Goal: Task Accomplishment & Management: Manage account settings

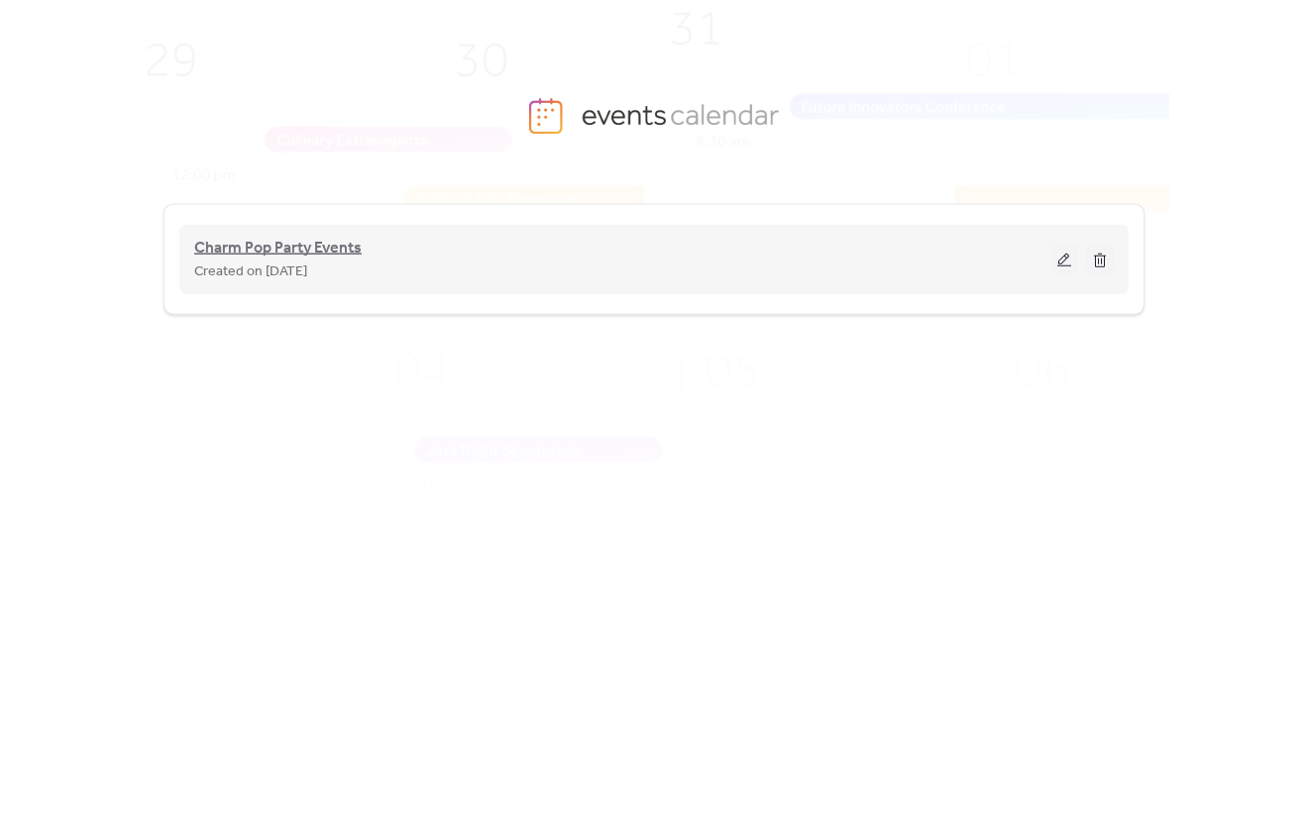
click at [297, 256] on span "Charm Pop Party Events" at bounding box center [277, 249] width 167 height 24
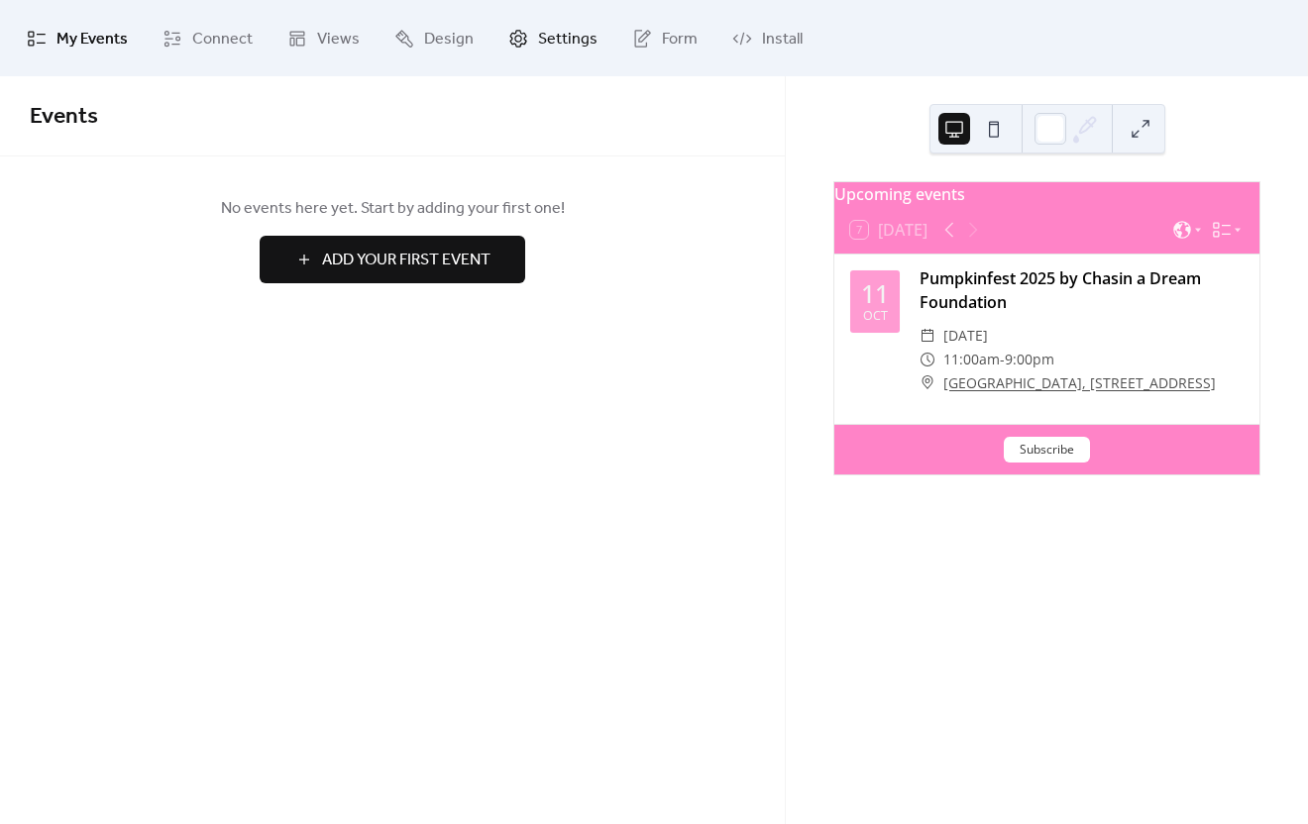
click at [538, 38] on span "Settings" at bounding box center [567, 39] width 59 height 31
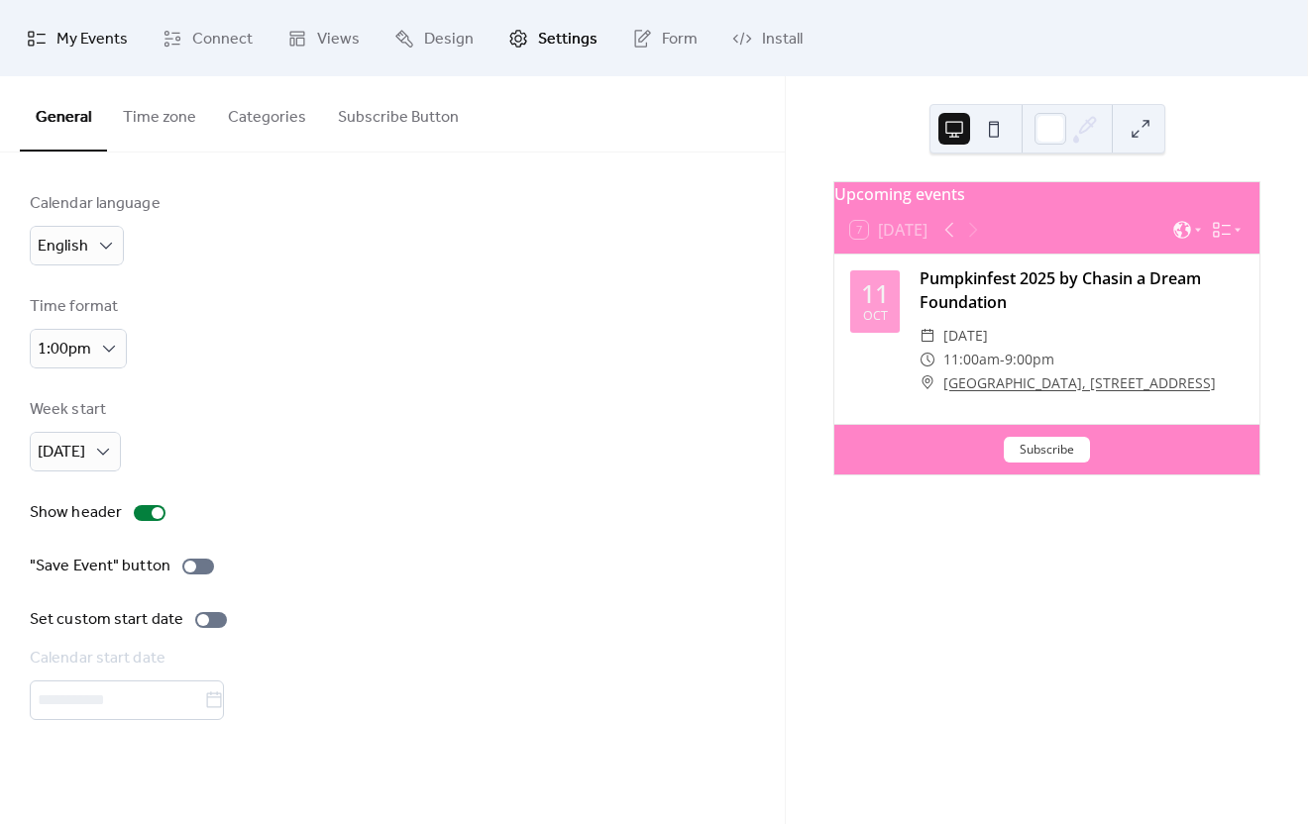
click at [73, 41] on span "My Events" at bounding box center [91, 39] width 71 height 31
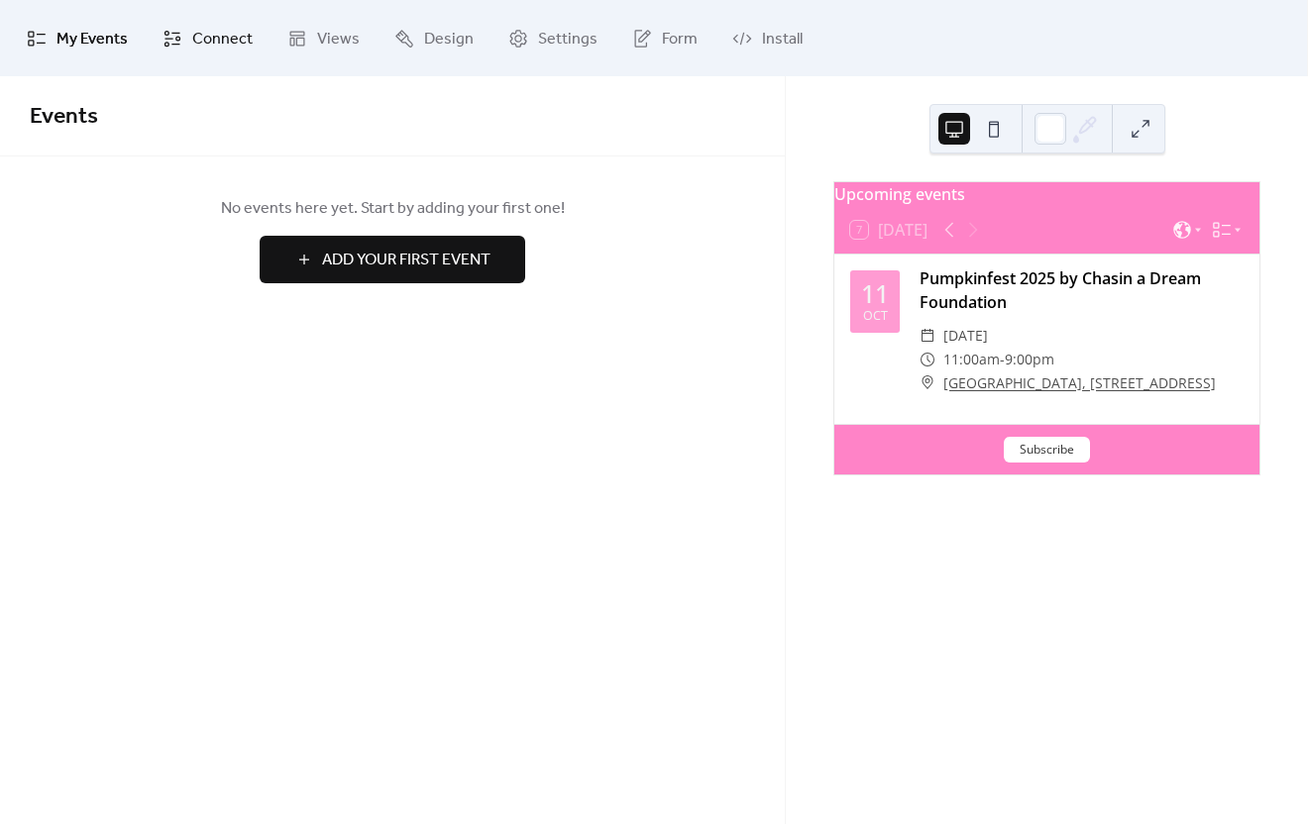
click at [185, 44] on link "Connect" at bounding box center [208, 38] width 120 height 60
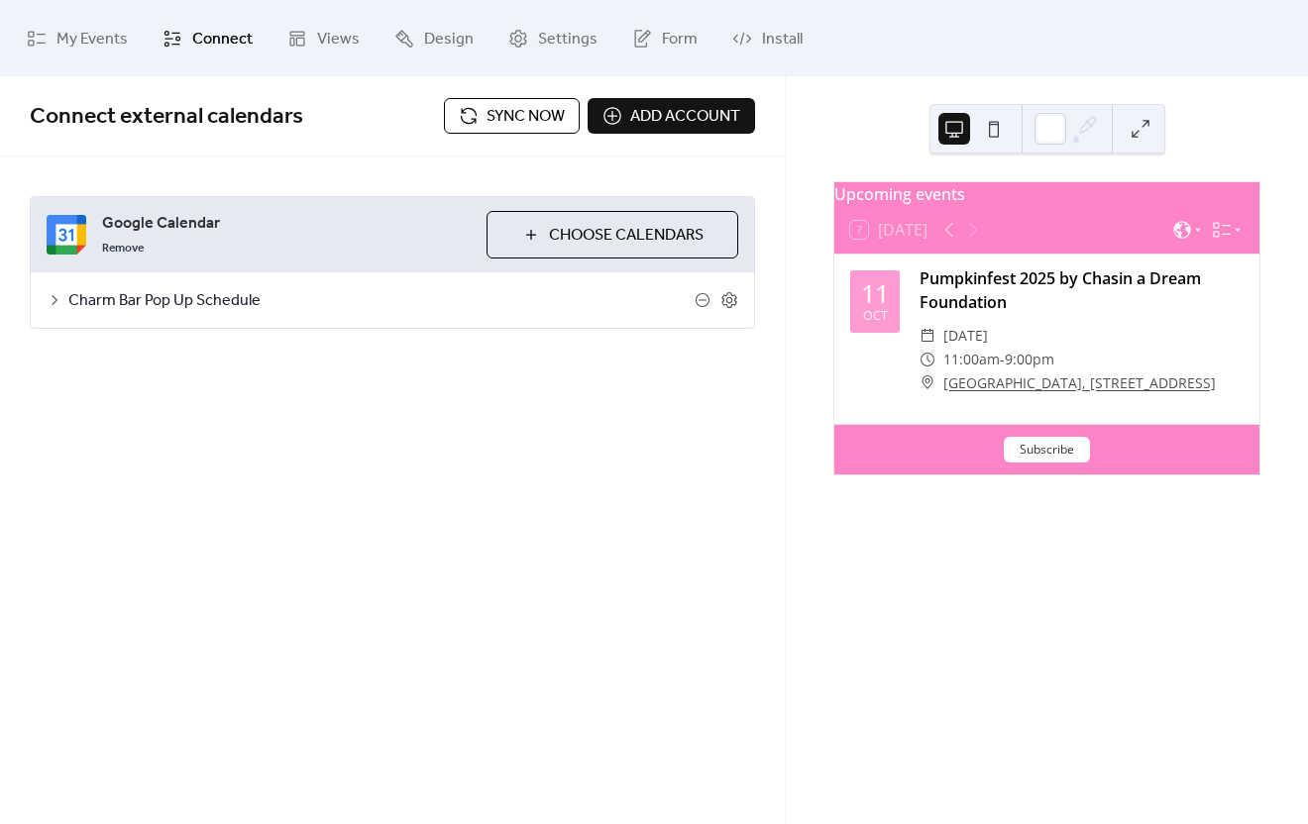
click at [545, 242] on button "Choose Calendars" at bounding box center [612, 235] width 252 height 48
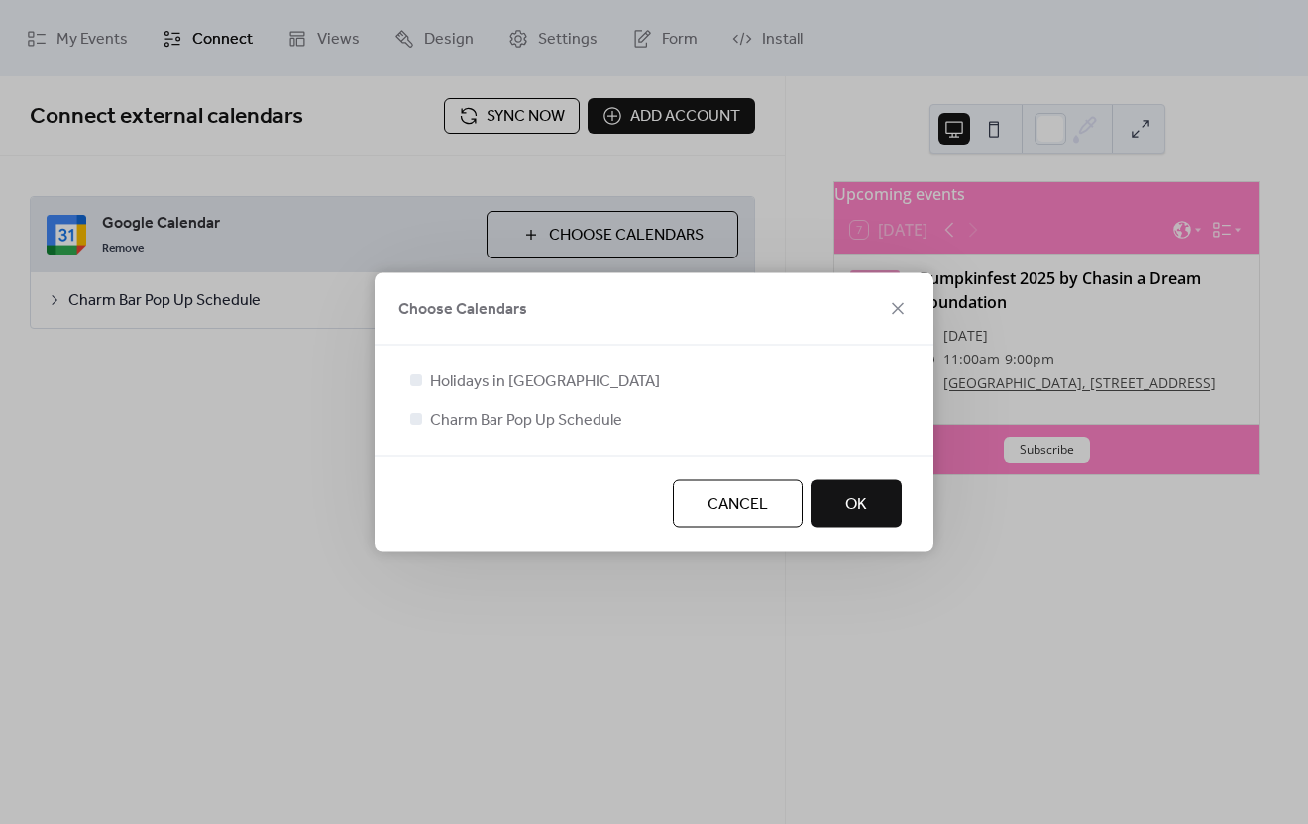
click at [711, 498] on span "Cancel" at bounding box center [737, 505] width 60 height 24
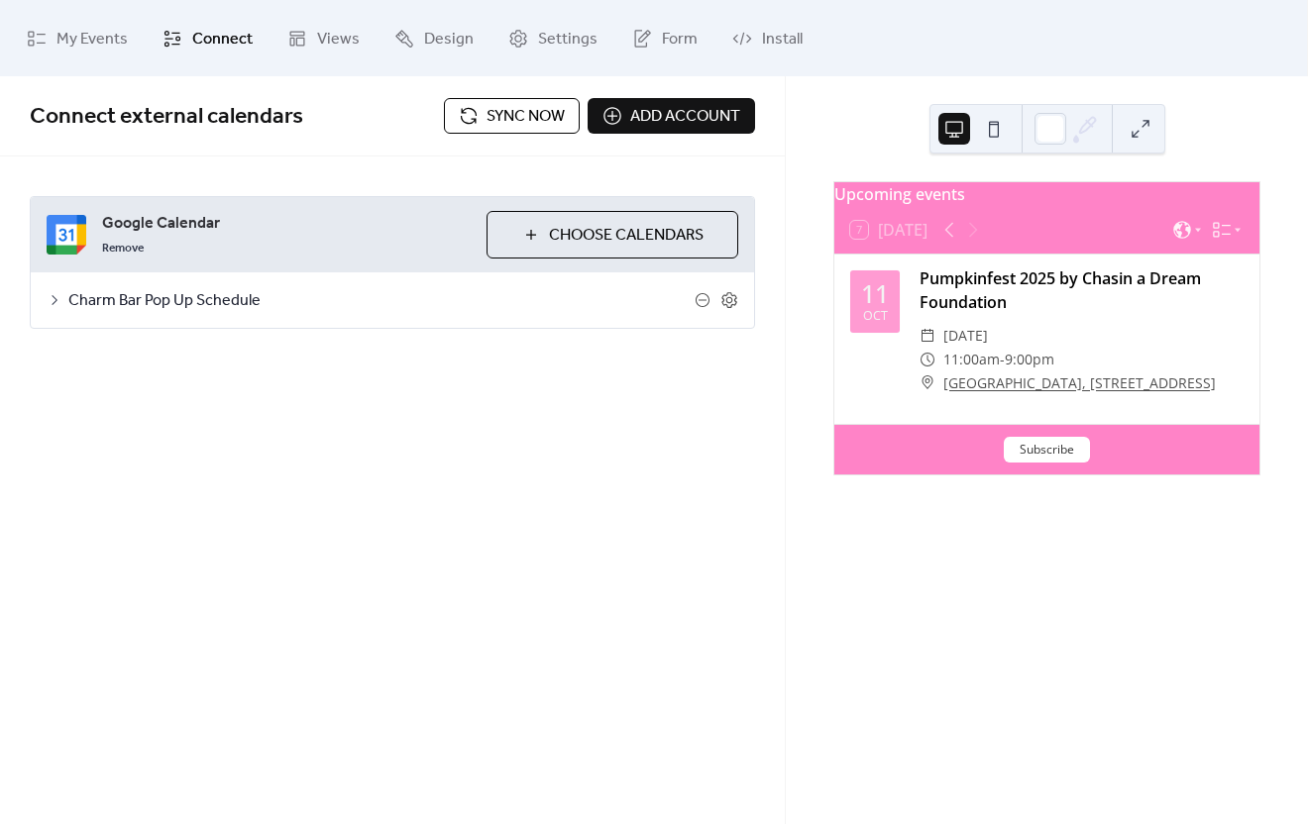
click at [657, 105] on span "Add account" at bounding box center [685, 117] width 110 height 24
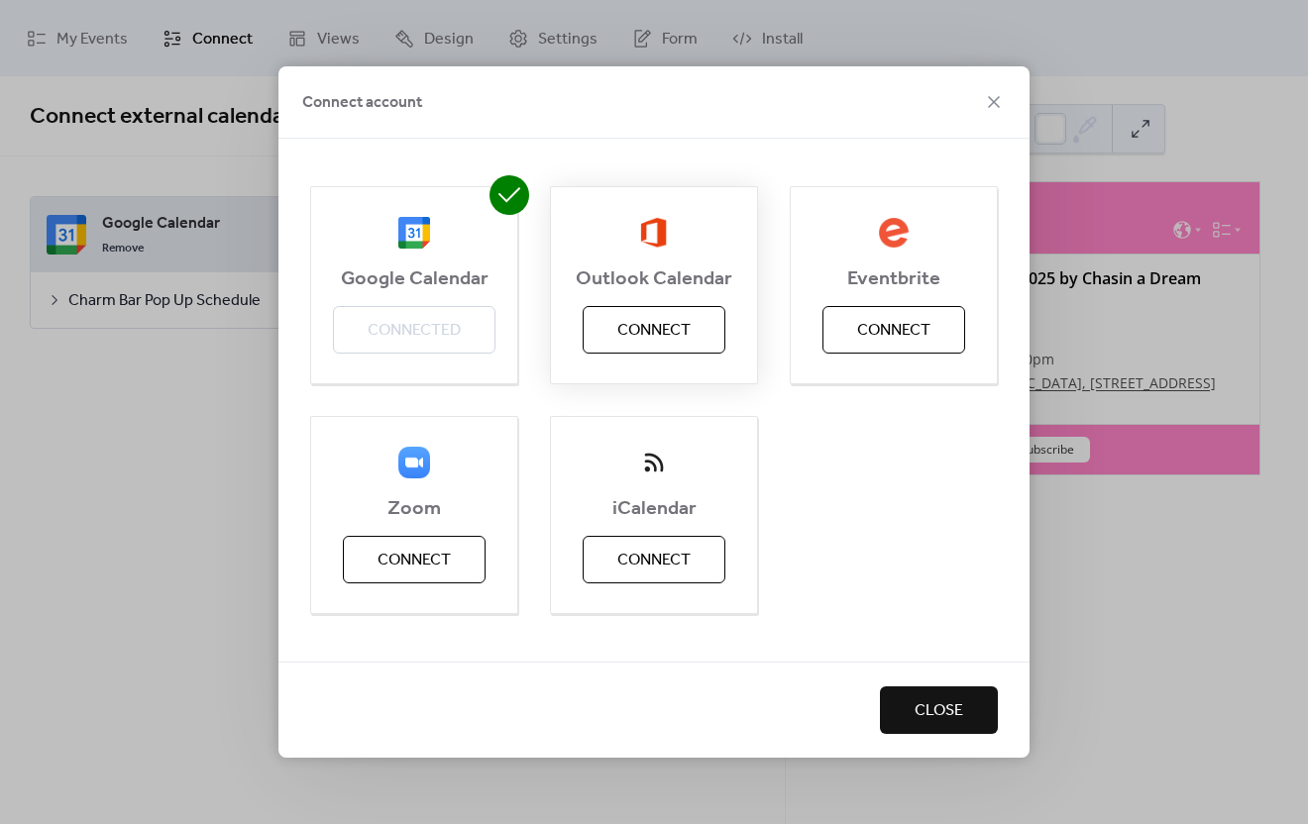
click at [637, 331] on span "Connect" at bounding box center [653, 331] width 73 height 24
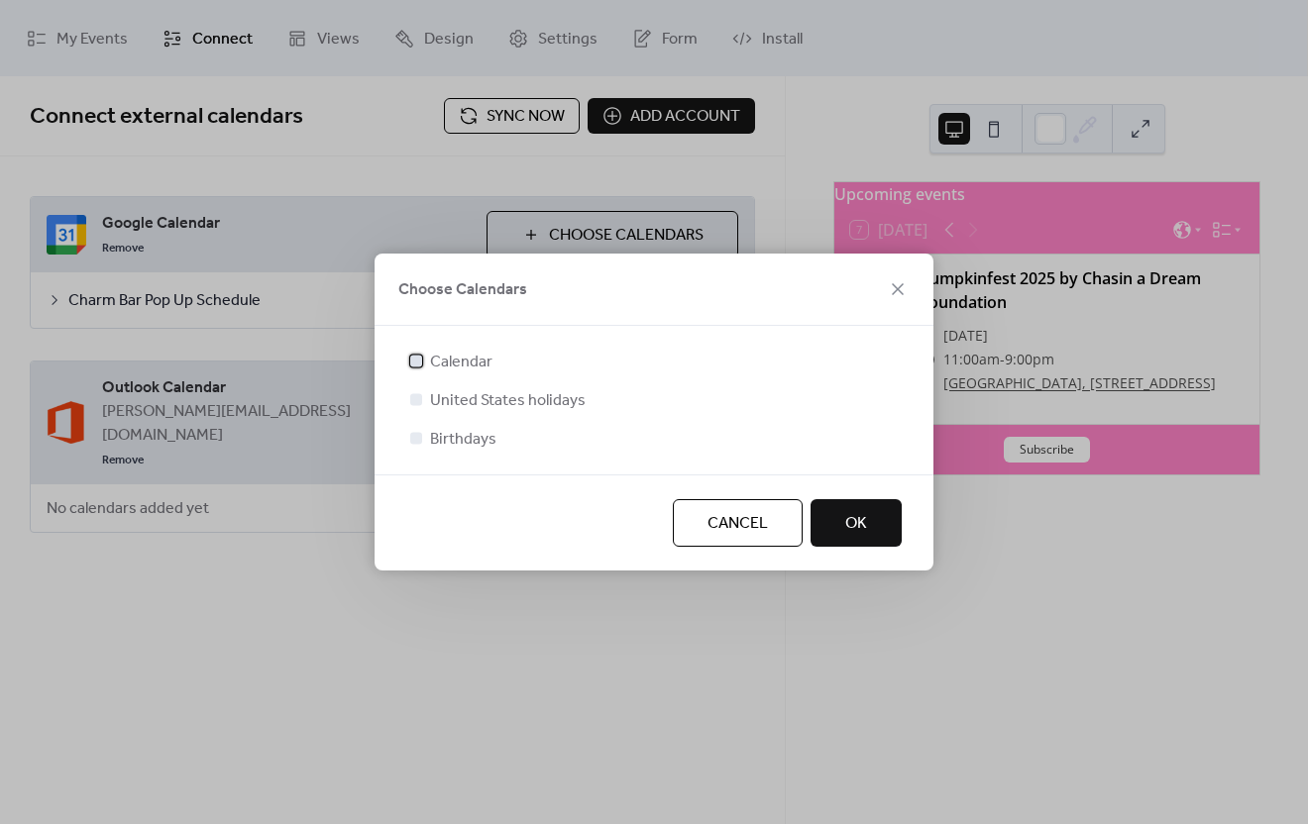
click at [442, 363] on span "Calendar" at bounding box center [461, 363] width 62 height 24
click at [854, 524] on span "OK" at bounding box center [856, 524] width 22 height 24
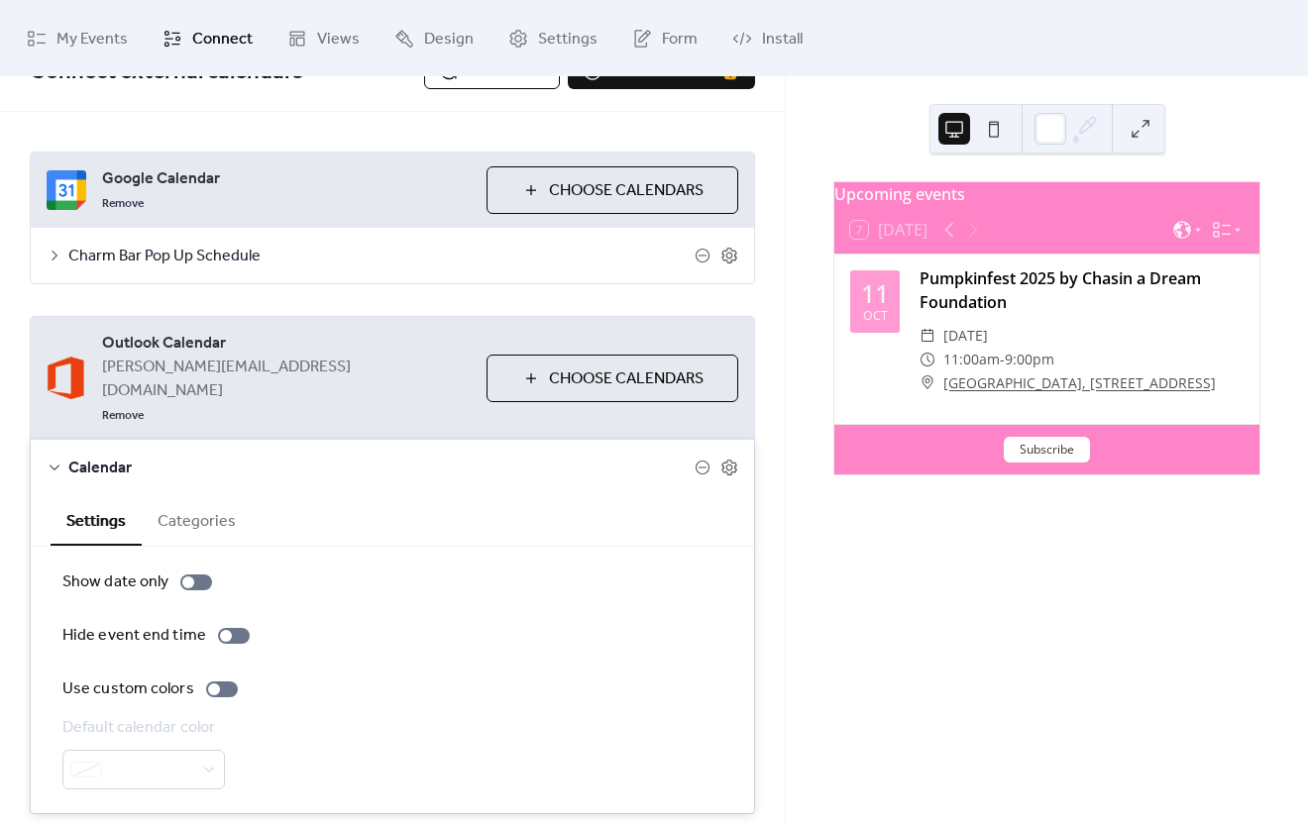
scroll to position [66, 0]
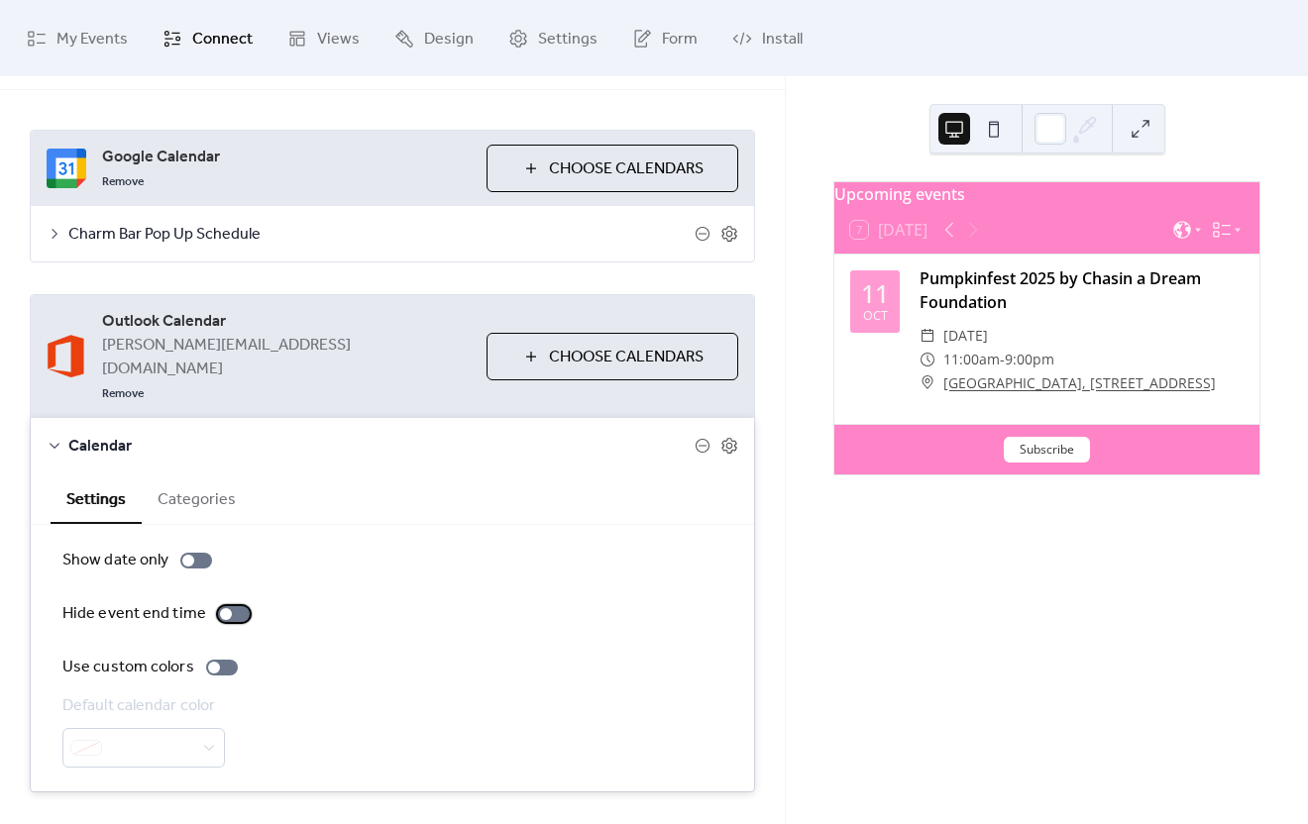
click at [228, 606] on div at bounding box center [234, 614] width 32 height 16
click at [720, 437] on icon at bounding box center [729, 446] width 18 height 18
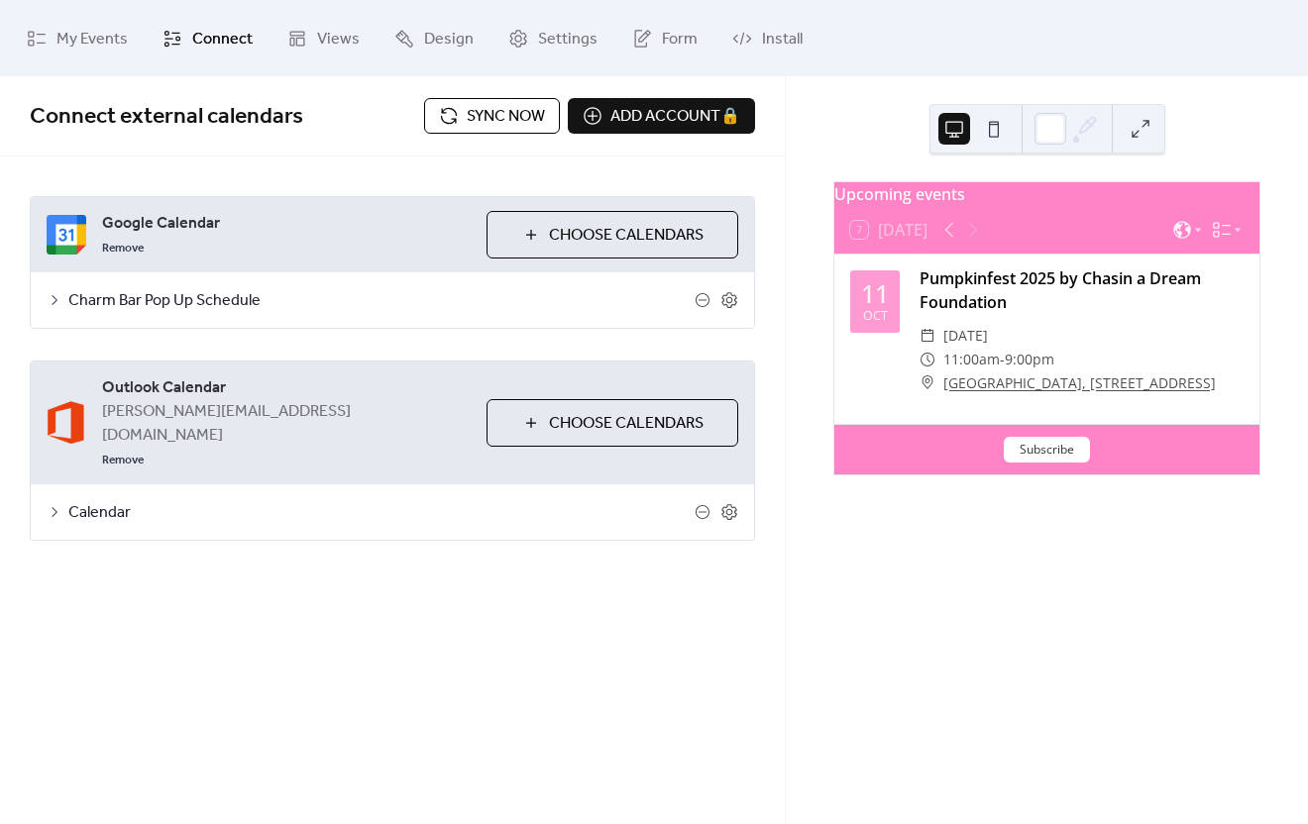
scroll to position [0, 0]
click at [730, 503] on icon at bounding box center [729, 512] width 18 height 18
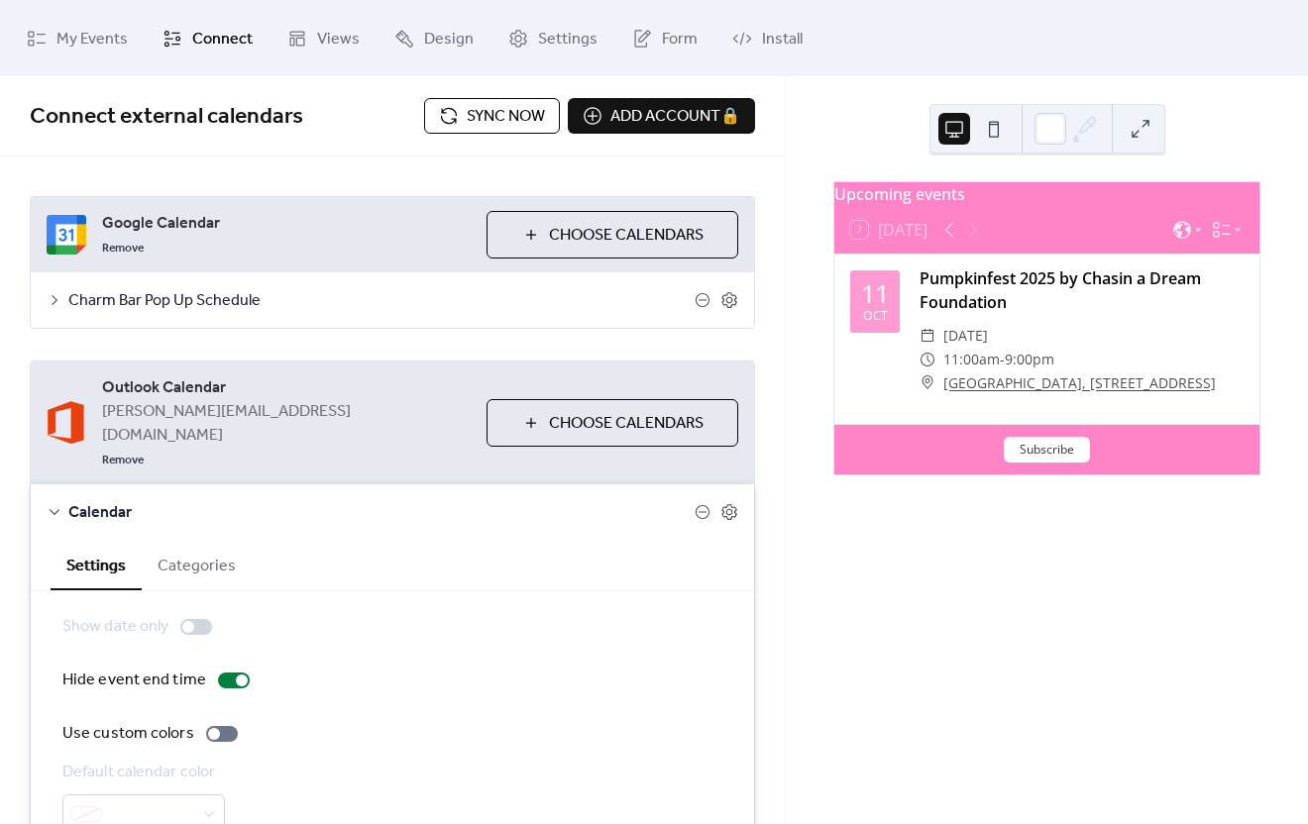
click at [55, 300] on icon at bounding box center [55, 300] width 16 height 16
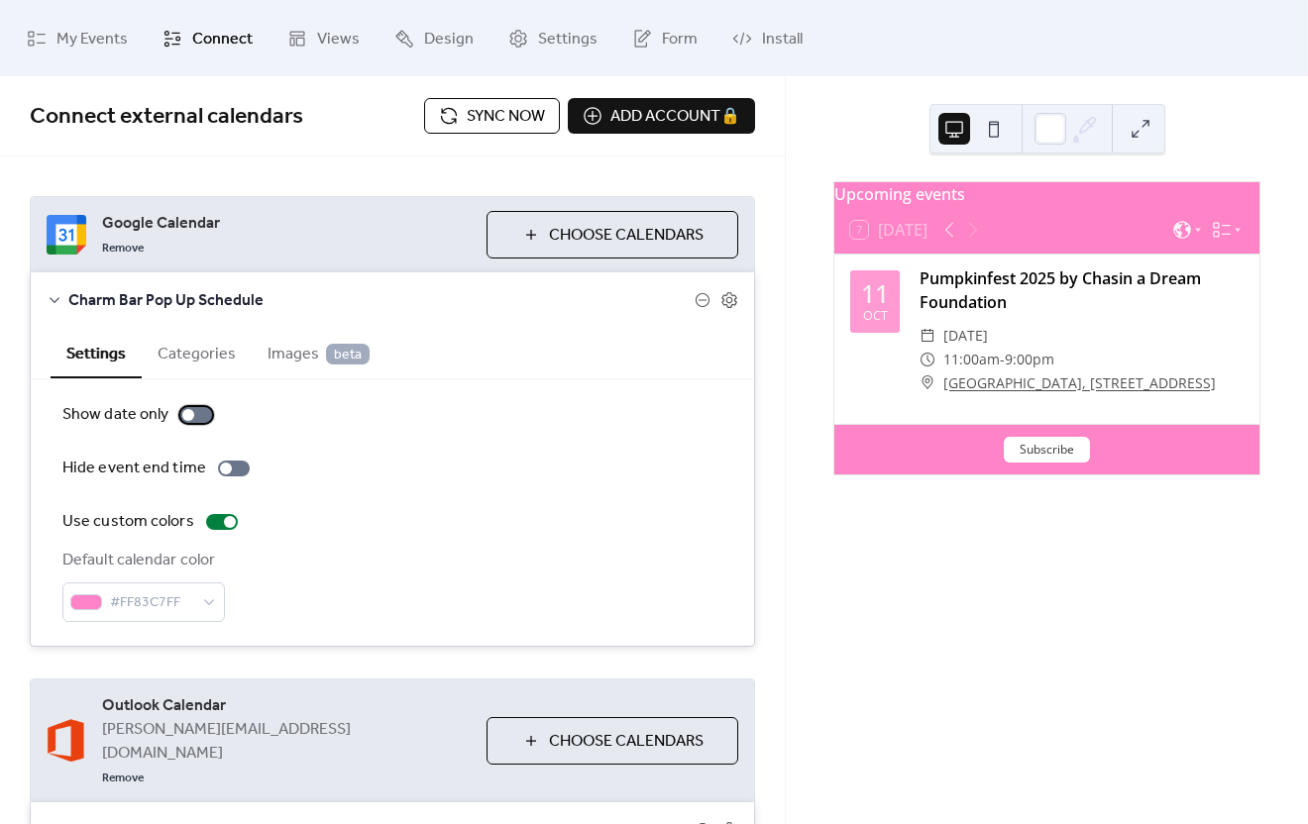
click at [196, 419] on div at bounding box center [196, 415] width 32 height 16
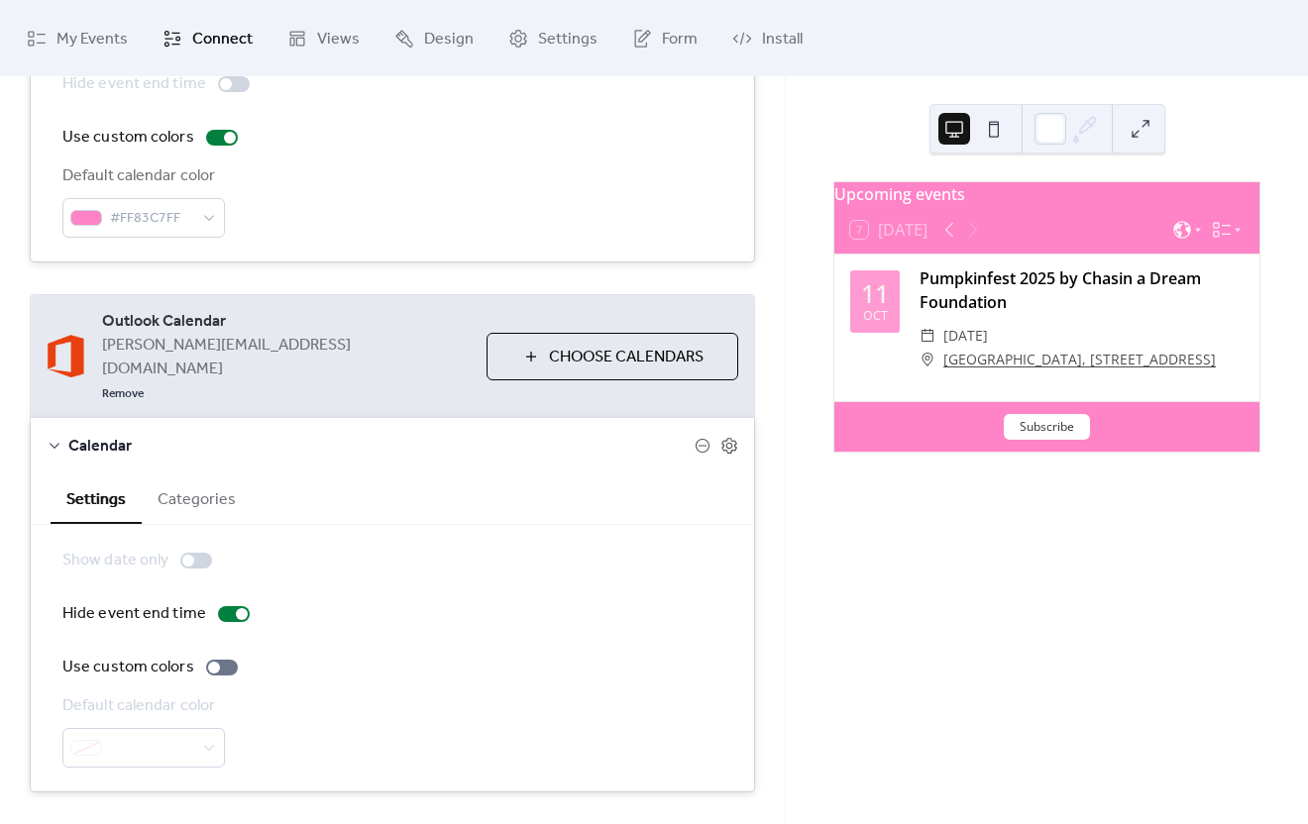
scroll to position [186, 0]
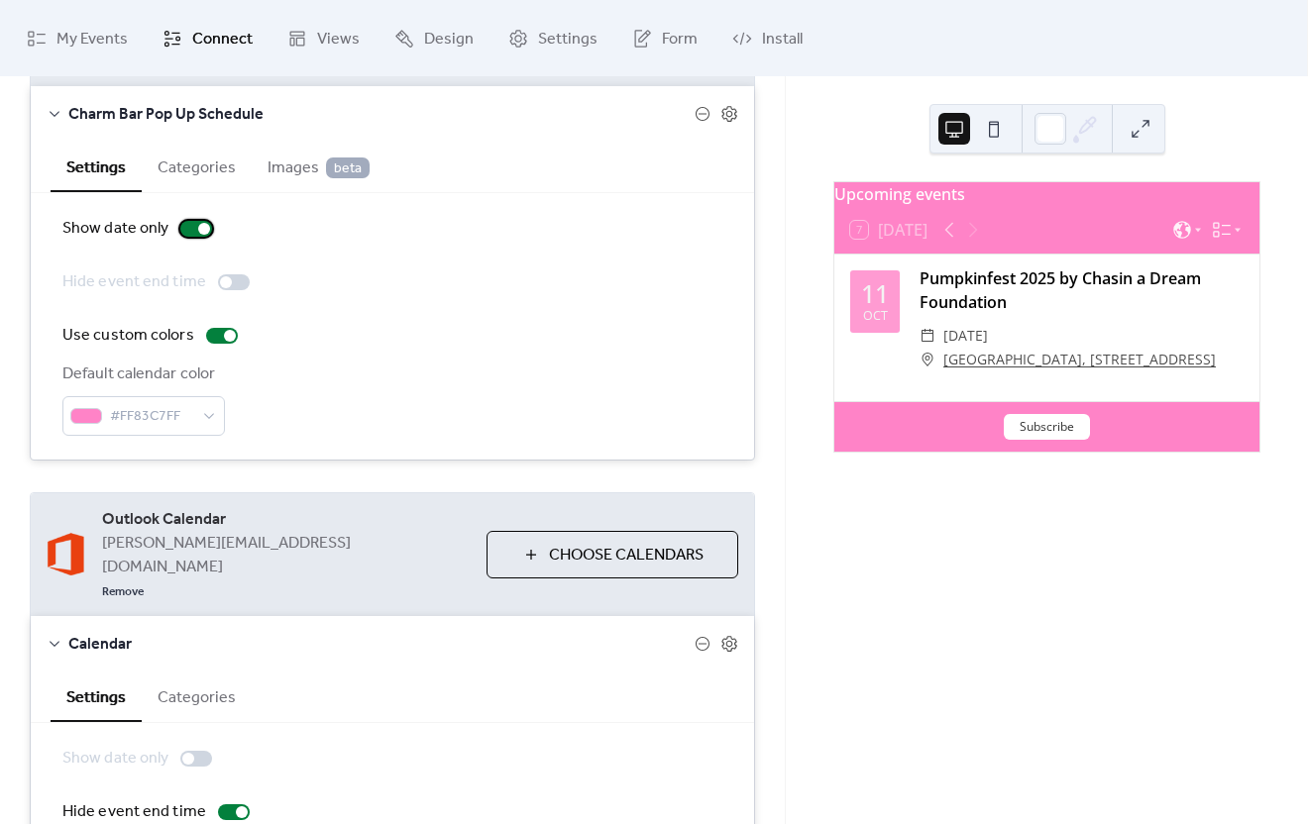
click at [186, 231] on div at bounding box center [196, 229] width 32 height 16
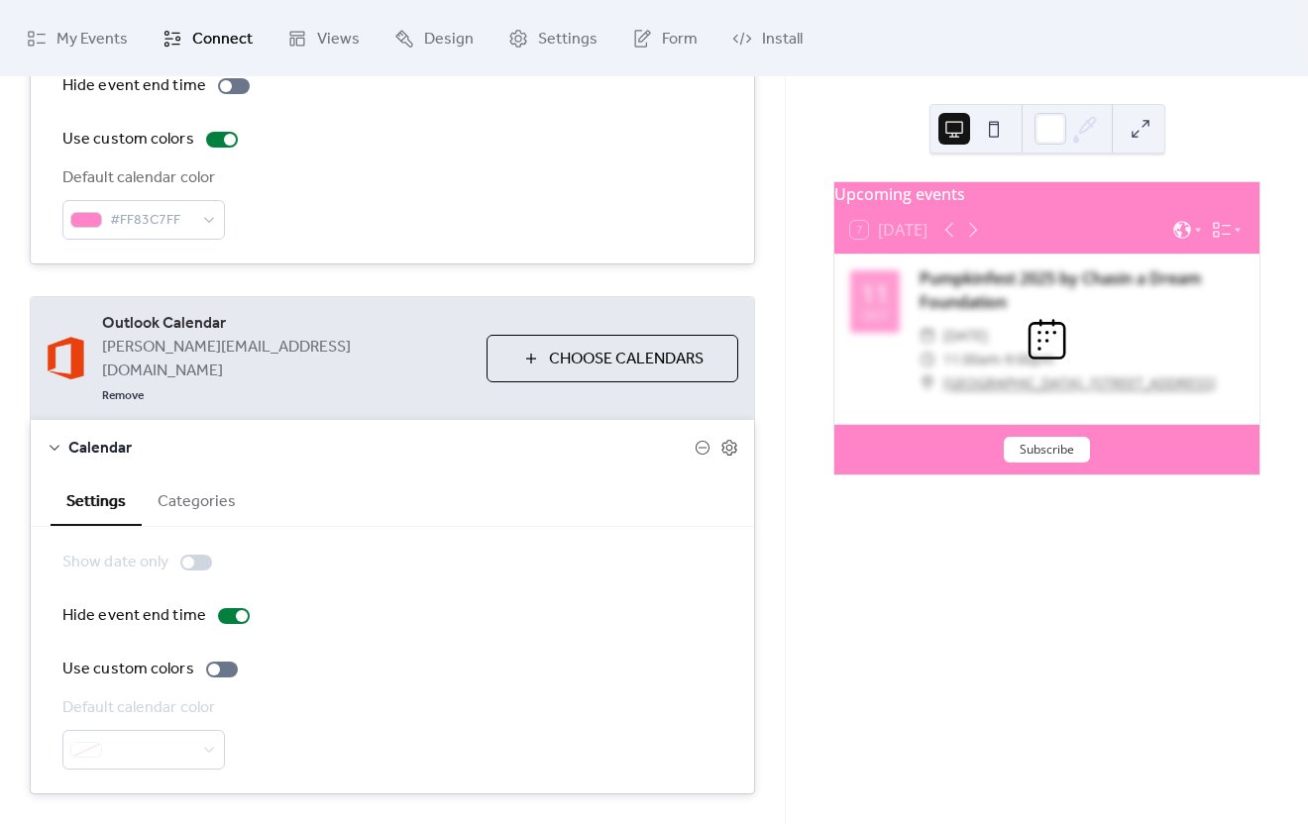
scroll to position [384, 0]
click at [224, 606] on div at bounding box center [234, 614] width 32 height 16
click at [197, 553] on div at bounding box center [196, 561] width 32 height 16
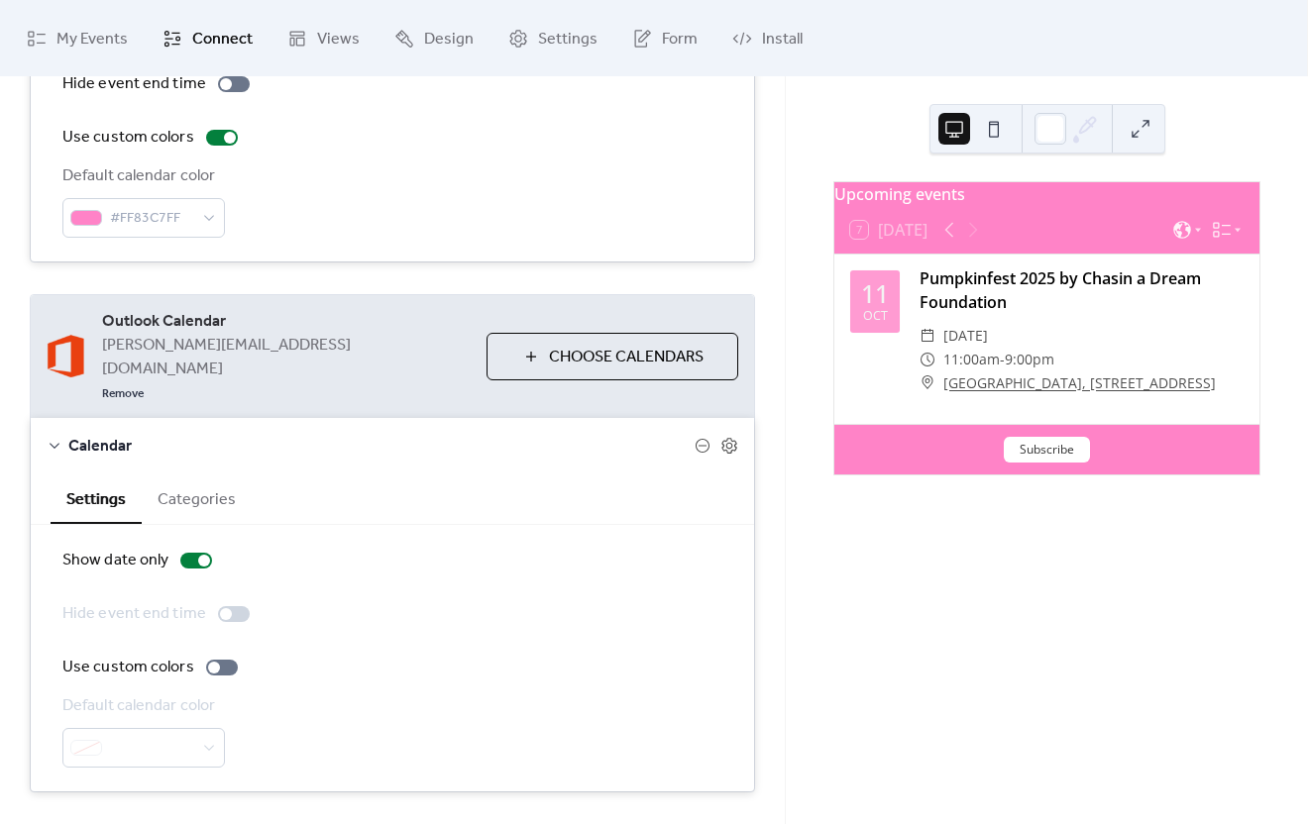
click at [194, 474] on button "Categories" at bounding box center [197, 498] width 110 height 49
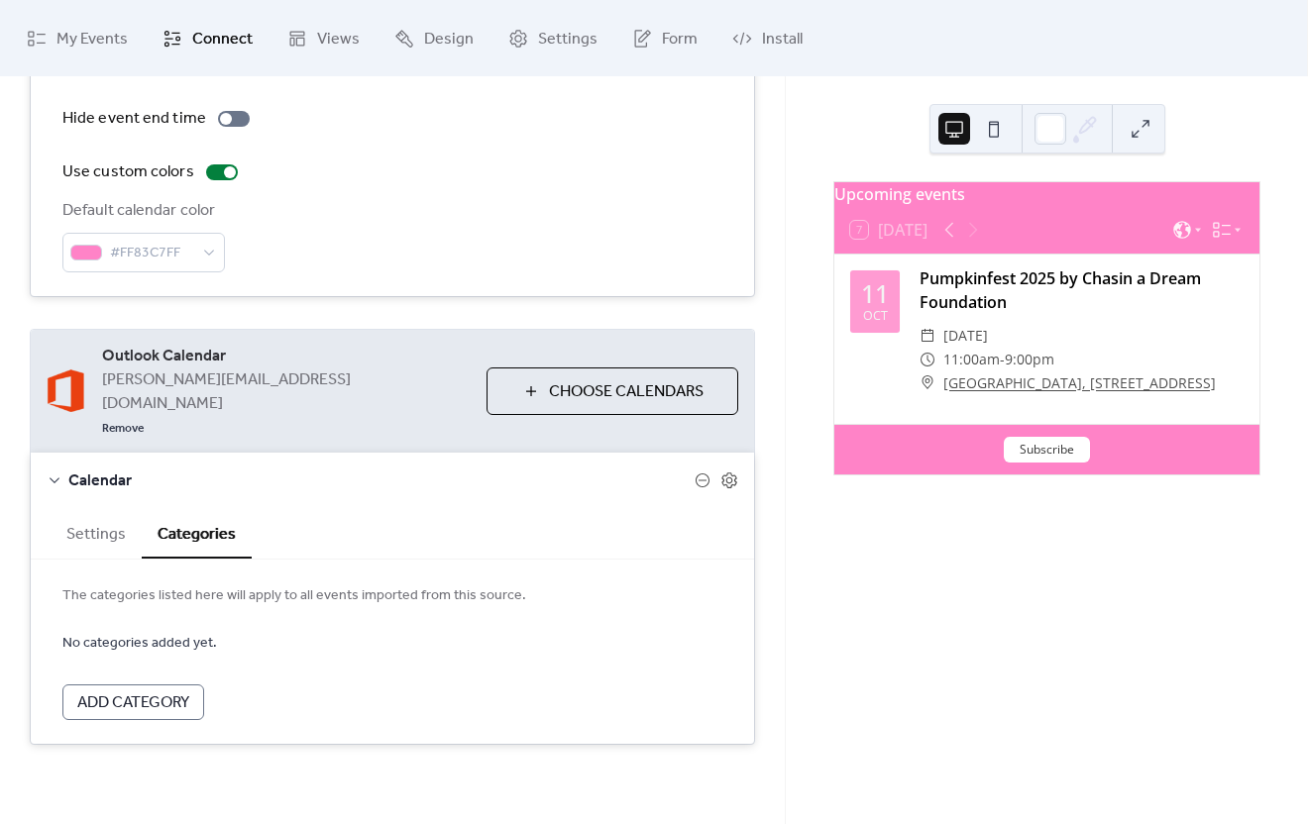
scroll to position [302, 0]
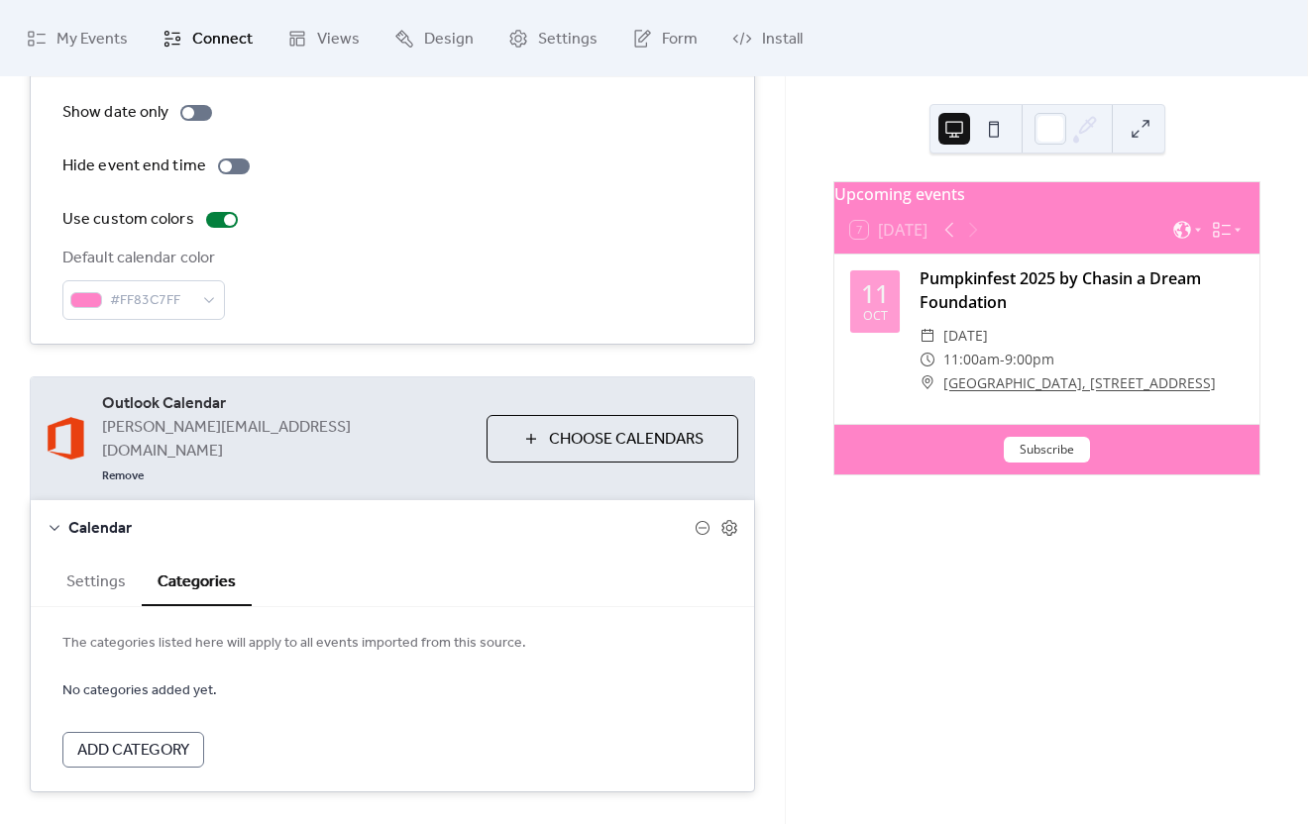
click at [266, 632] on span "The categories listed here will apply to all events imported from this source." at bounding box center [392, 644] width 660 height 24
click at [209, 632] on span "The categories listed here will apply to all events imported from this source." at bounding box center [392, 644] width 660 height 24
drag, startPoint x: 210, startPoint y: 597, endPoint x: 514, endPoint y: 596, distance: 304.2
click at [500, 632] on span "The categories listed here will apply to all events imported from this source." at bounding box center [392, 644] width 660 height 24
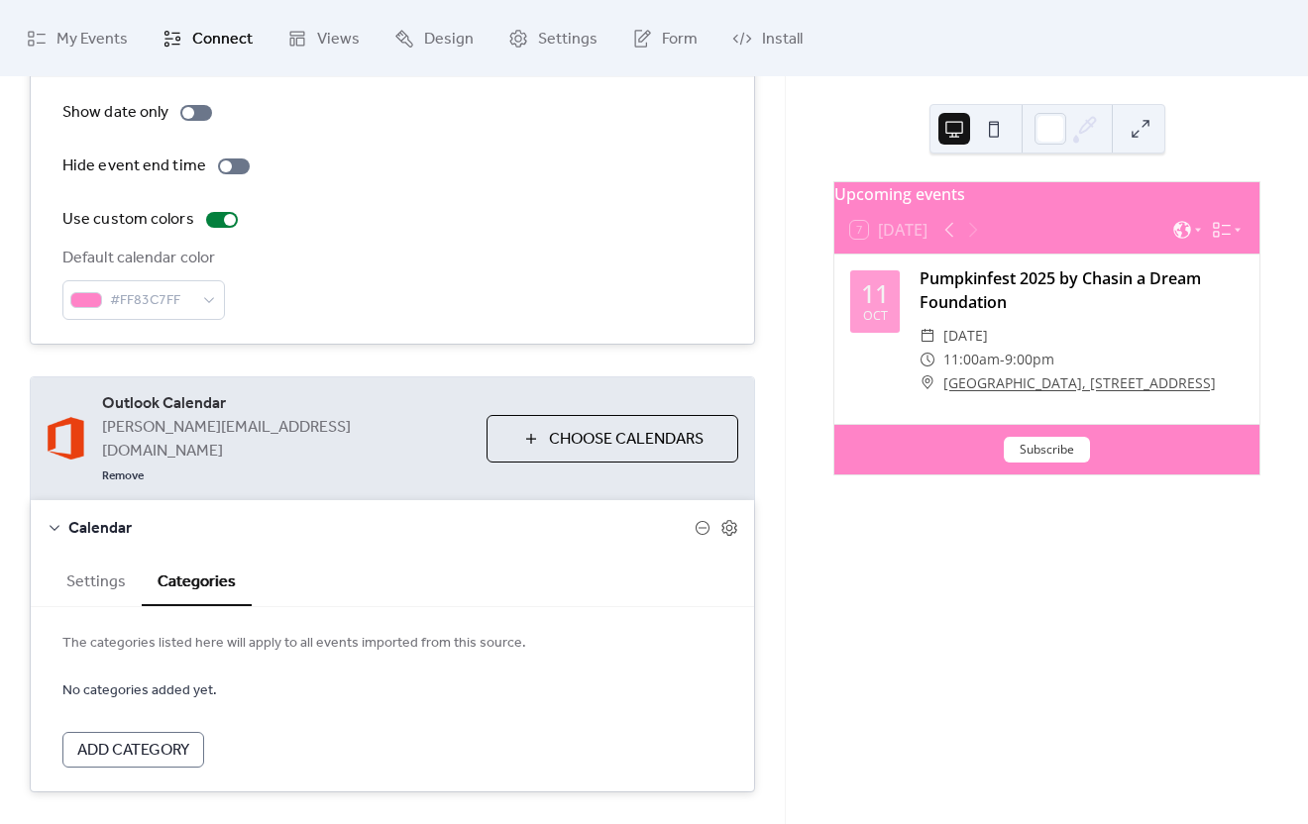
drag, startPoint x: 514, startPoint y: 596, endPoint x: 524, endPoint y: 594, distance: 10.1
click at [524, 632] on span "The categories listed here will apply to all events imported from this source." at bounding box center [392, 644] width 660 height 24
click at [528, 632] on span "The categories listed here will apply to all events imported from this source." at bounding box center [392, 644] width 660 height 24
click at [466, 632] on span "The categories listed here will apply to all events imported from this source." at bounding box center [392, 644] width 660 height 24
click at [79, 556] on button "Settings" at bounding box center [96, 580] width 91 height 49
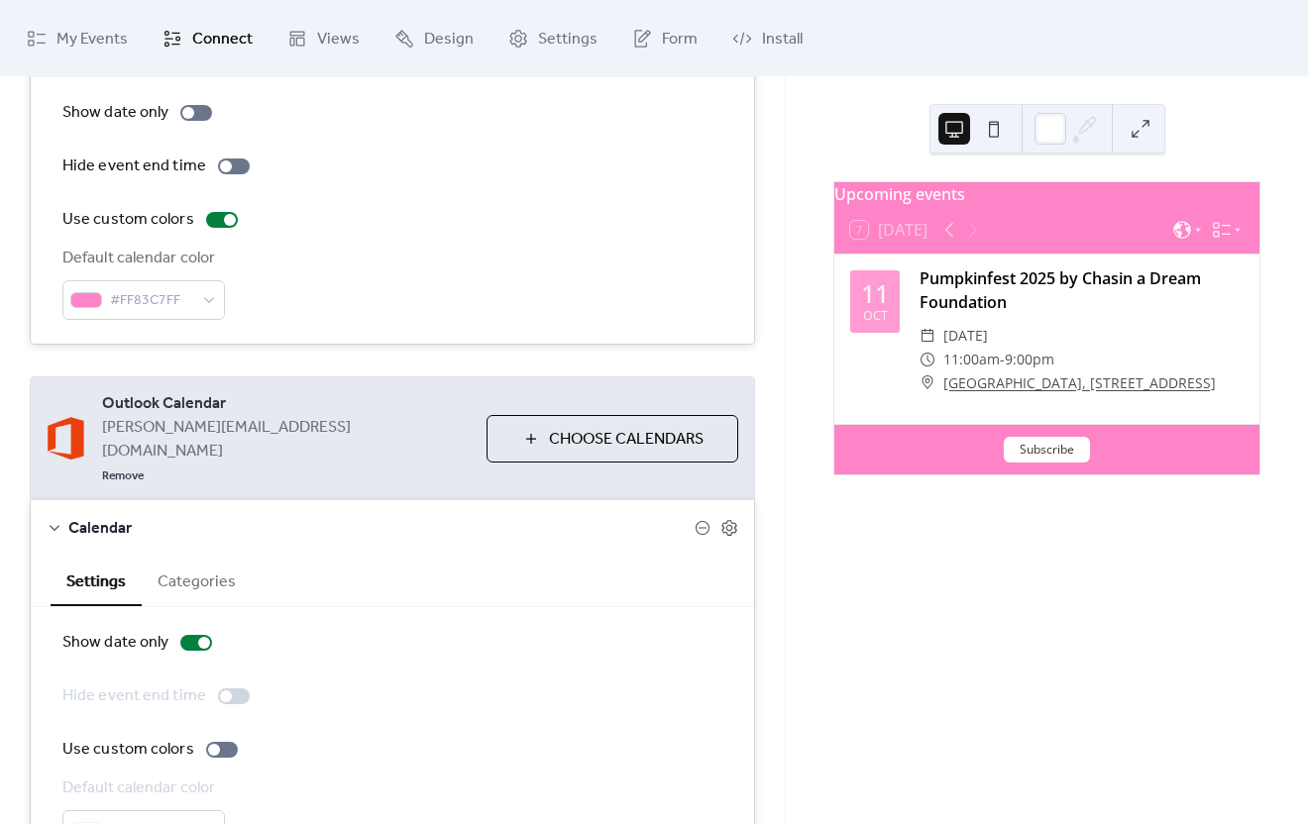
scroll to position [384, 0]
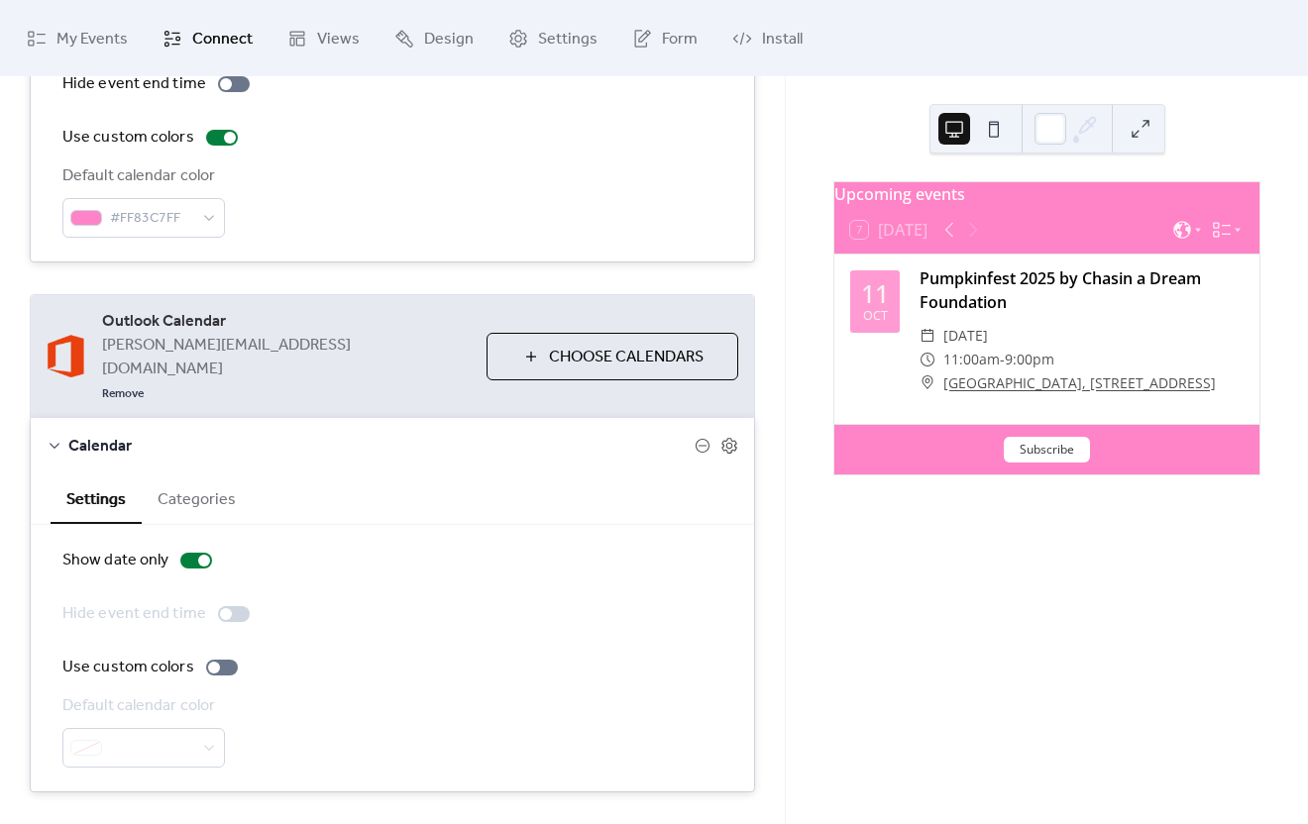
click at [536, 333] on button "Choose Calendars" at bounding box center [612, 357] width 252 height 48
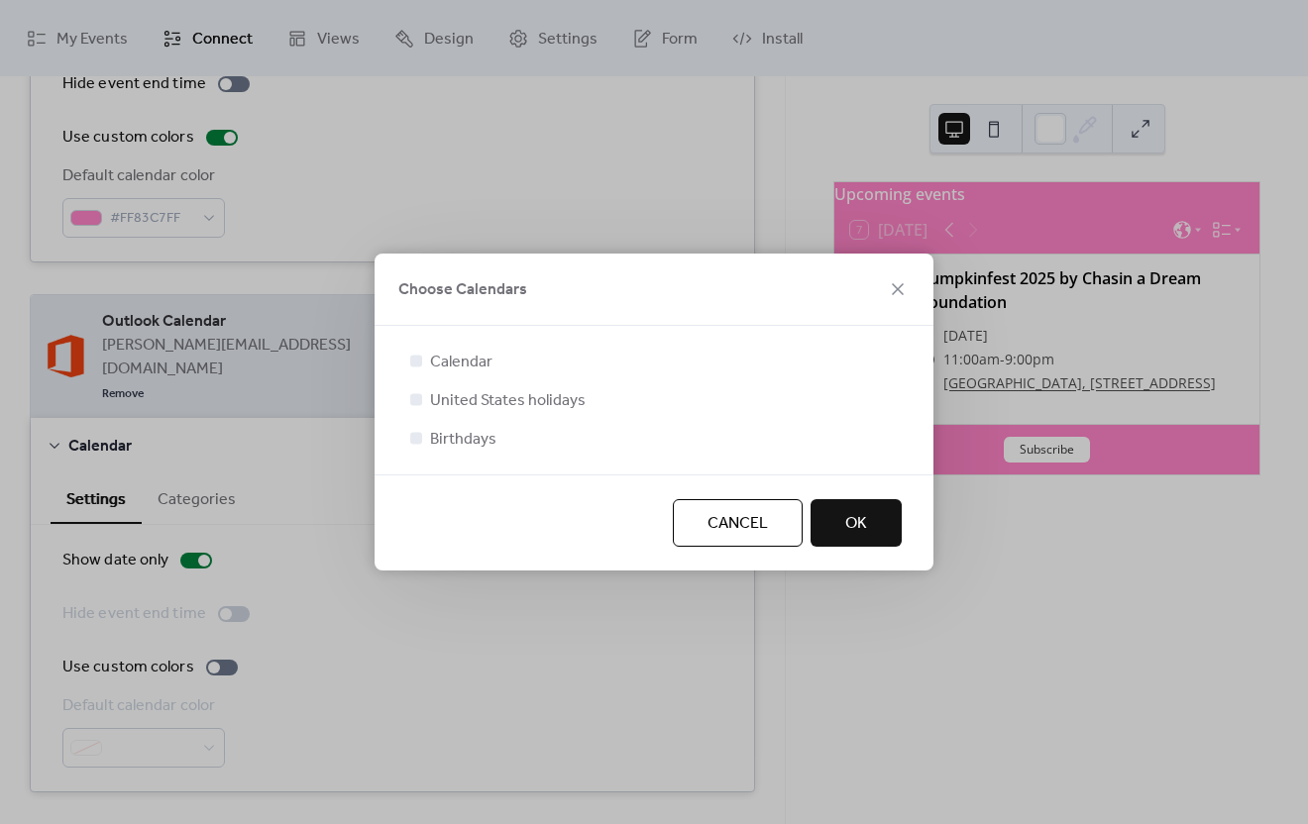
click at [850, 512] on span "OK" at bounding box center [856, 524] width 22 height 24
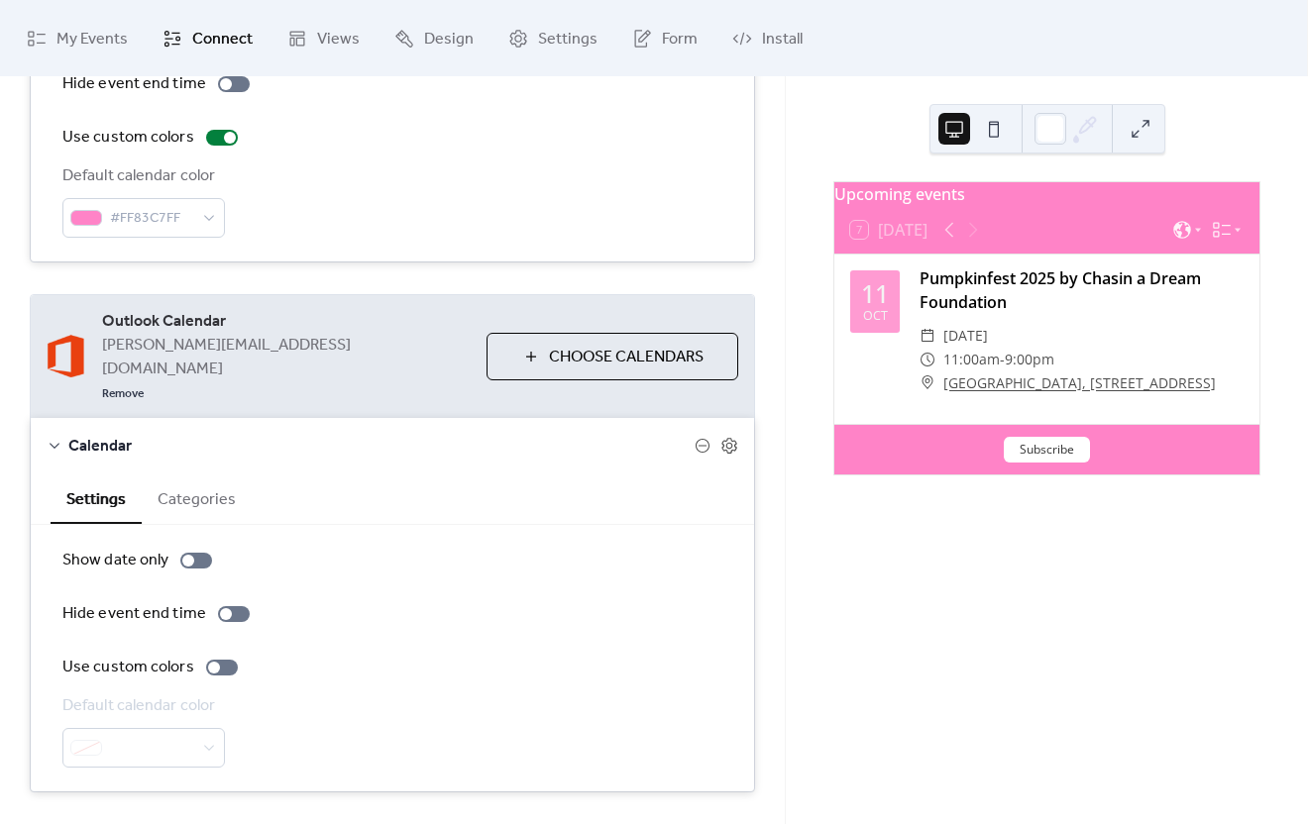
click at [179, 728] on div at bounding box center [143, 748] width 162 height 40
click at [217, 660] on div at bounding box center [222, 668] width 32 height 16
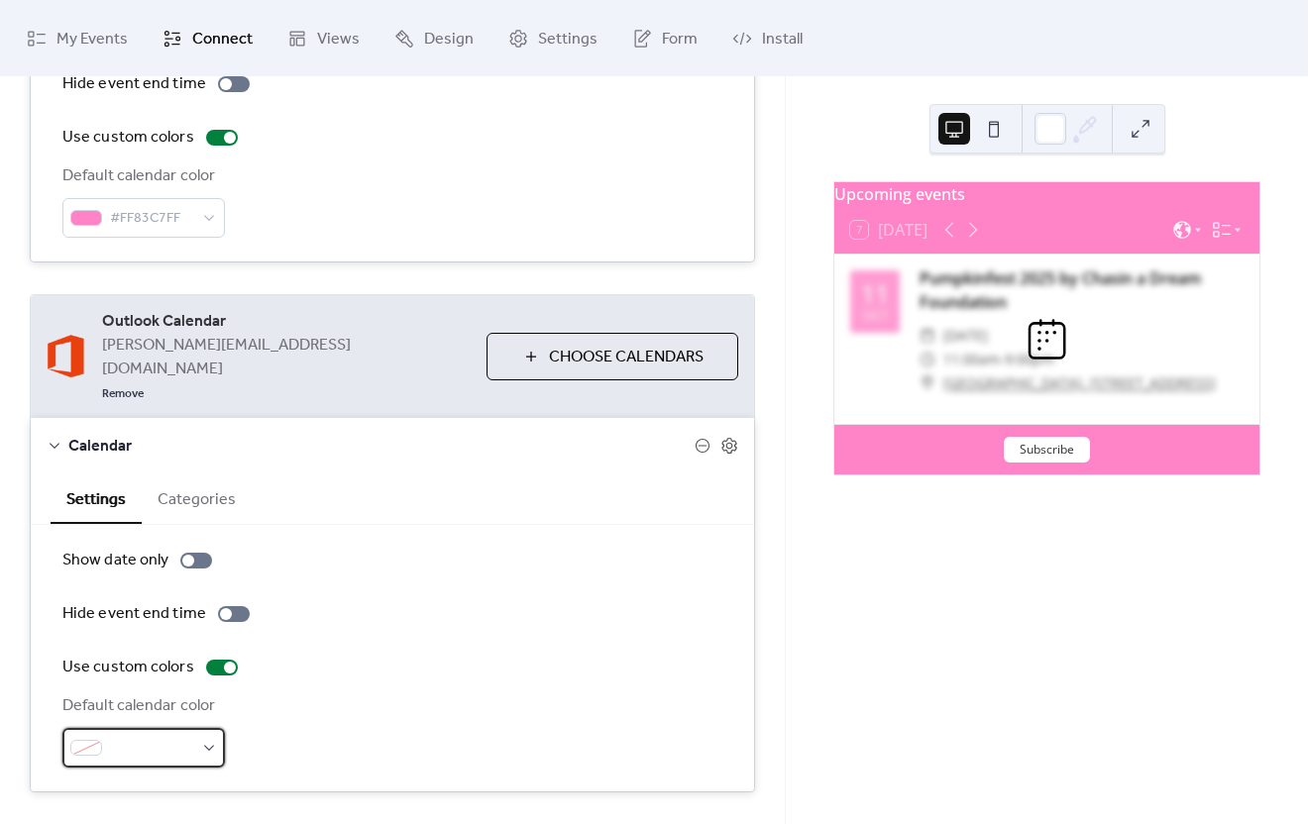
click at [210, 728] on div at bounding box center [143, 748] width 162 height 40
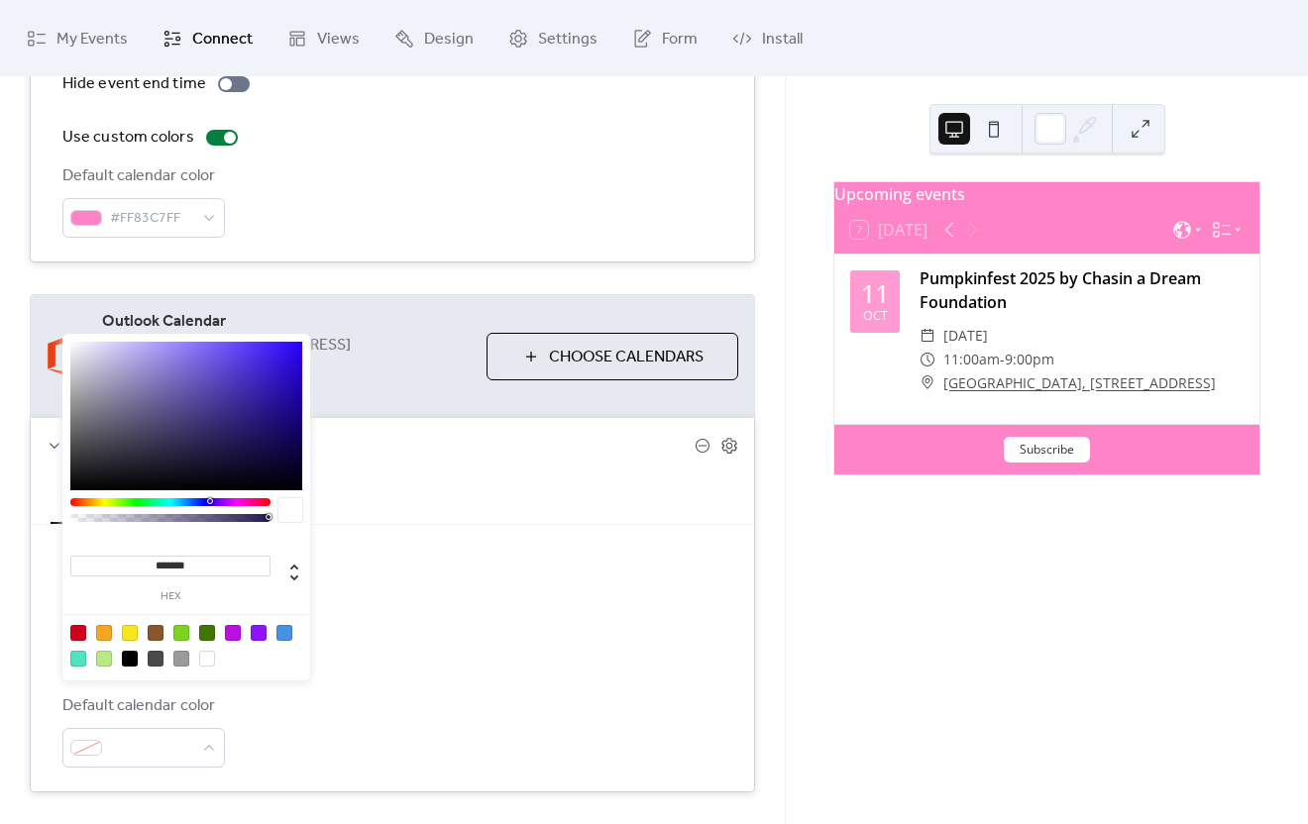
click at [176, 598] on label "hex" at bounding box center [170, 597] width 200 height 11
click at [176, 577] on input "*******" at bounding box center [170, 566] width 200 height 21
click at [222, 562] on input "*******" at bounding box center [170, 566] width 200 height 21
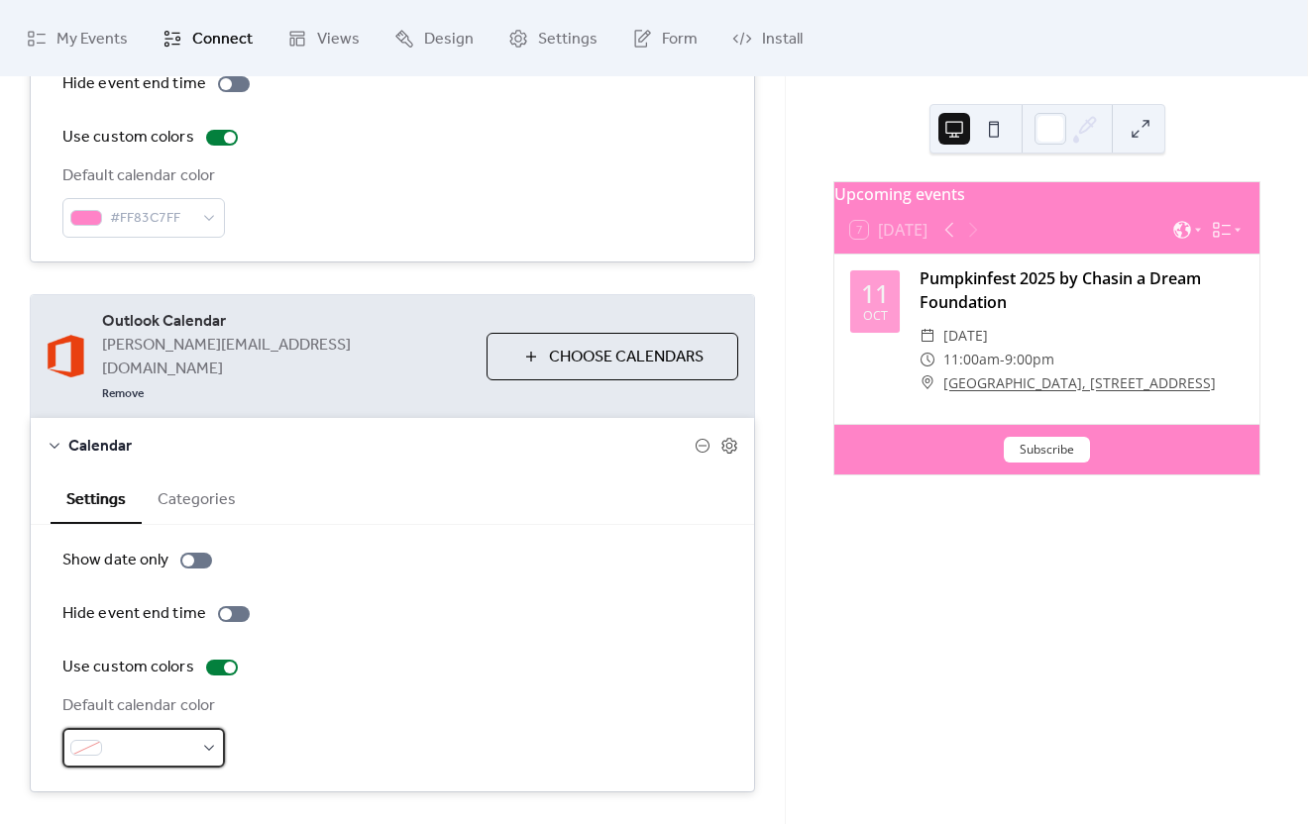
click at [137, 728] on div at bounding box center [143, 748] width 162 height 40
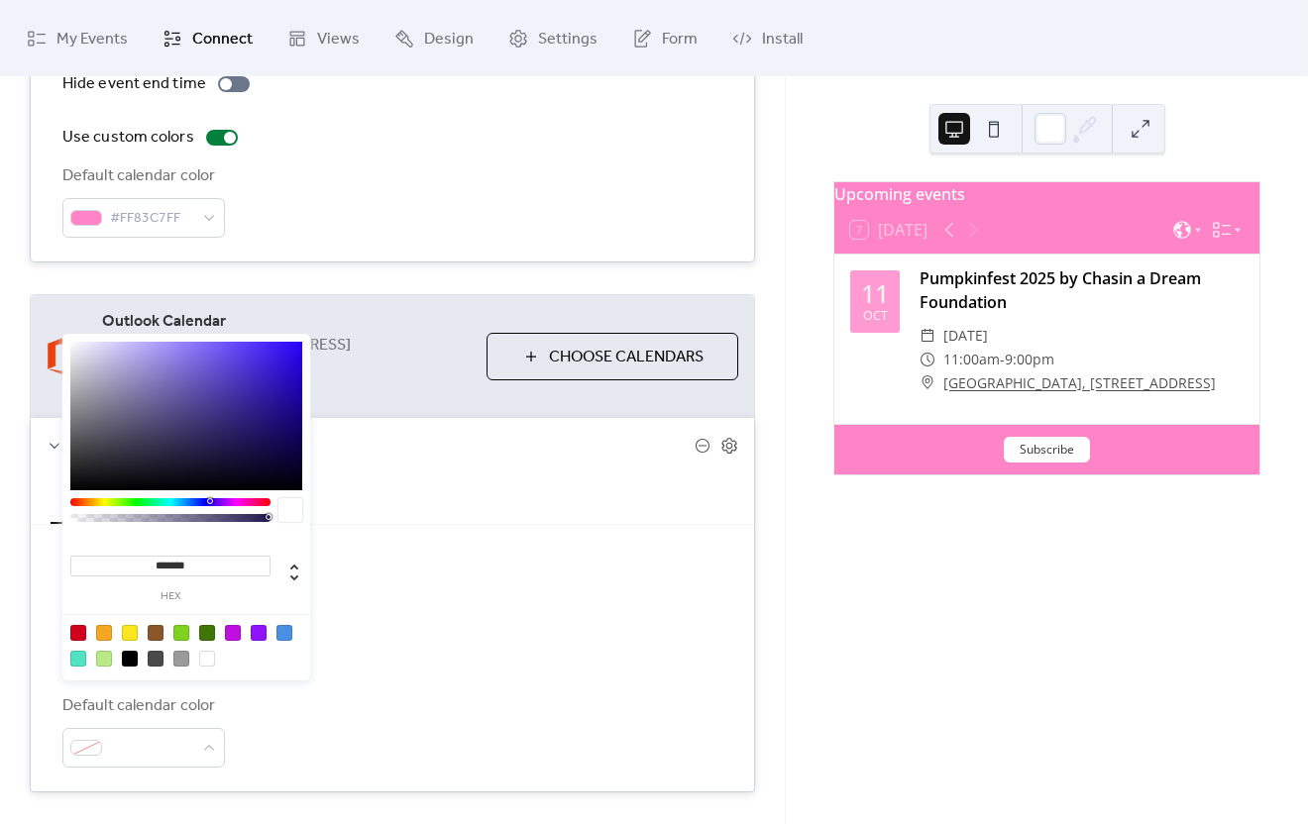
click at [316, 708] on div "Default calendar color" at bounding box center [392, 731] width 660 height 73
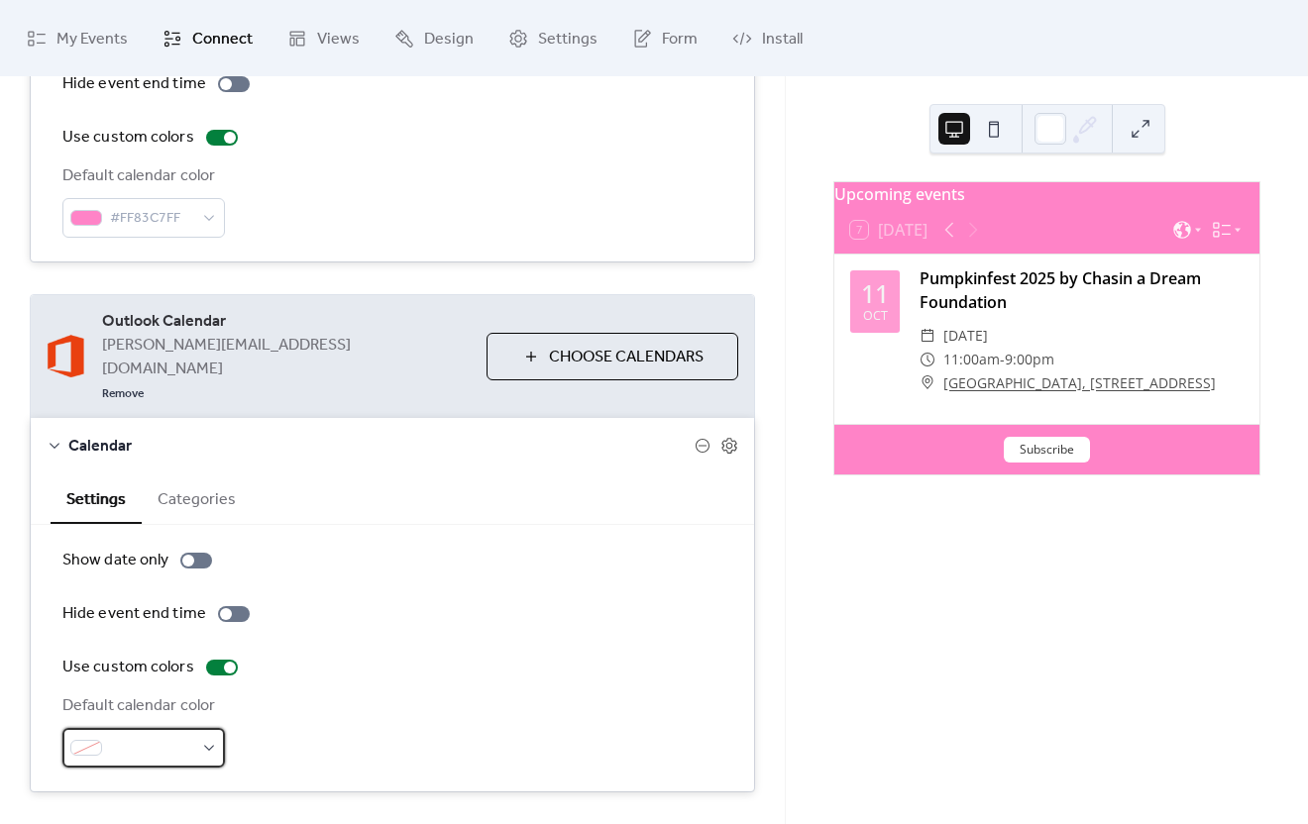
click at [159, 737] on span at bounding box center [151, 749] width 83 height 24
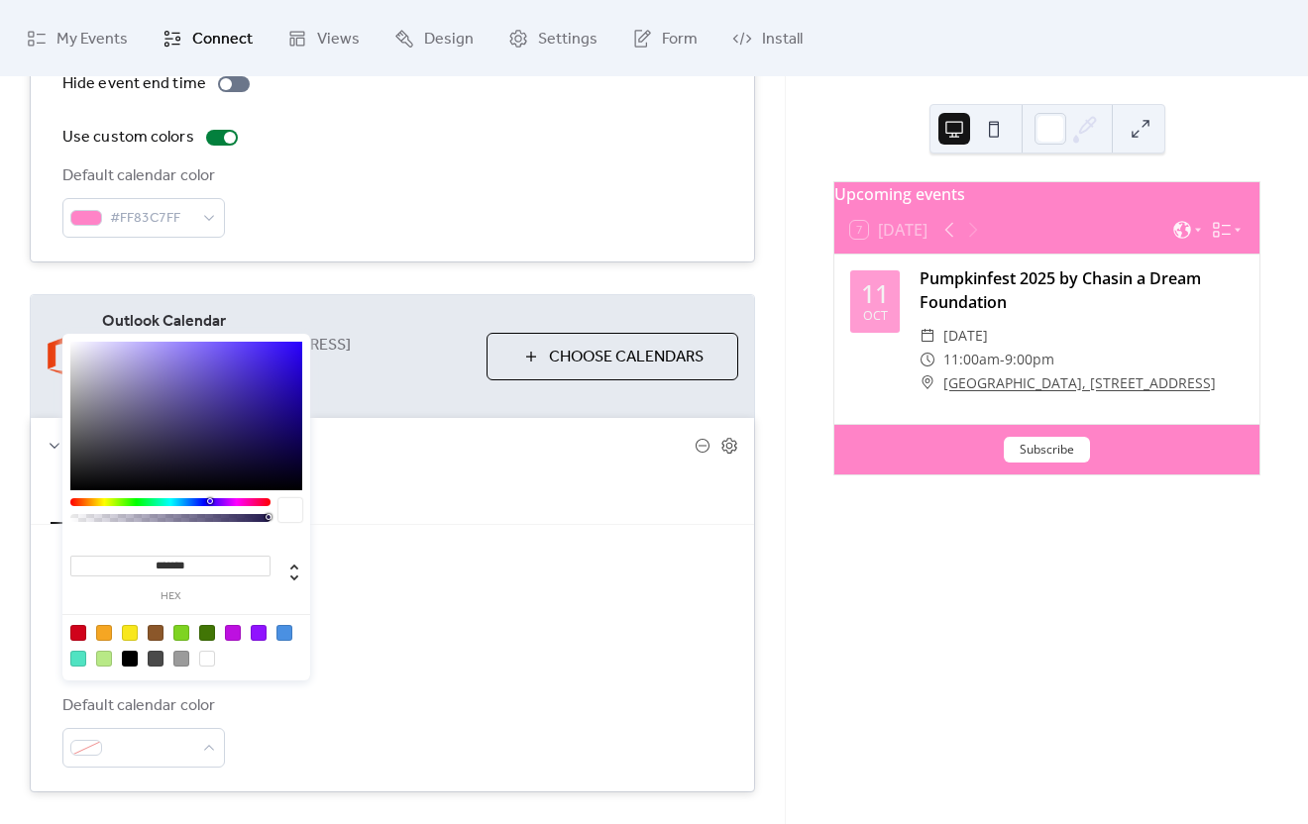
click at [168, 556] on input "*******" at bounding box center [170, 566] width 200 height 21
click at [169, 564] on input "*******" at bounding box center [170, 566] width 200 height 21
paste input
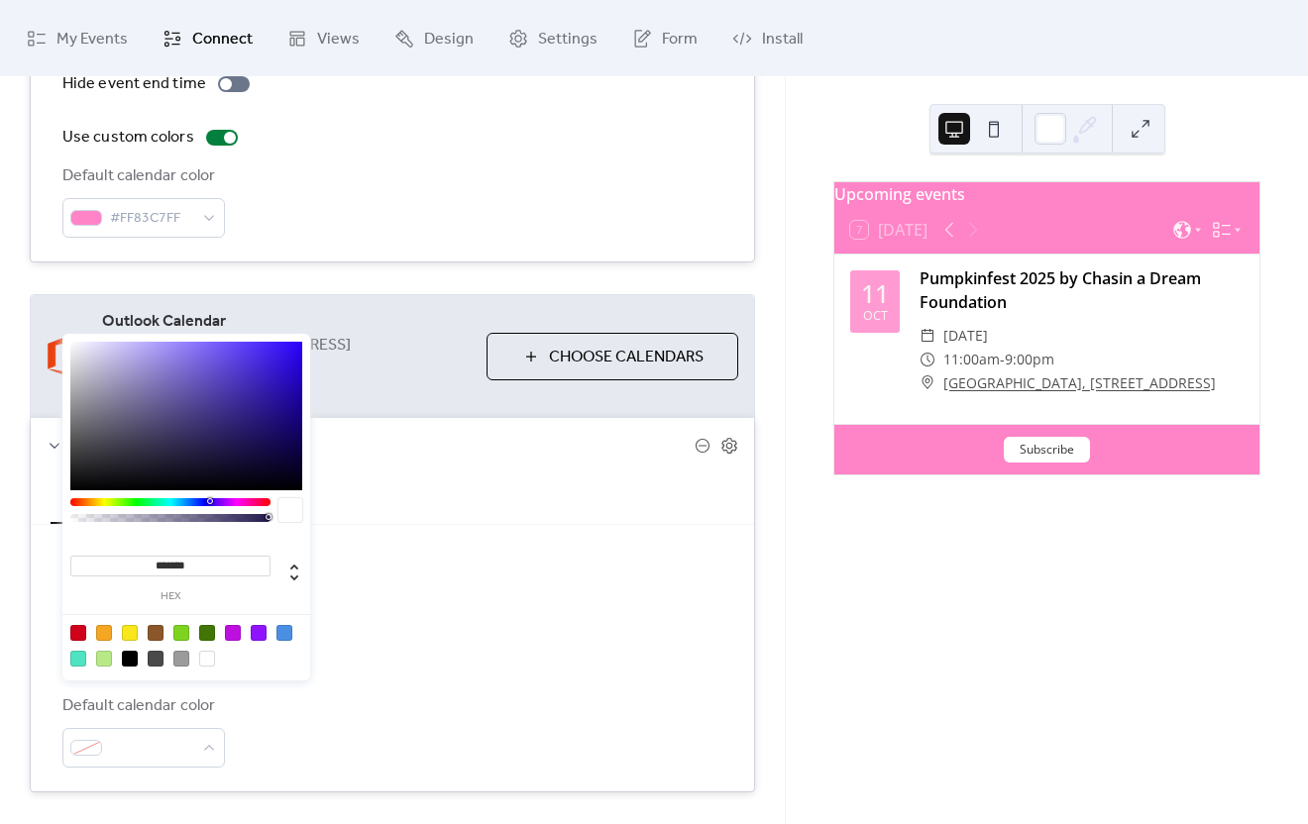
type input "*******"
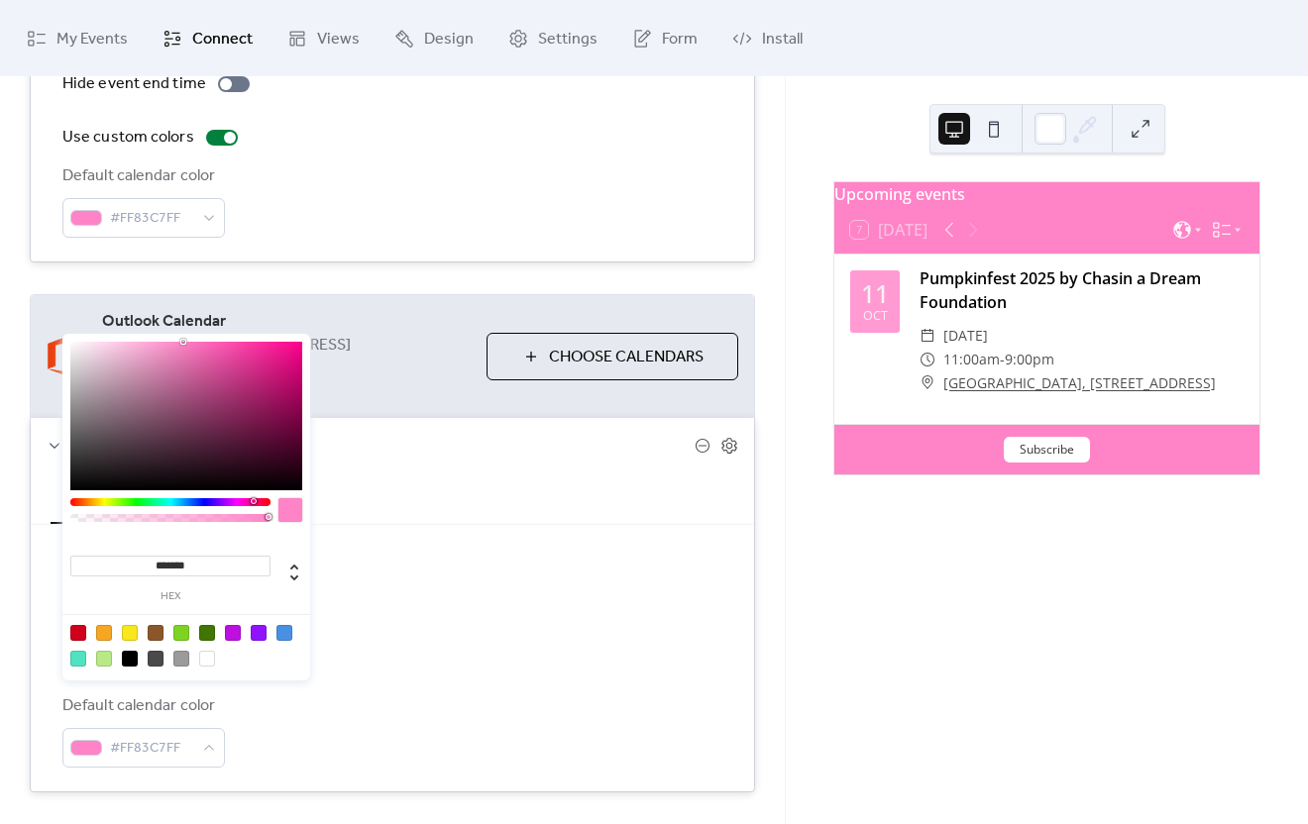
click at [365, 708] on div "Default calendar color #FF83C7FF" at bounding box center [392, 731] width 660 height 73
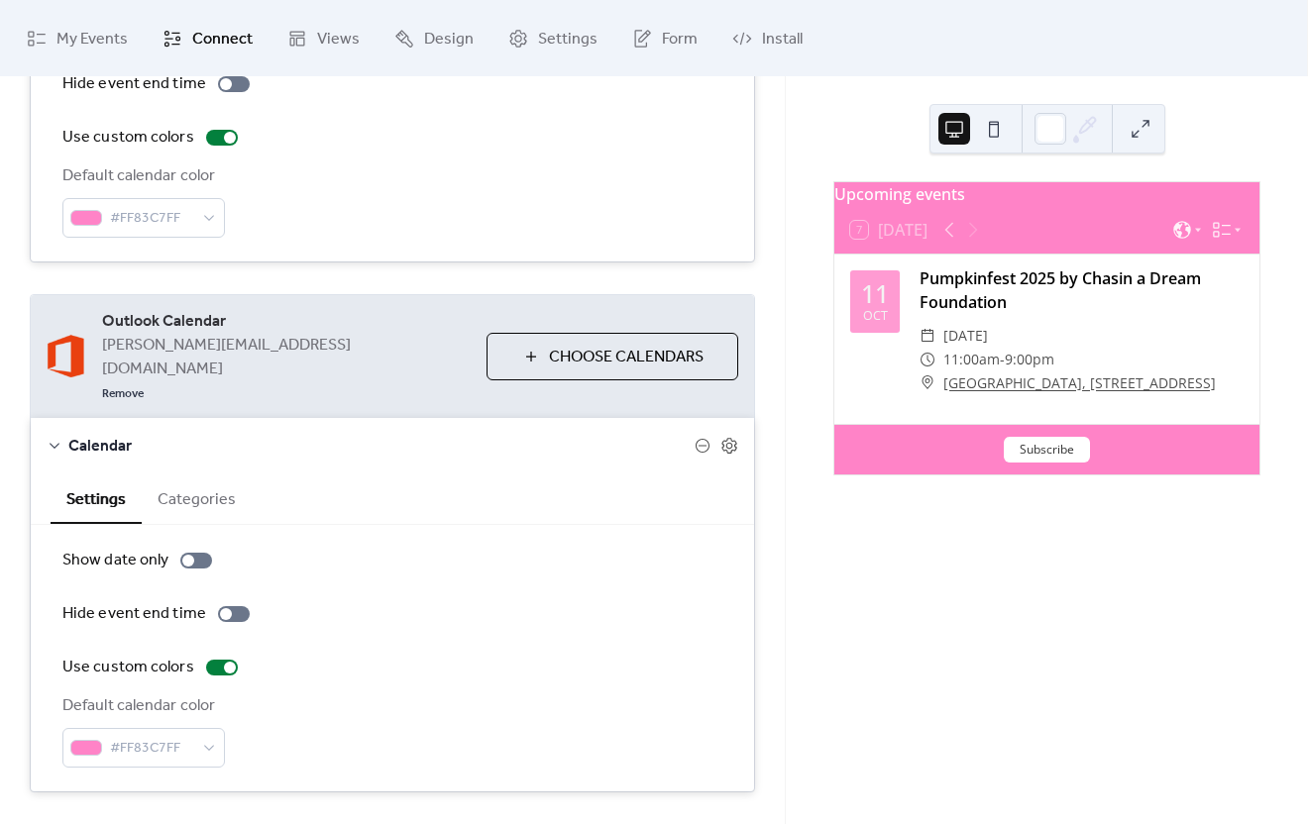
click at [50, 438] on icon at bounding box center [55, 446] width 16 height 16
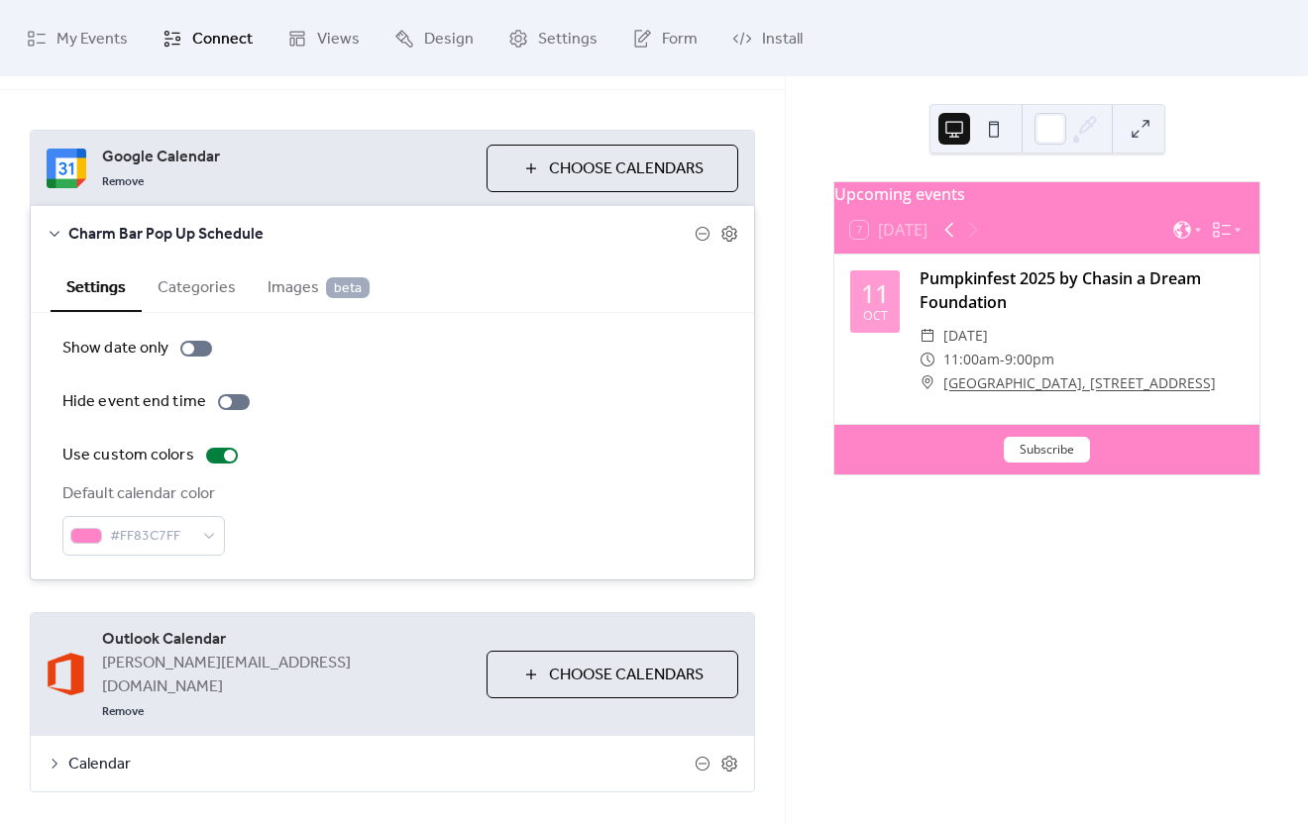
click at [953, 241] on icon at bounding box center [949, 230] width 24 height 24
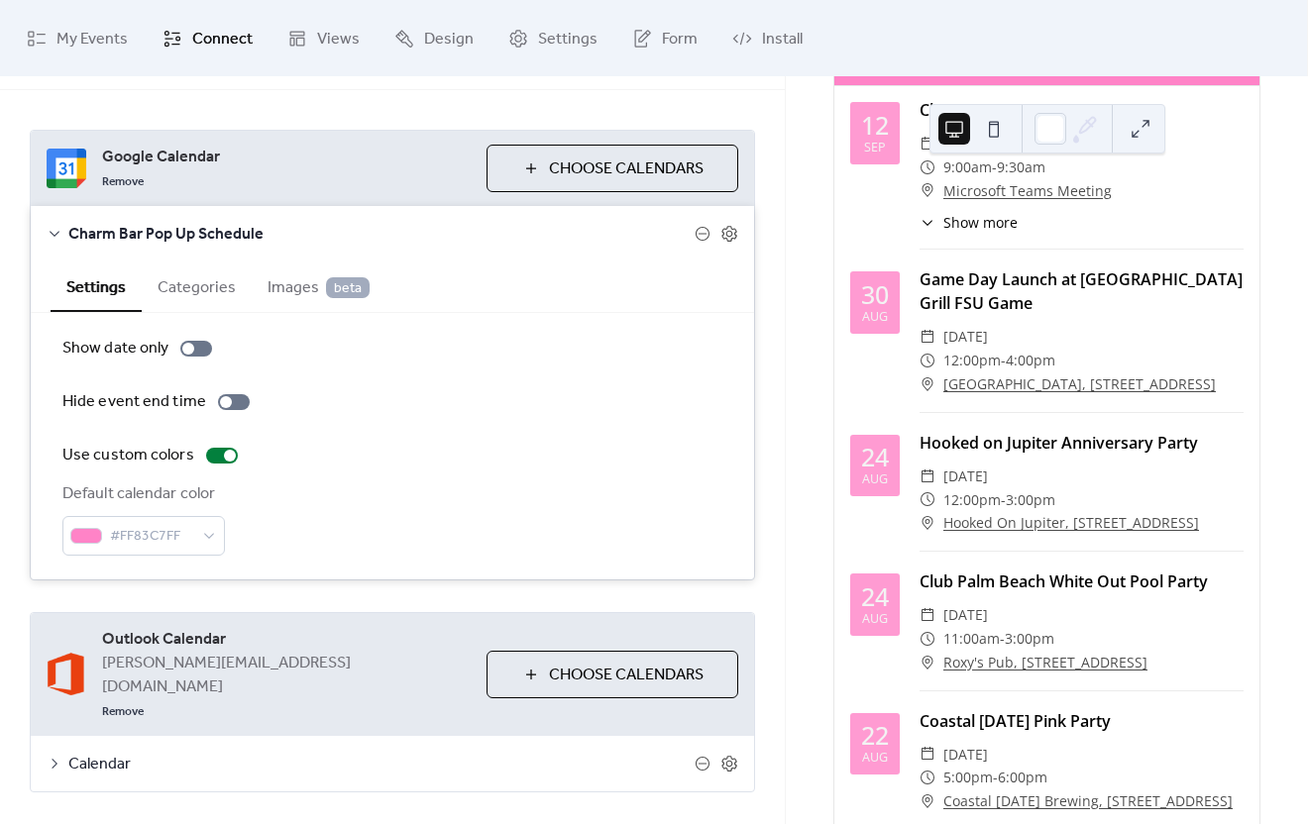
scroll to position [0, 0]
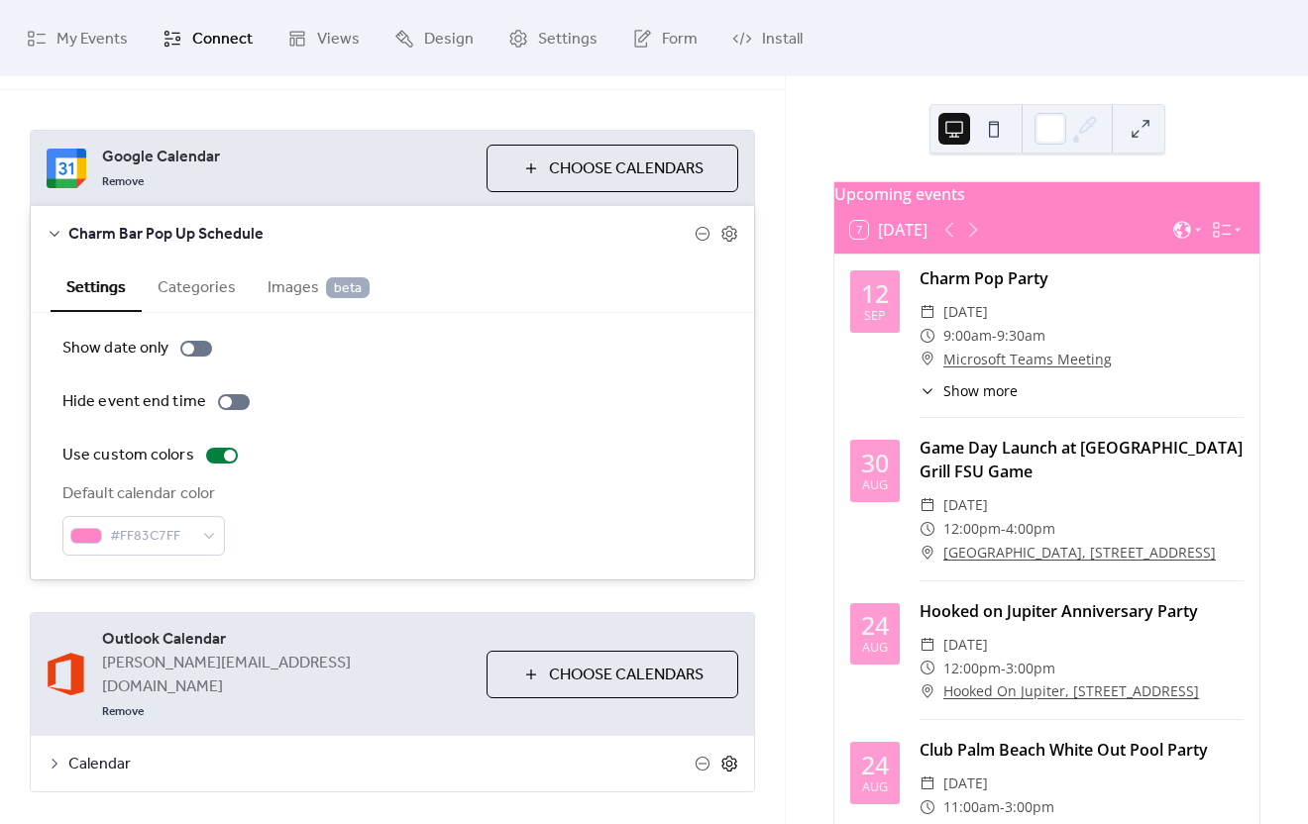
click at [723, 755] on icon at bounding box center [729, 764] width 18 height 18
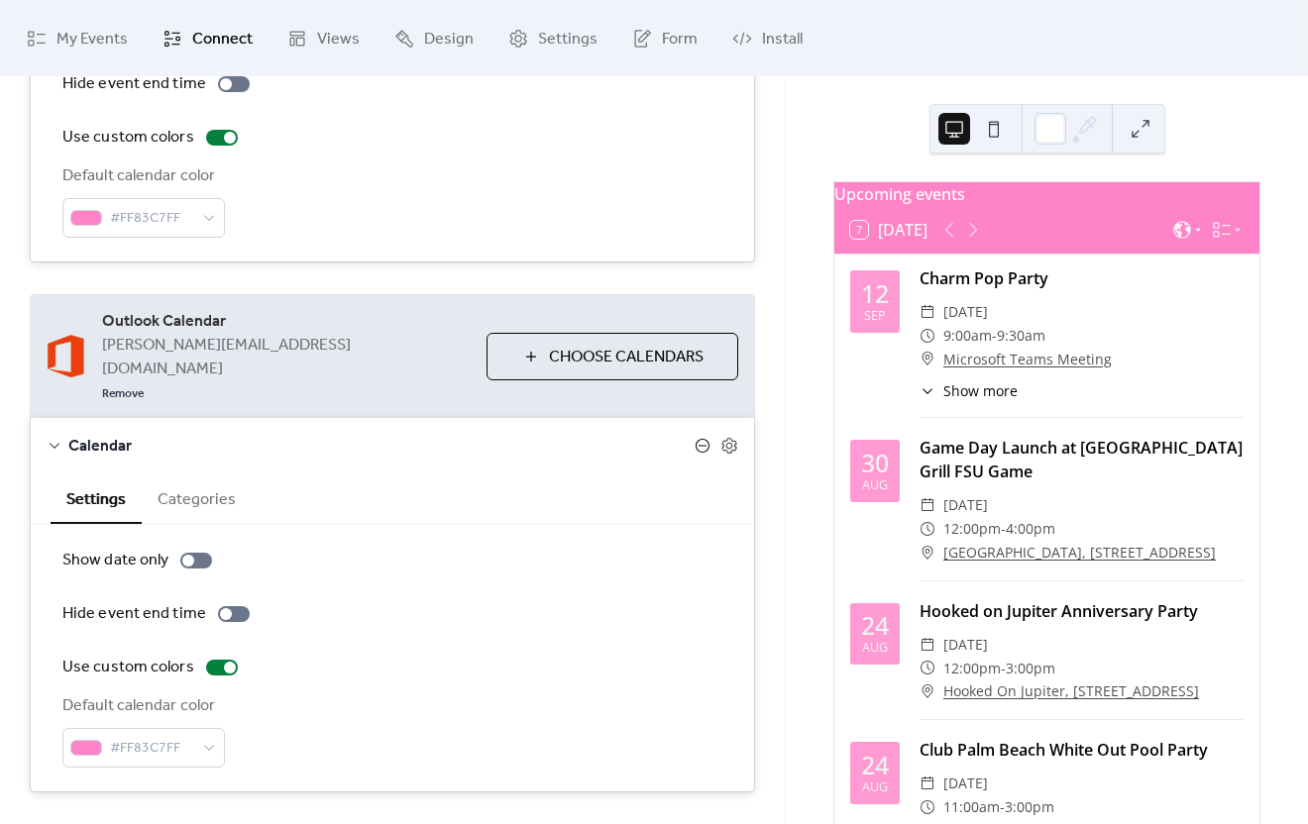
click at [701, 438] on icon at bounding box center [703, 446] width 16 height 16
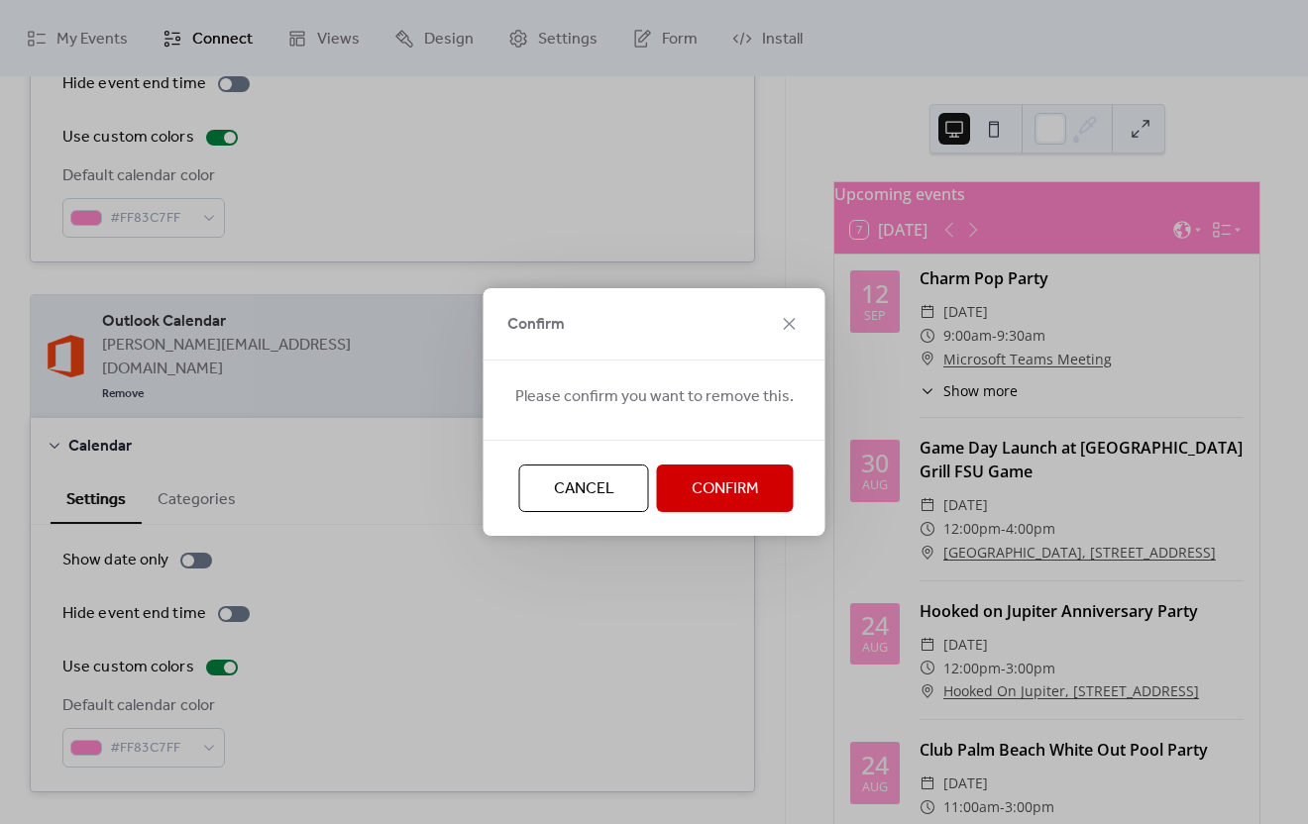
click at [700, 478] on span "Confirm" at bounding box center [725, 490] width 67 height 24
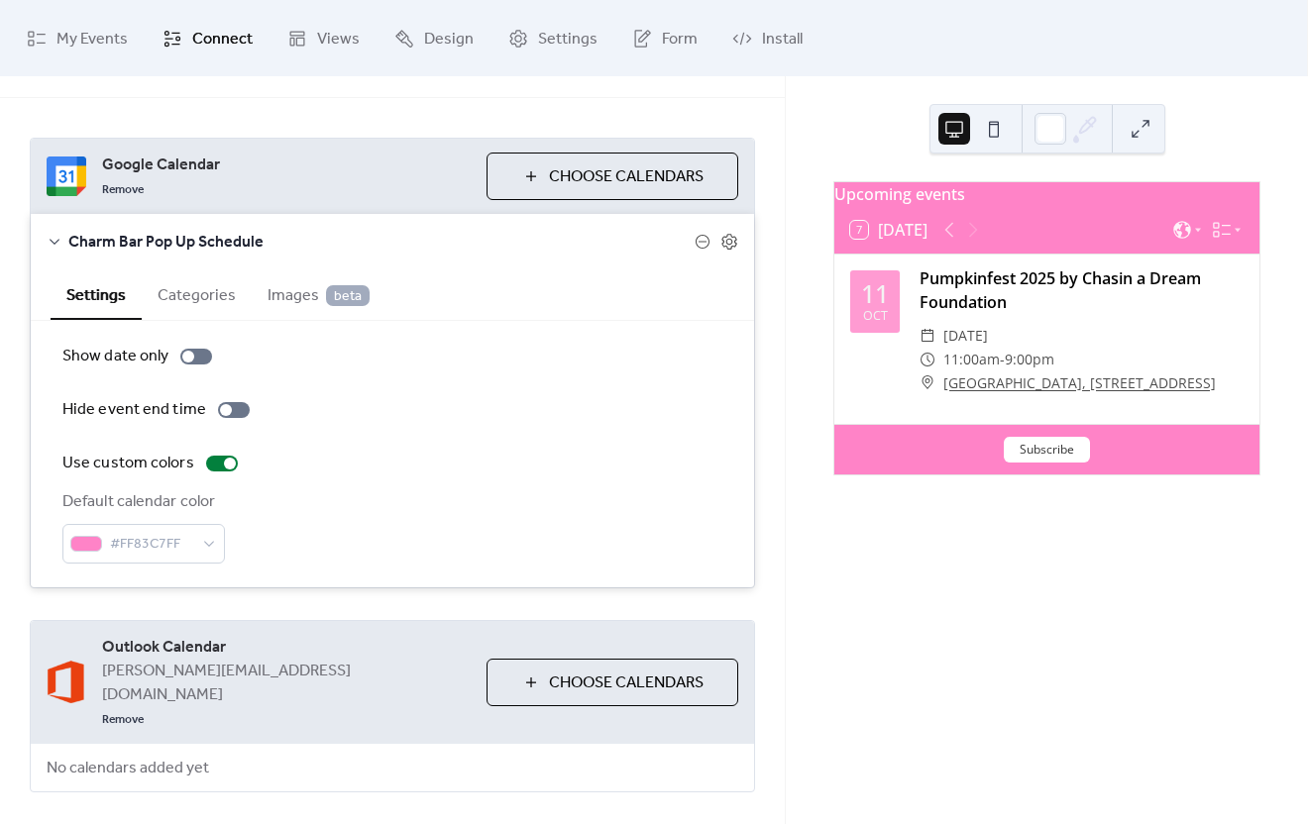
click at [549, 172] on span "Choose Calendars" at bounding box center [626, 177] width 155 height 24
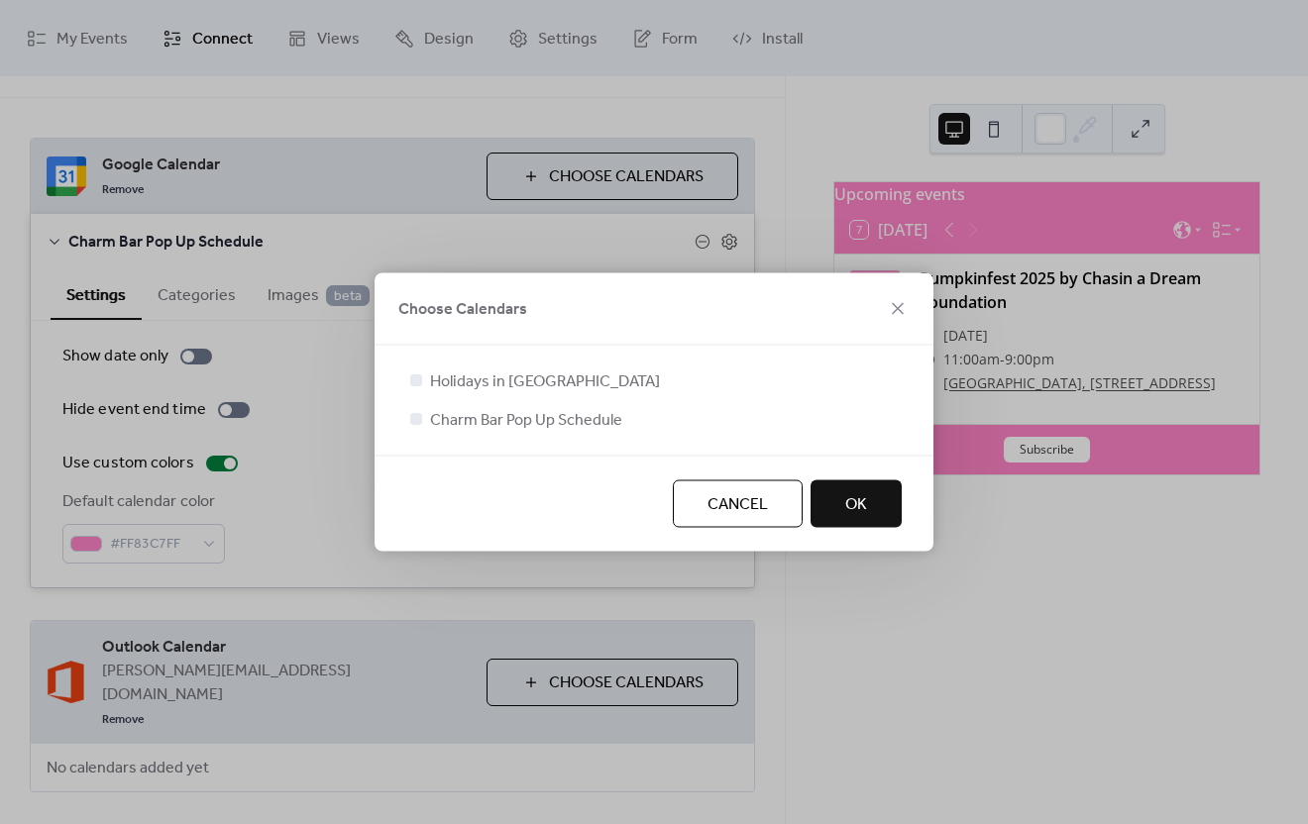
click at [743, 496] on span "Cancel" at bounding box center [737, 505] width 60 height 24
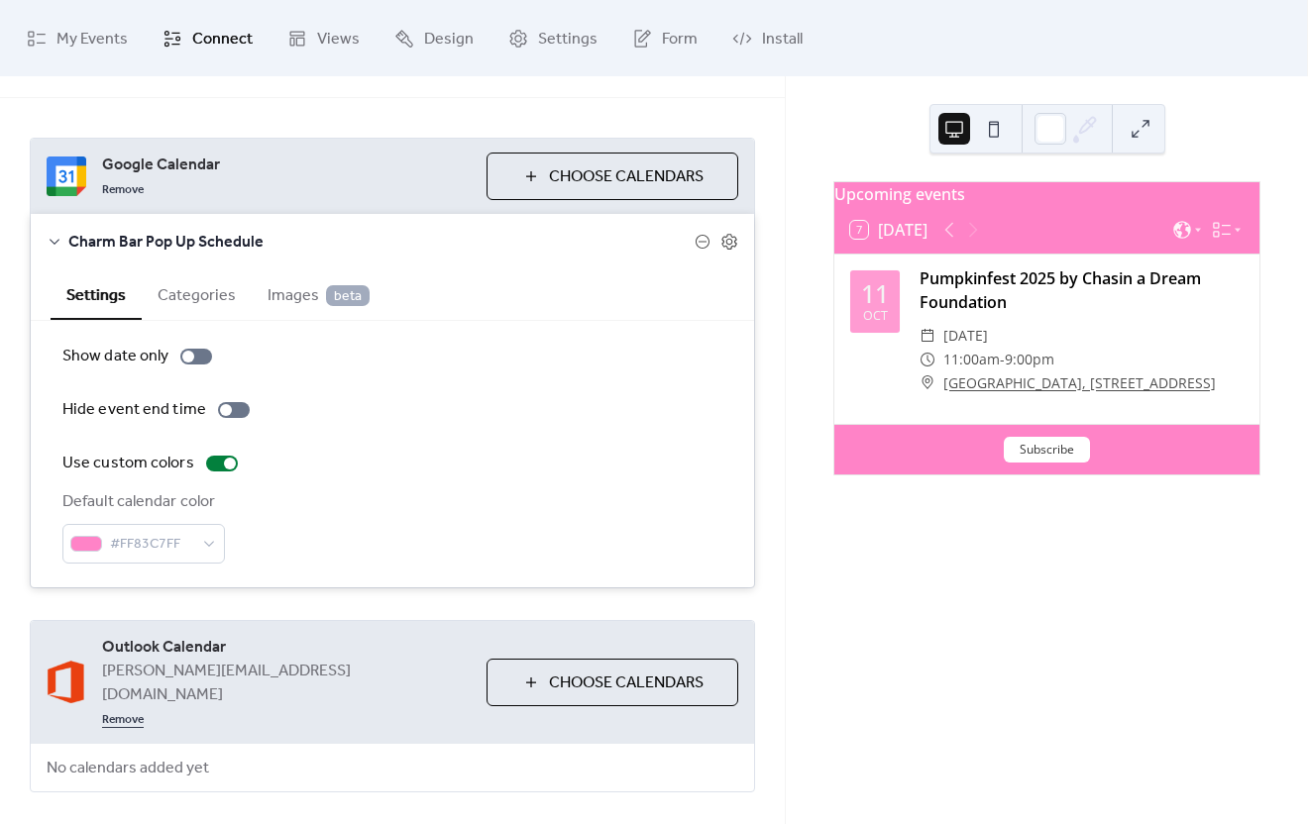
click at [144, 706] on link "Remove" at bounding box center [123, 718] width 42 height 24
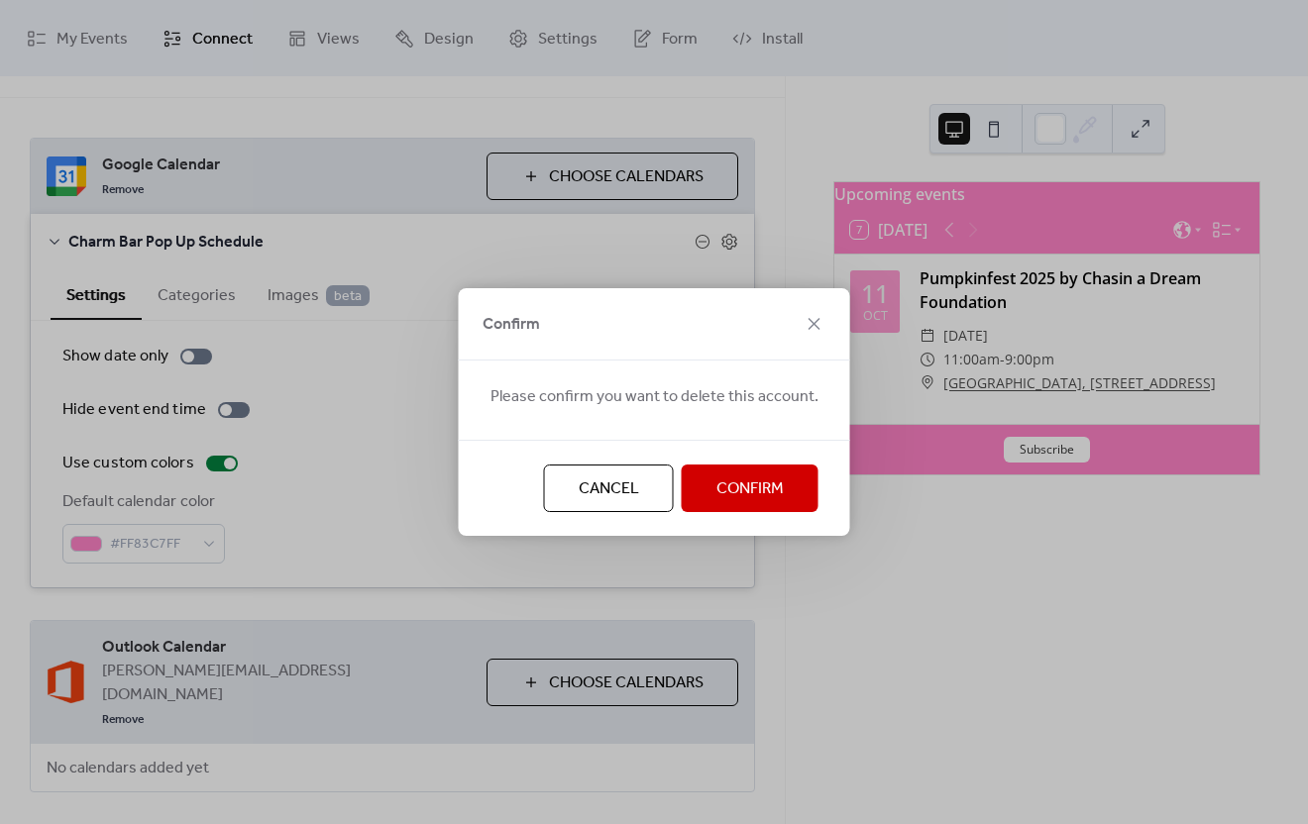
click at [753, 480] on span "Confirm" at bounding box center [749, 490] width 67 height 24
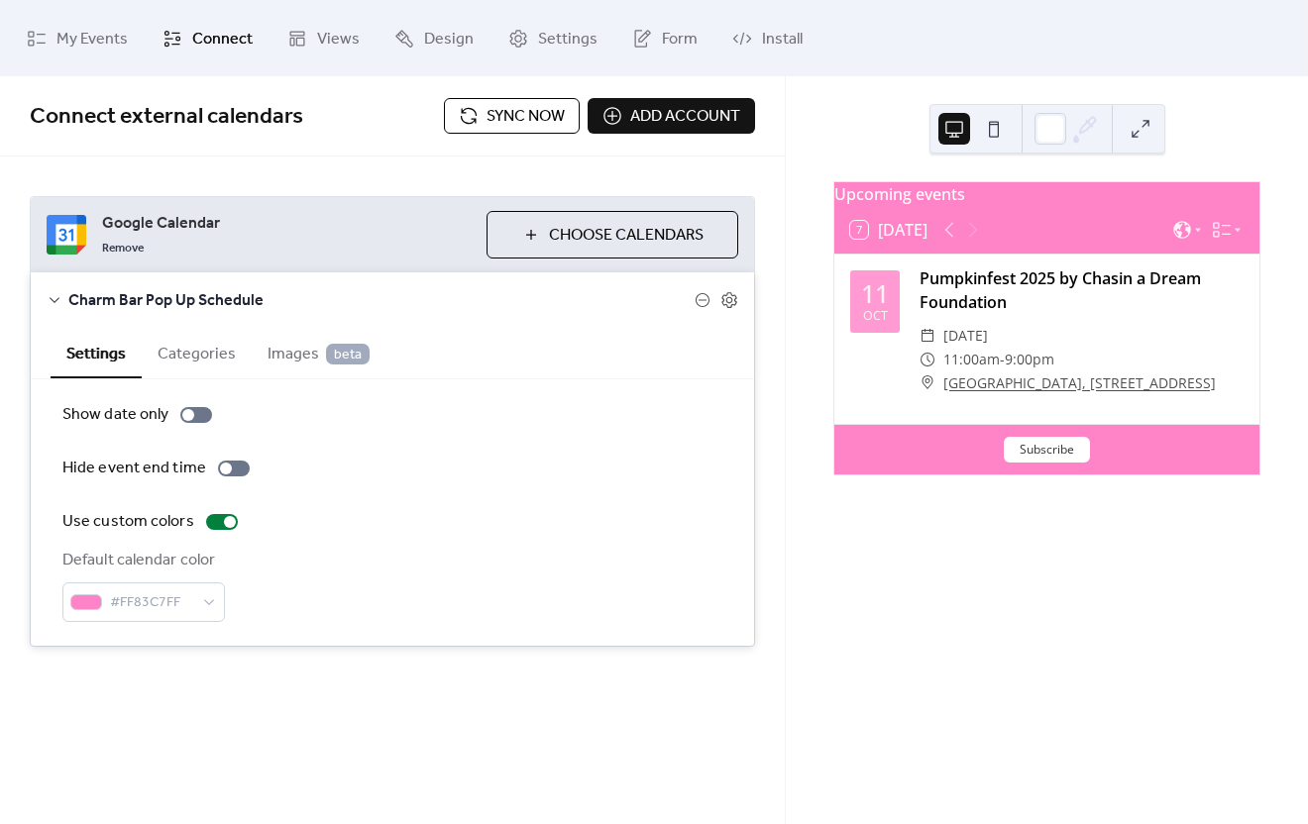
click at [663, 117] on span "Add account" at bounding box center [685, 117] width 110 height 24
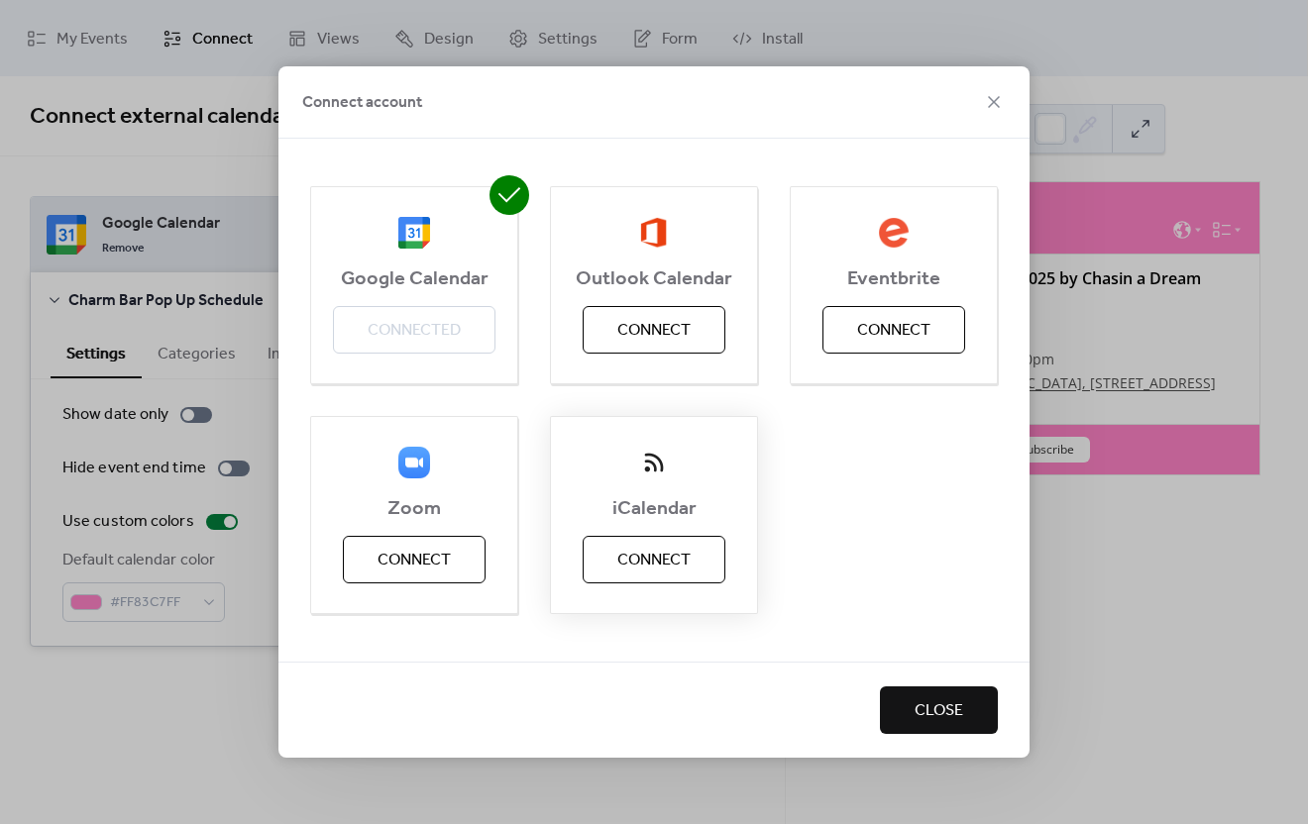
click at [657, 556] on span "Connect" at bounding box center [653, 561] width 73 height 24
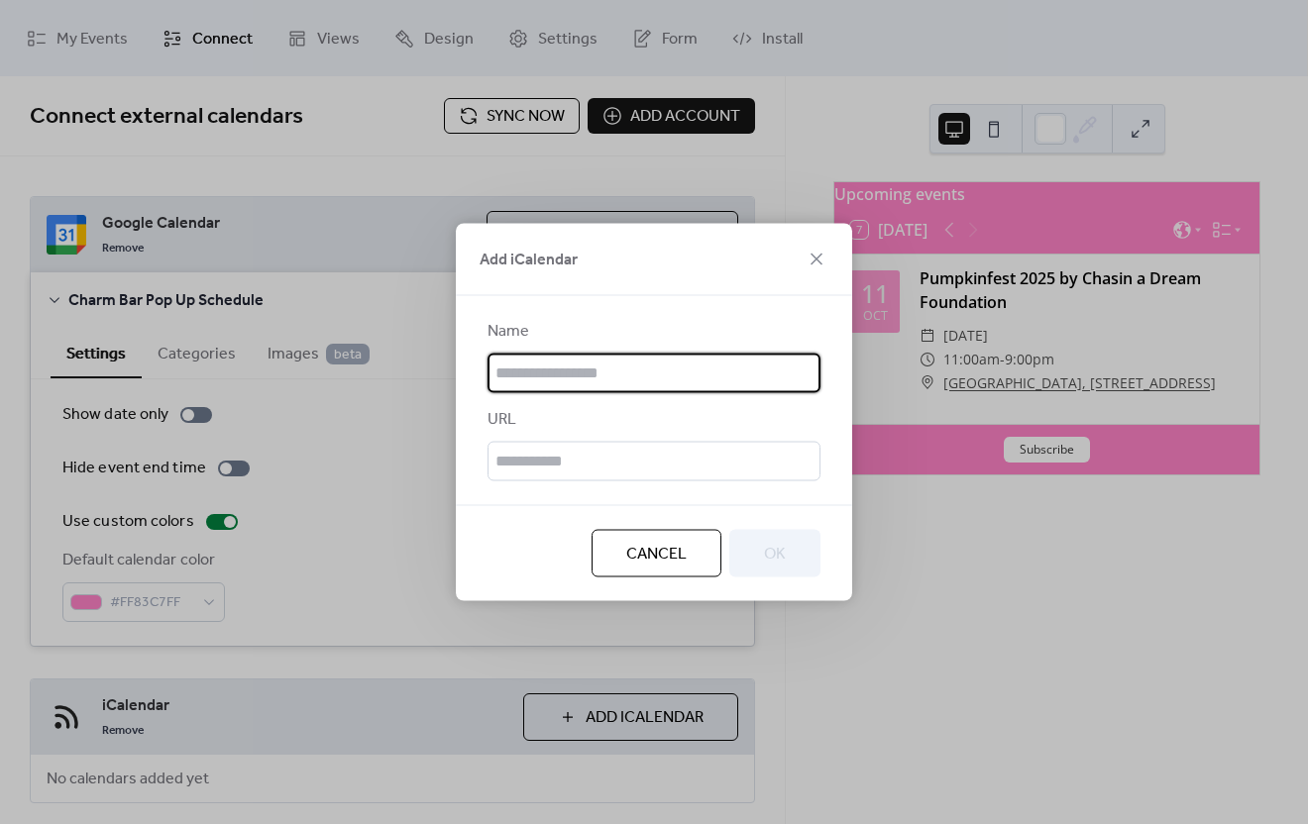
click at [591, 366] on input "text" at bounding box center [653, 374] width 333 height 40
type input "**********"
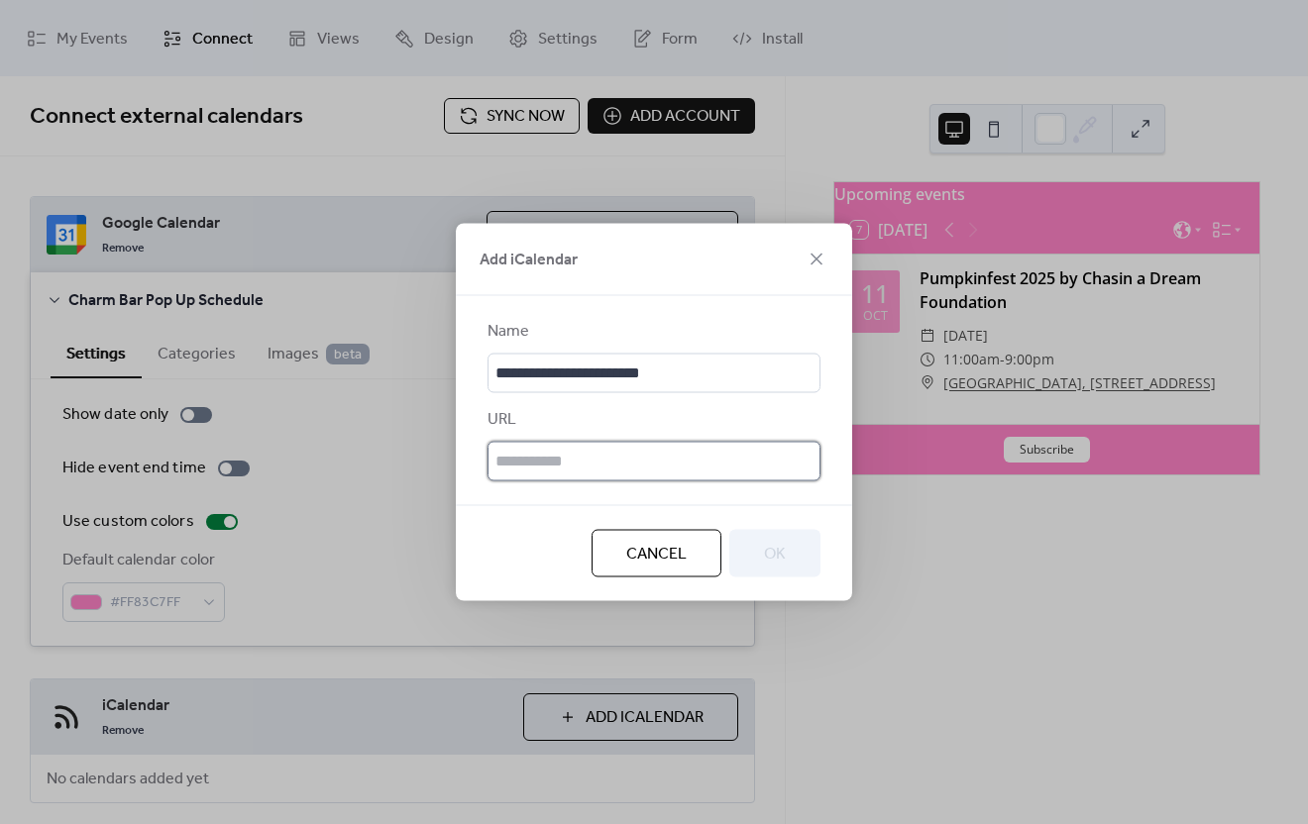
click at [629, 468] on input "text" at bounding box center [653, 462] width 333 height 40
paste input "**********"
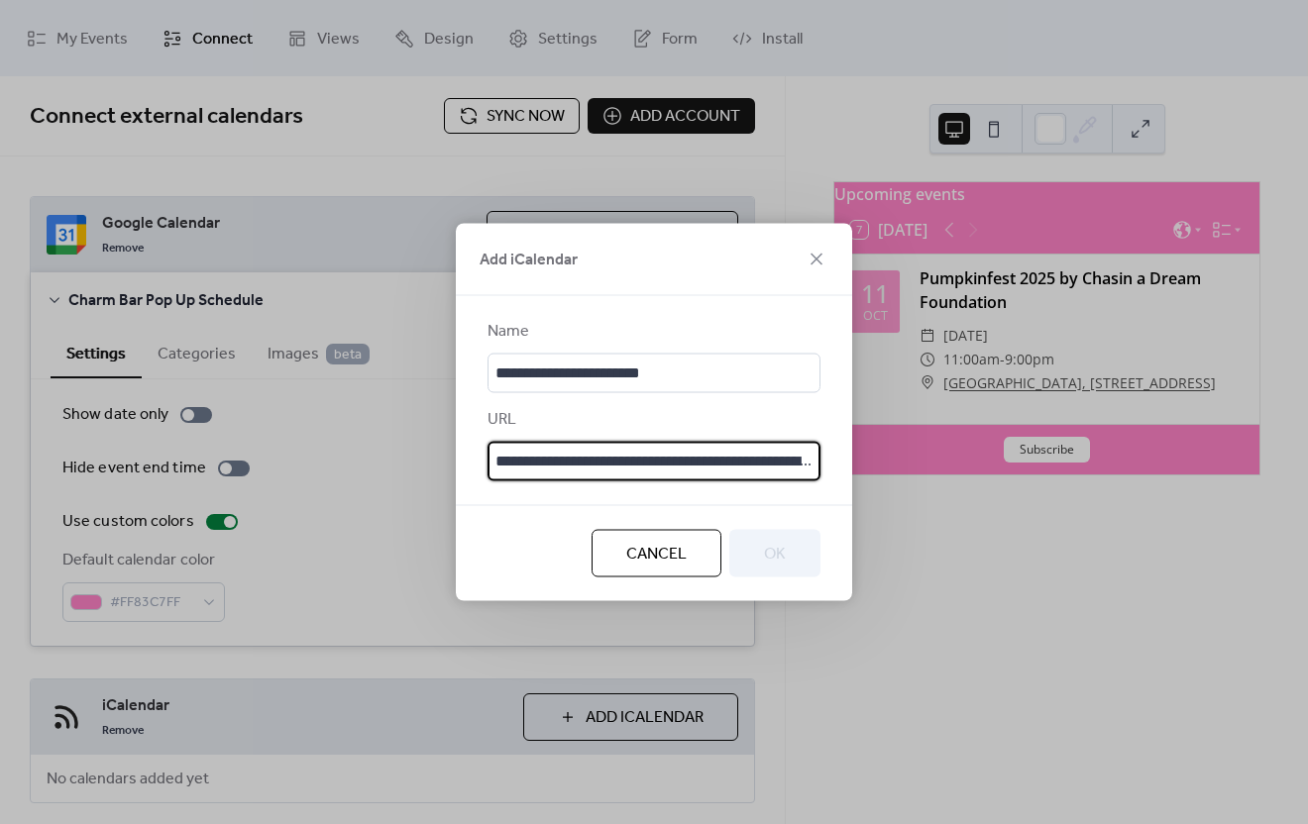
scroll to position [0, 996]
type input "**********"
click at [762, 546] on button "OK" at bounding box center [774, 554] width 91 height 48
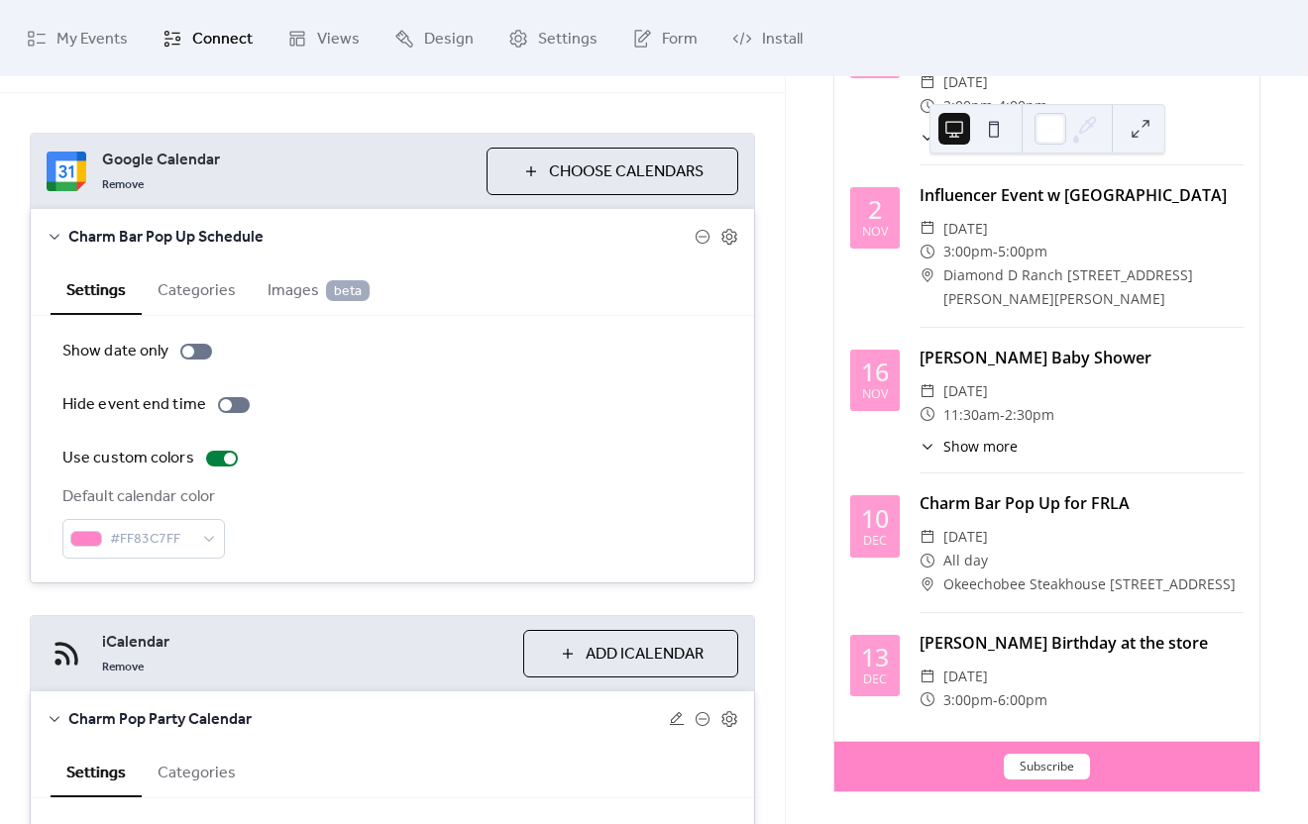
scroll to position [0, 0]
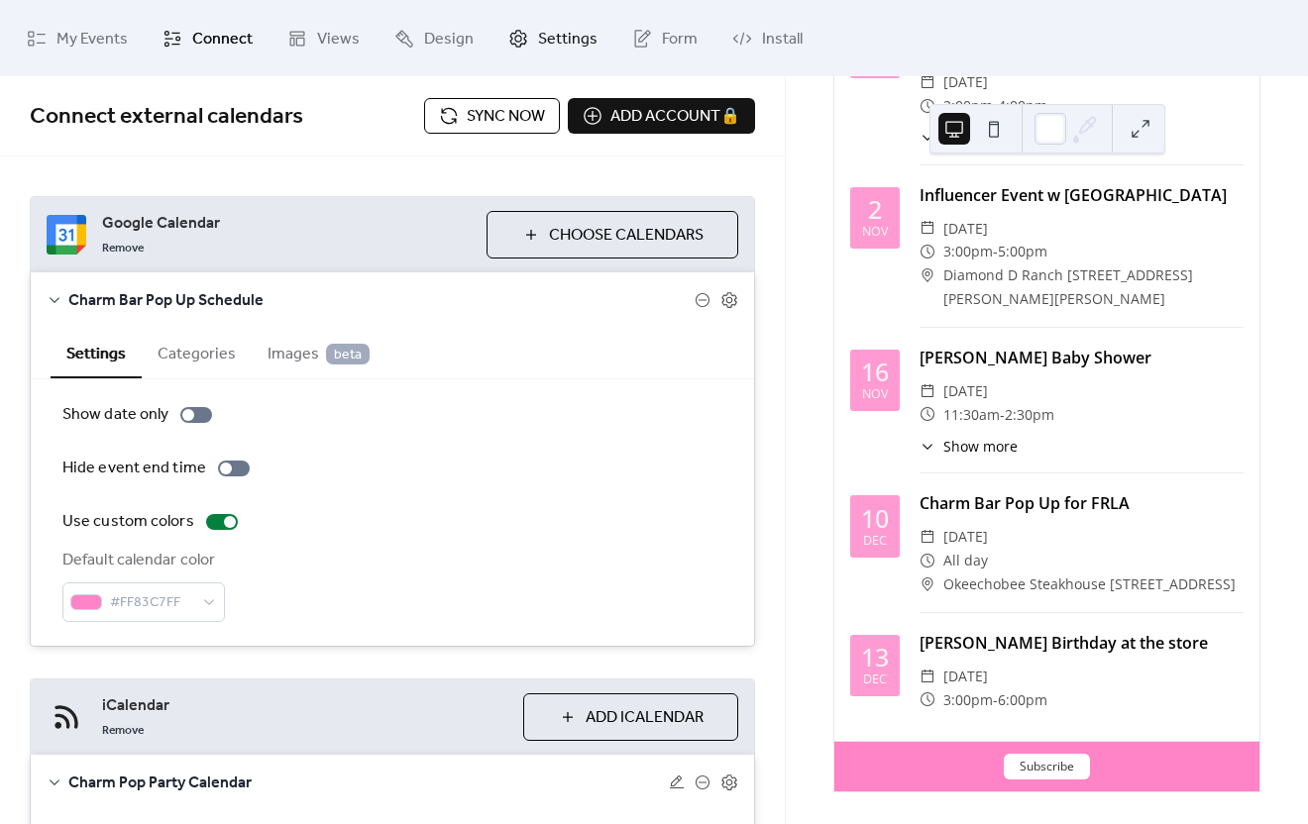
click at [521, 48] on icon at bounding box center [518, 39] width 20 height 20
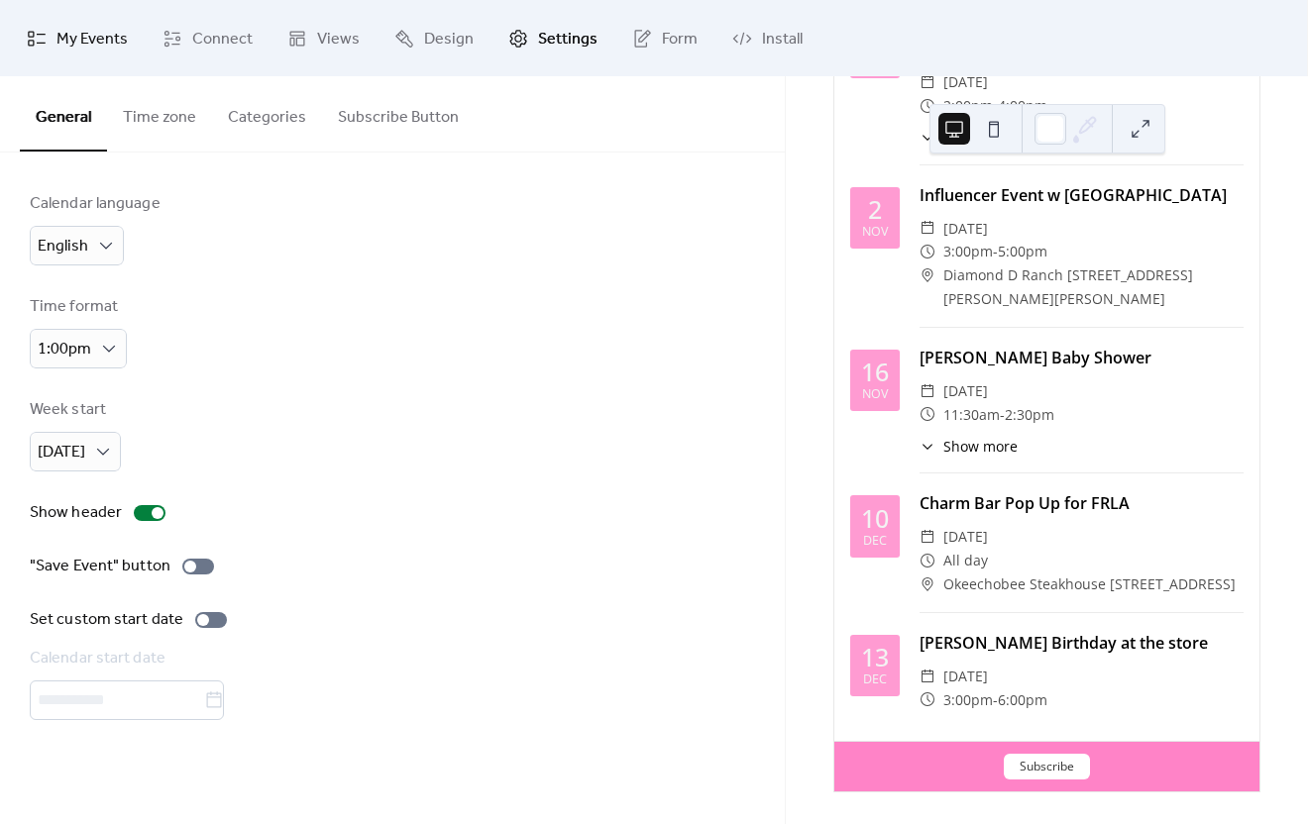
click at [72, 40] on span "My Events" at bounding box center [91, 39] width 71 height 31
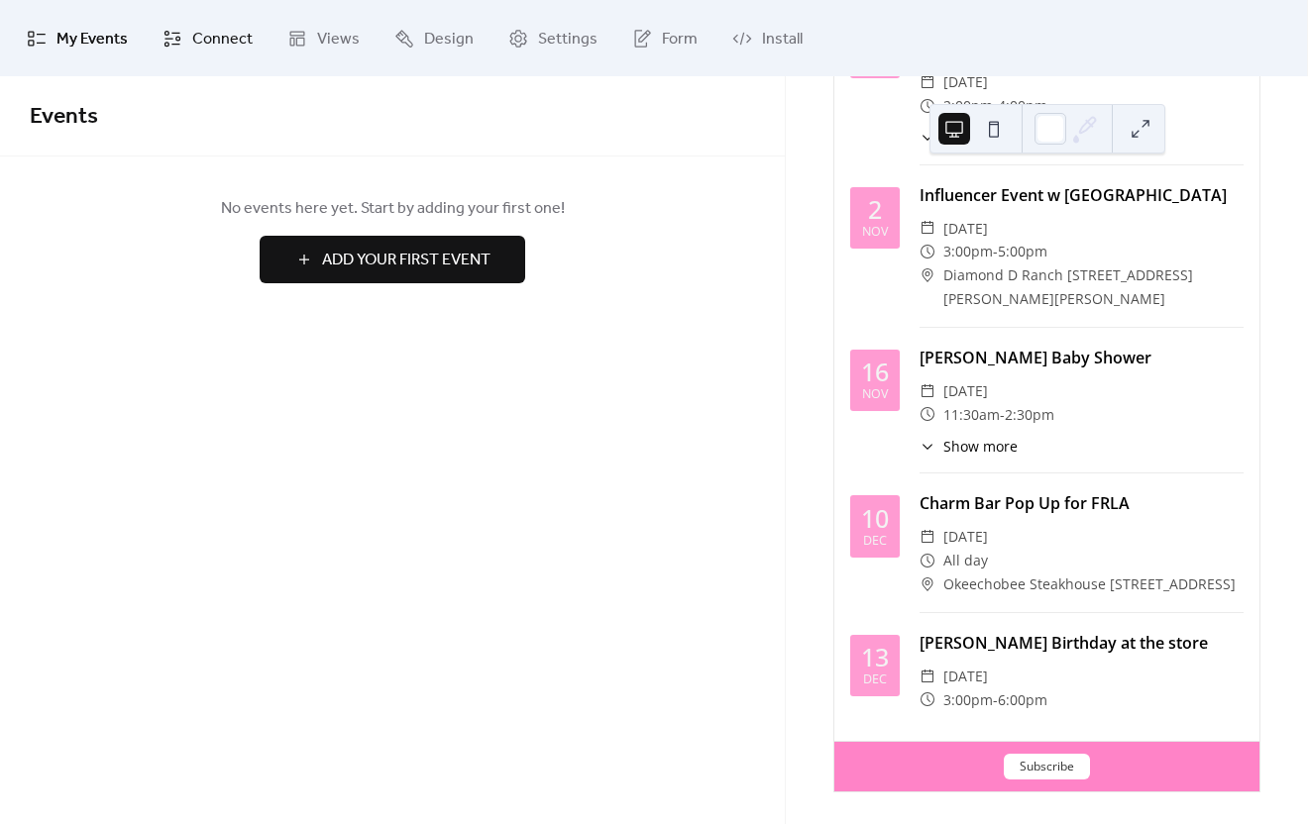
click at [232, 38] on span "Connect" at bounding box center [222, 39] width 60 height 31
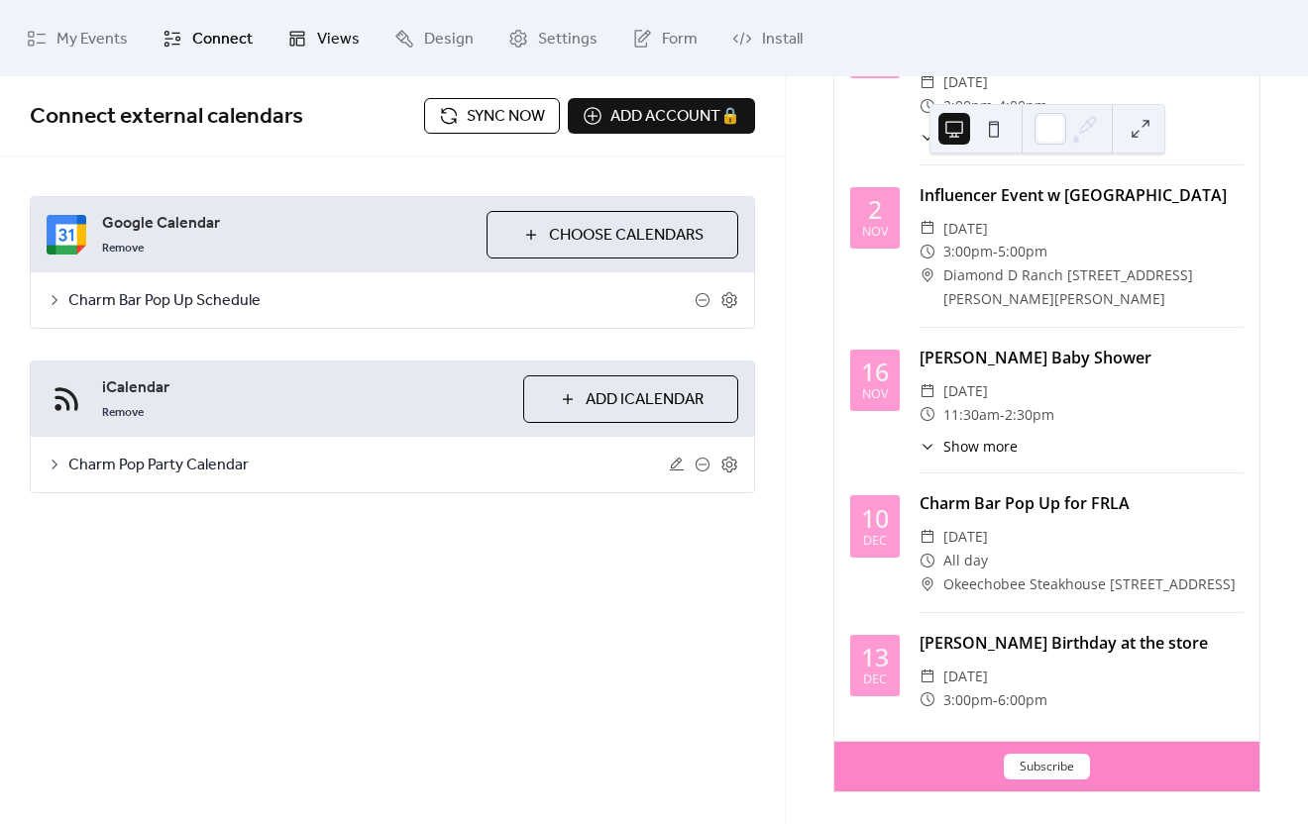
click at [331, 43] on span "Views" at bounding box center [338, 39] width 43 height 31
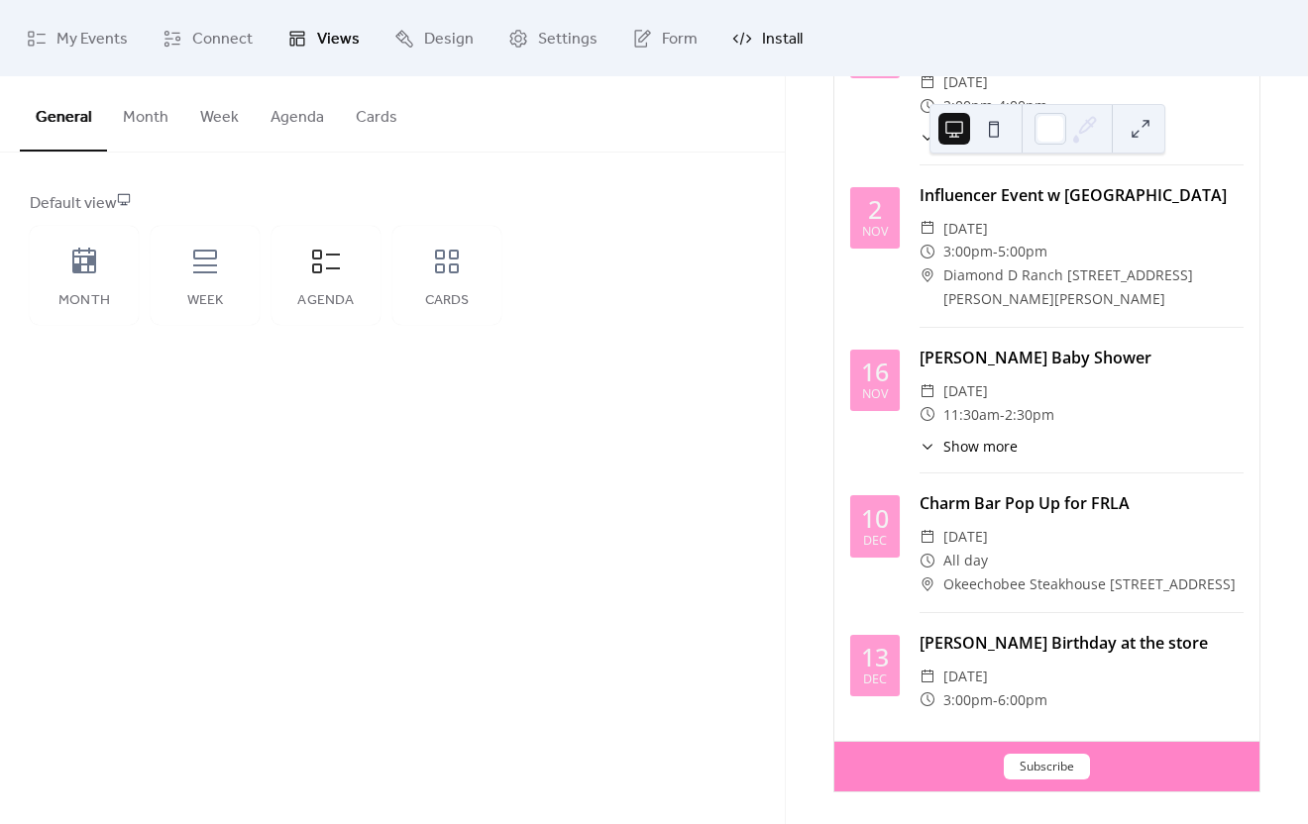
click at [751, 42] on link "Install" at bounding box center [767, 38] width 100 height 60
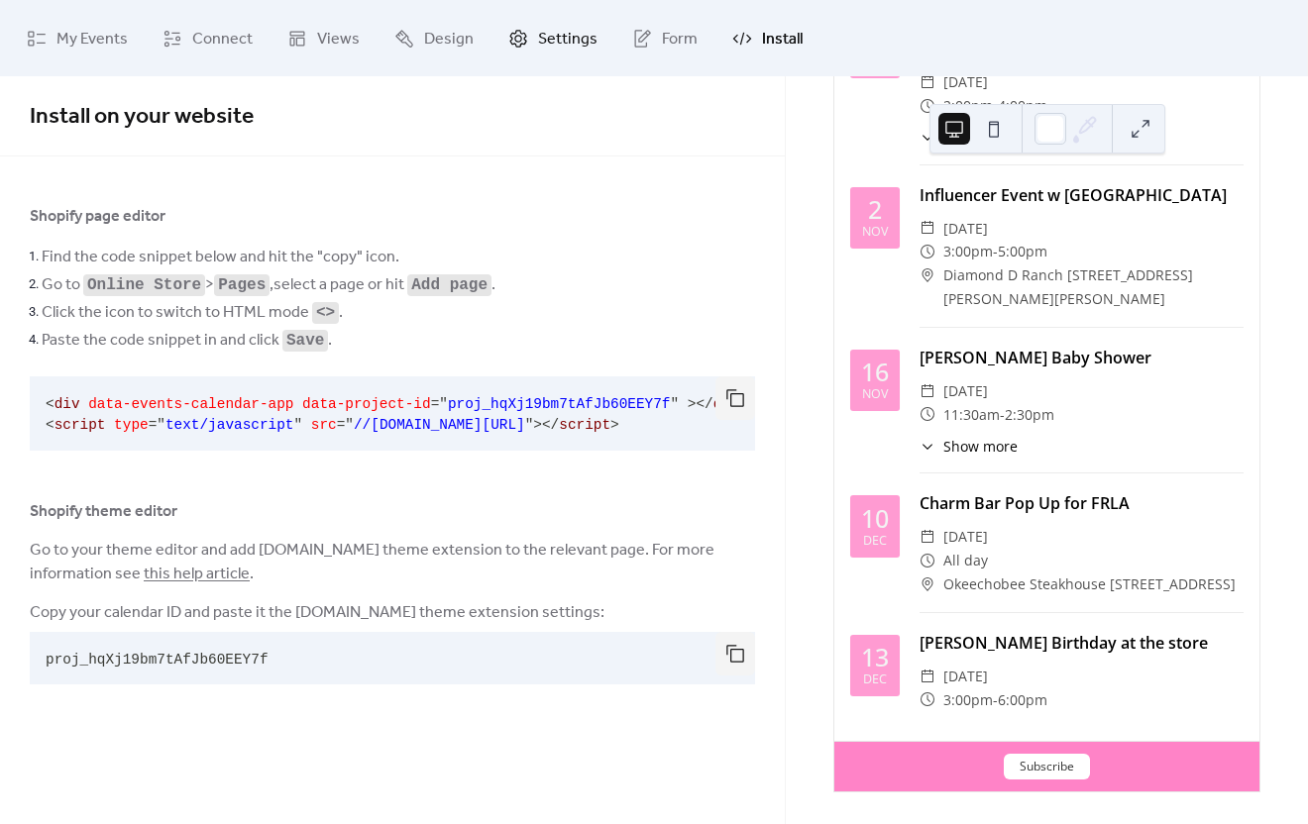
click at [548, 35] on span "Settings" at bounding box center [567, 39] width 59 height 31
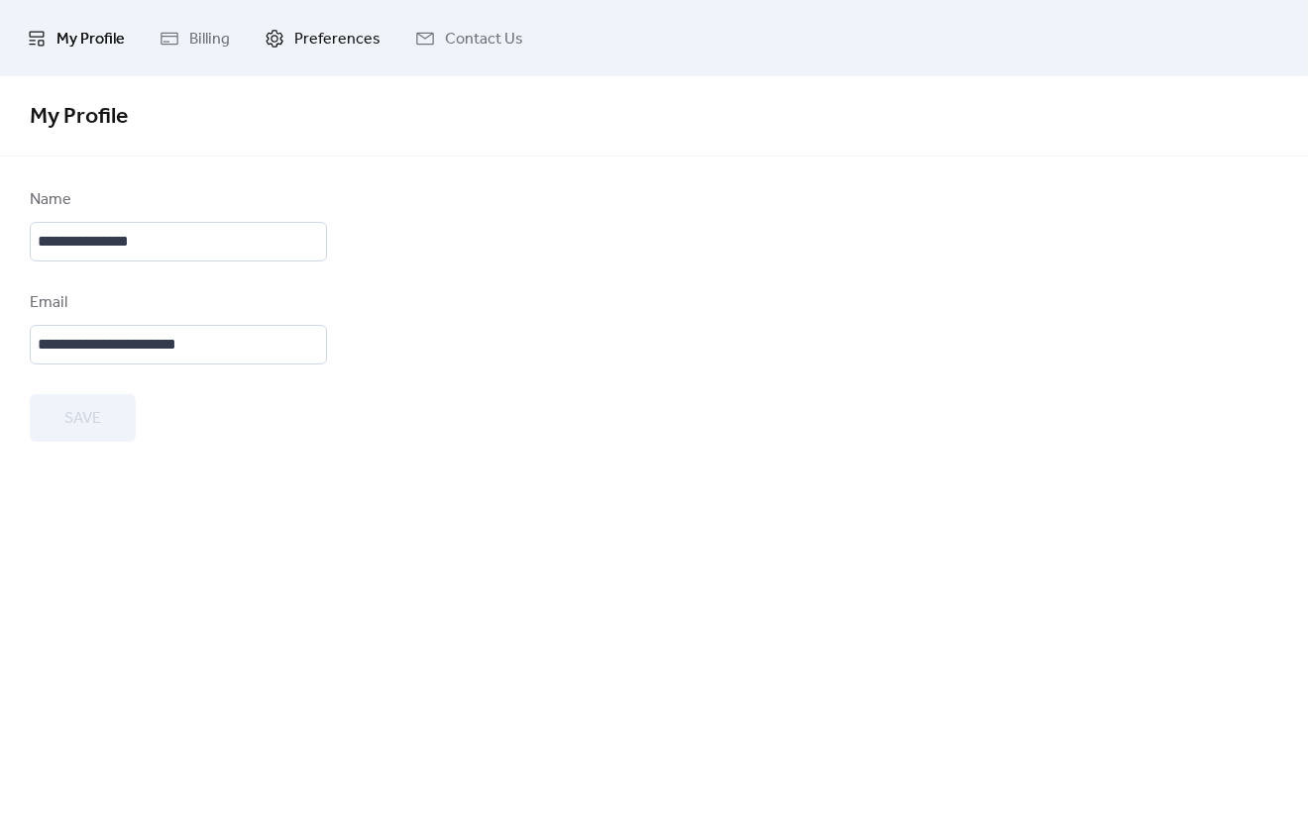
click at [332, 30] on span "Preferences" at bounding box center [337, 39] width 86 height 31
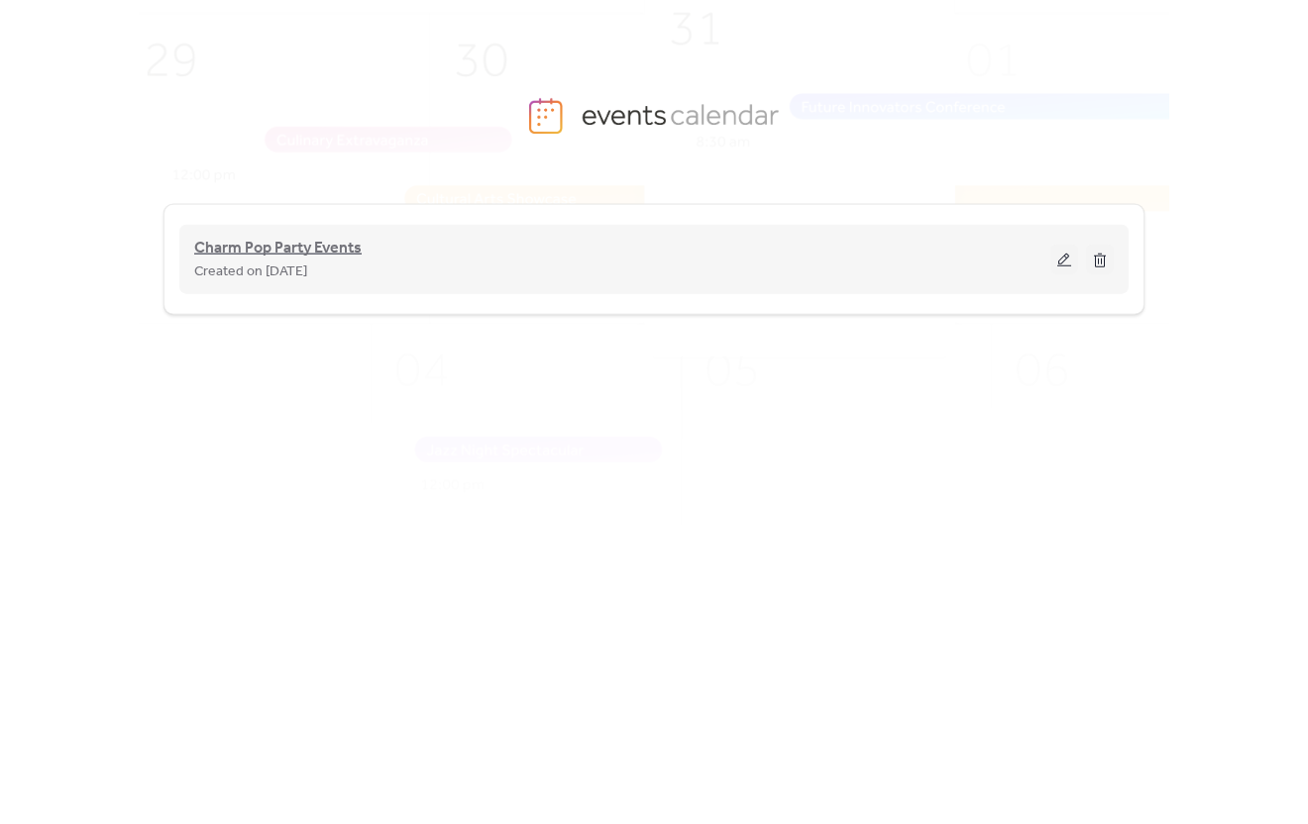
click at [326, 253] on span "Charm Pop Party Events" at bounding box center [277, 249] width 167 height 24
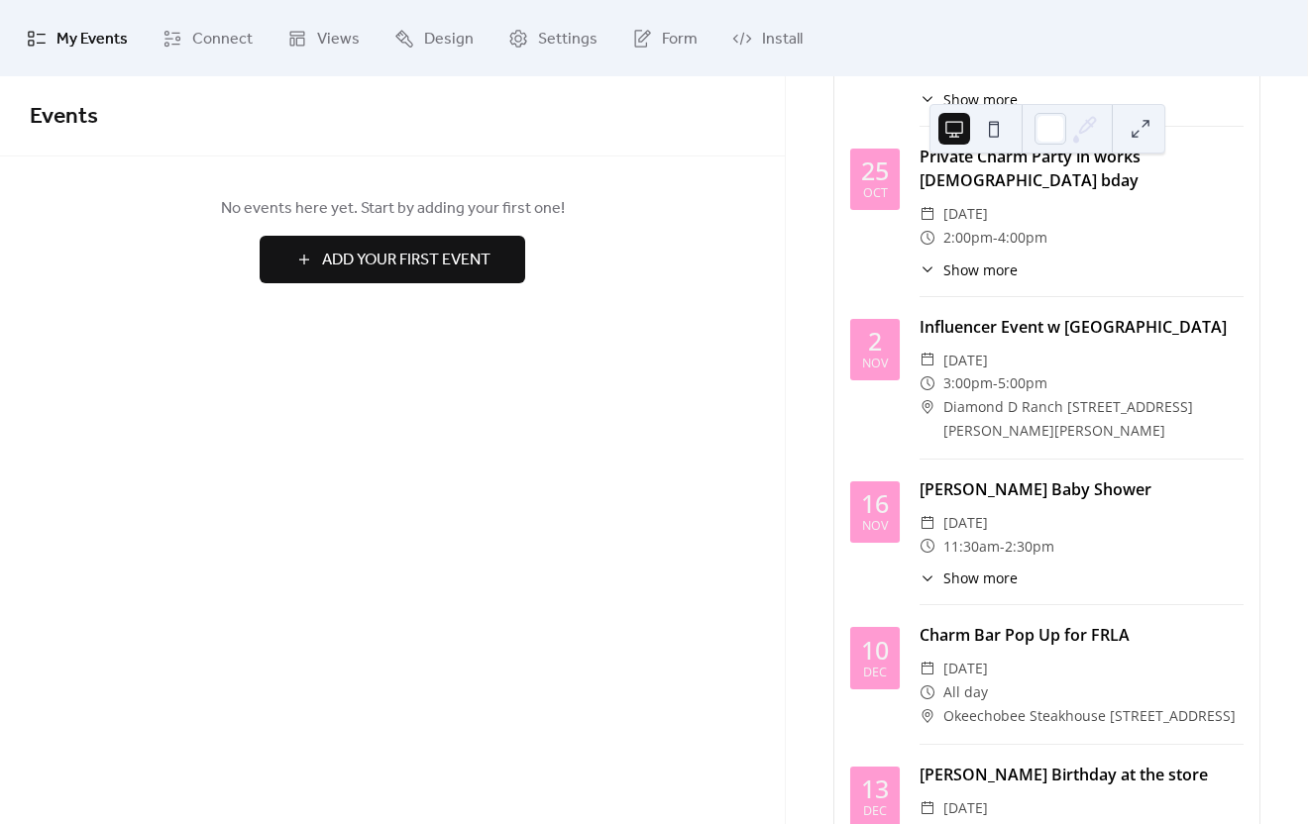
scroll to position [1288, 0]
click at [953, 279] on span "Show more" at bounding box center [980, 269] width 74 height 21
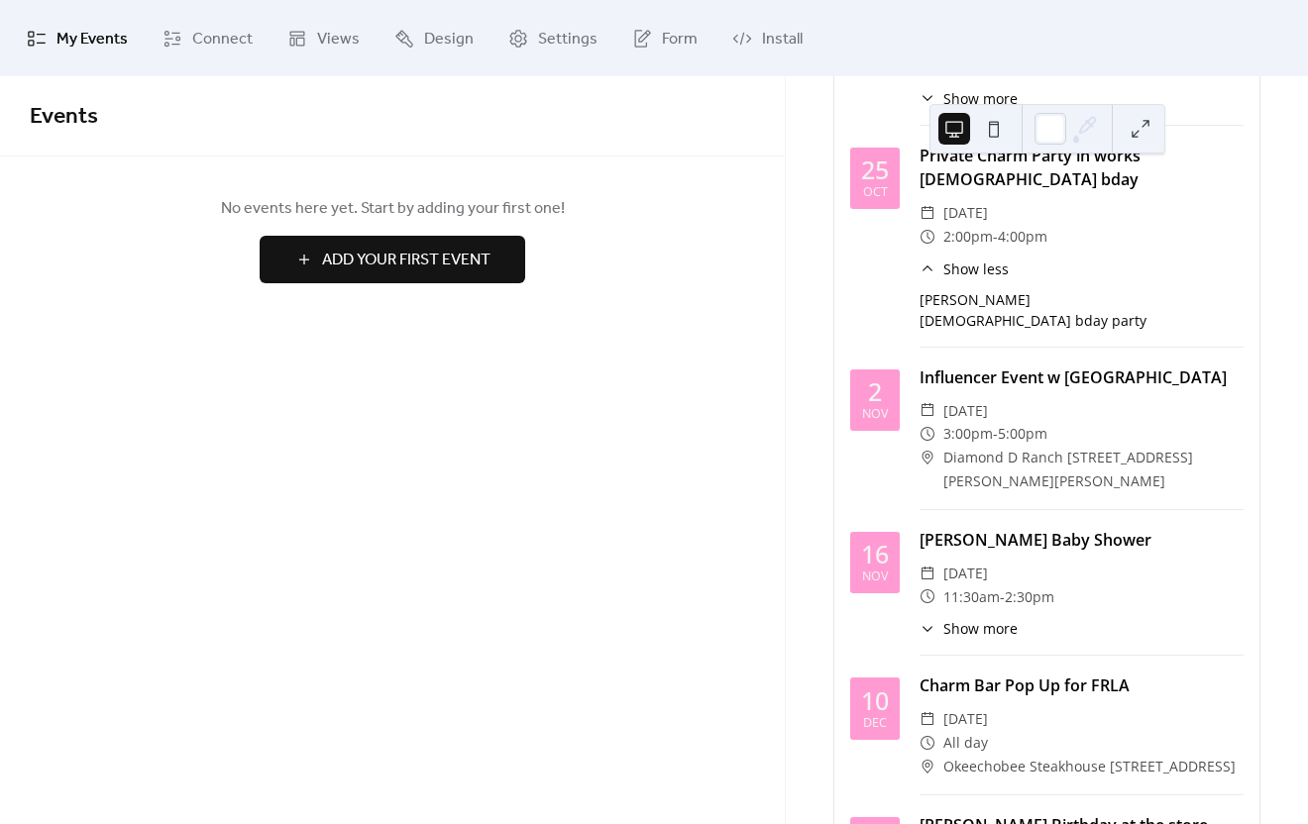
click at [953, 279] on span "Show less" at bounding box center [975, 269] width 65 height 21
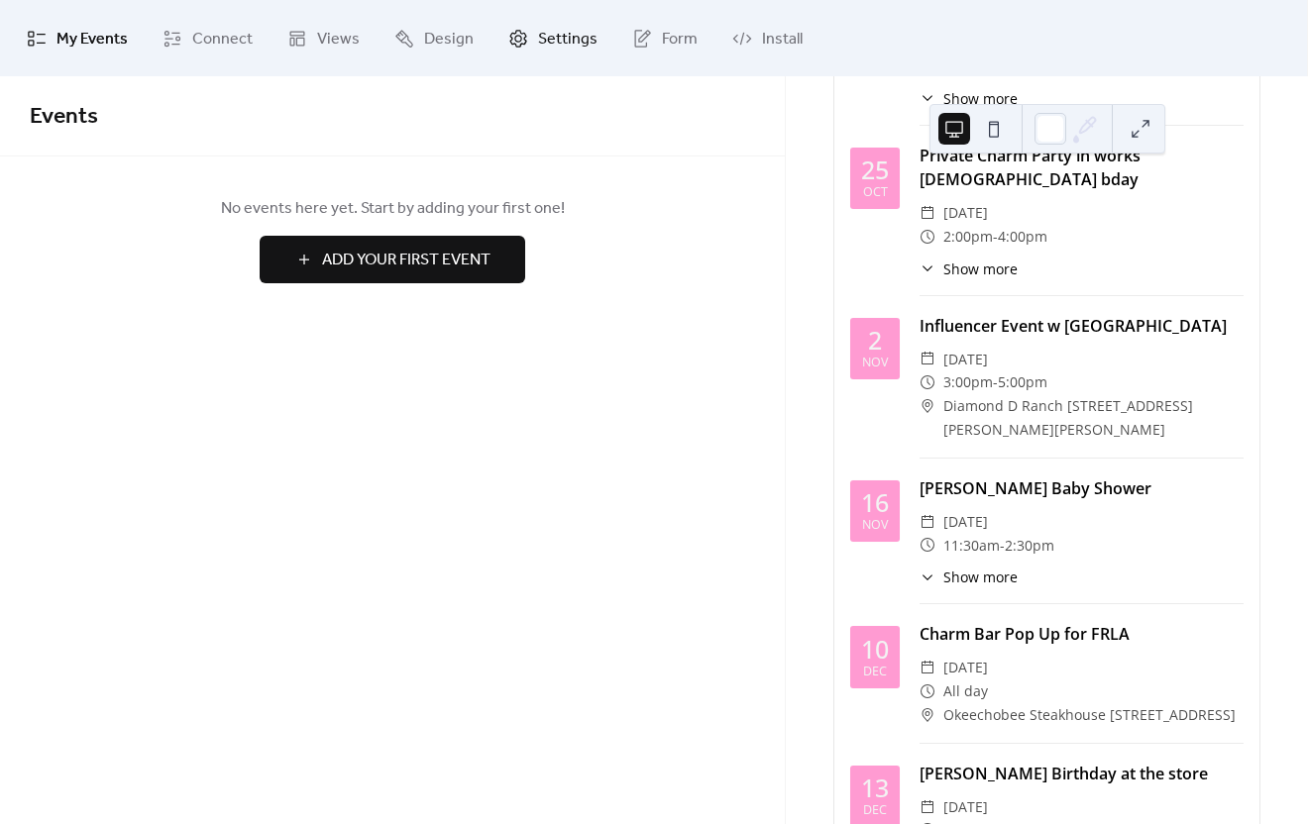
click at [563, 40] on span "Settings" at bounding box center [567, 39] width 59 height 31
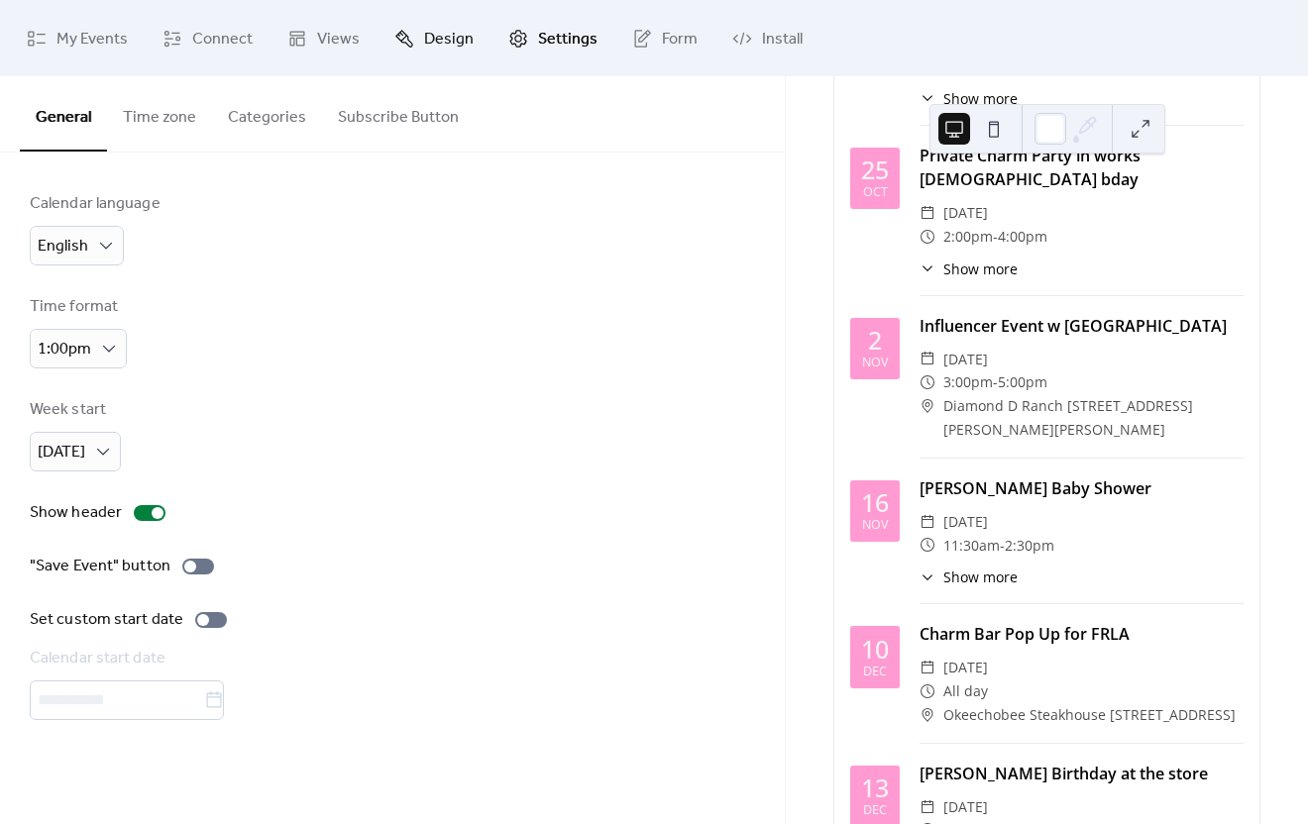
click at [448, 49] on span "Design" at bounding box center [449, 39] width 50 height 31
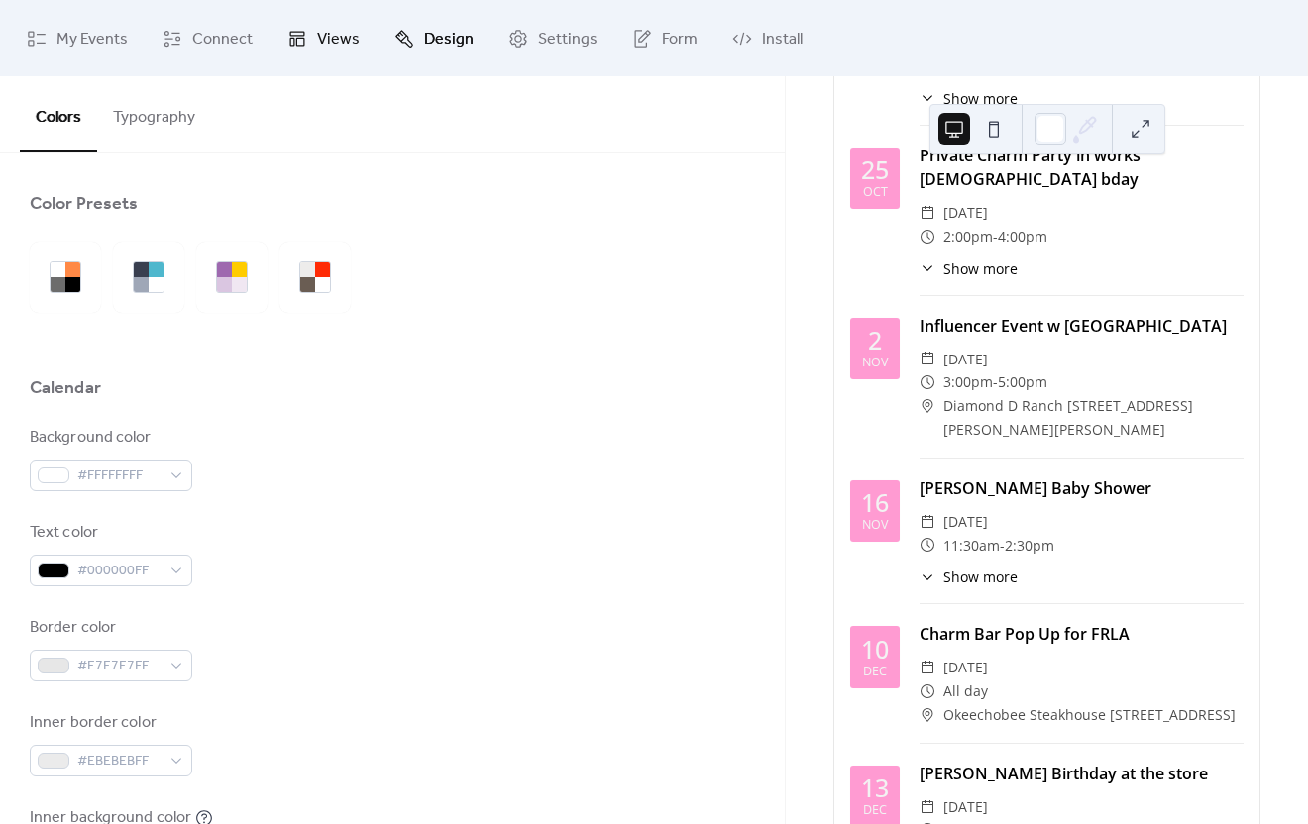
click at [322, 44] on span "Views" at bounding box center [338, 39] width 43 height 31
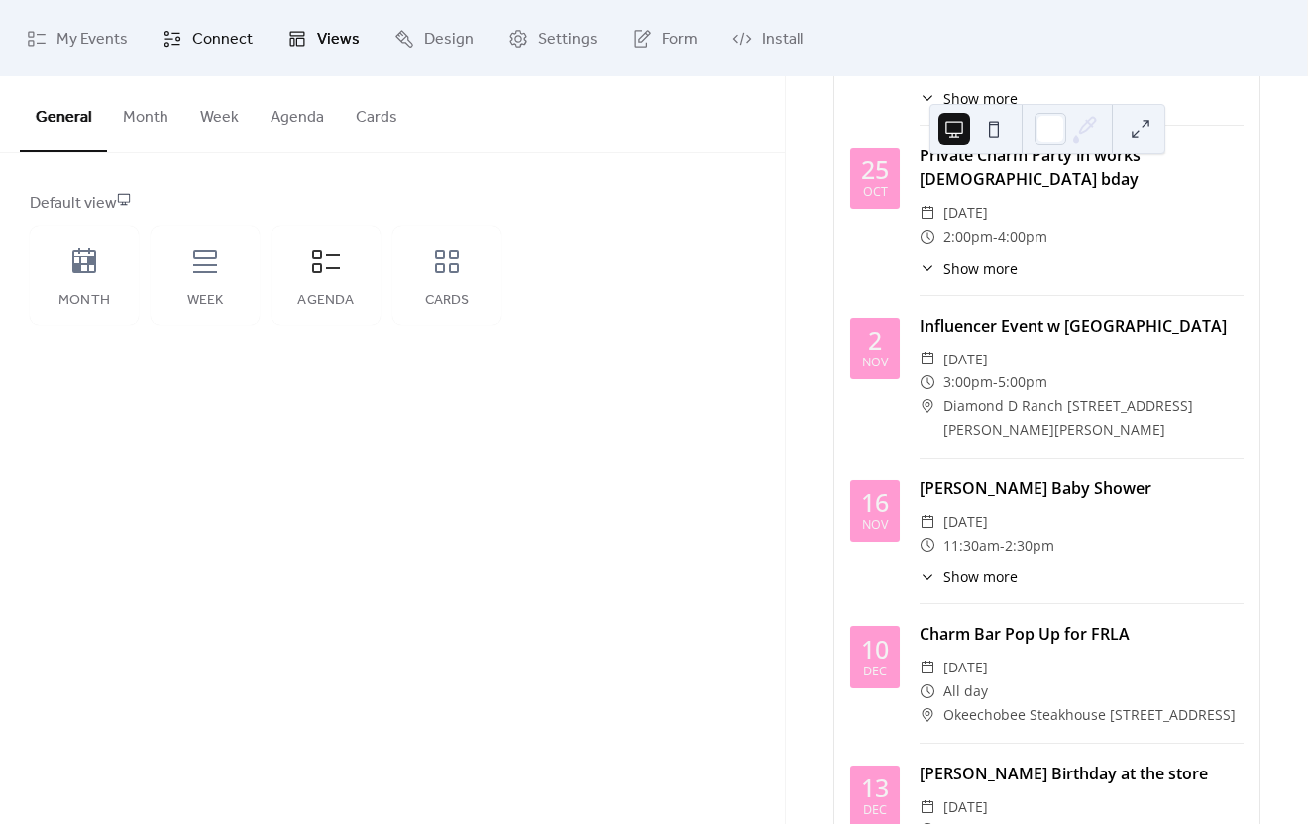
click at [236, 36] on span "Connect" at bounding box center [222, 39] width 60 height 31
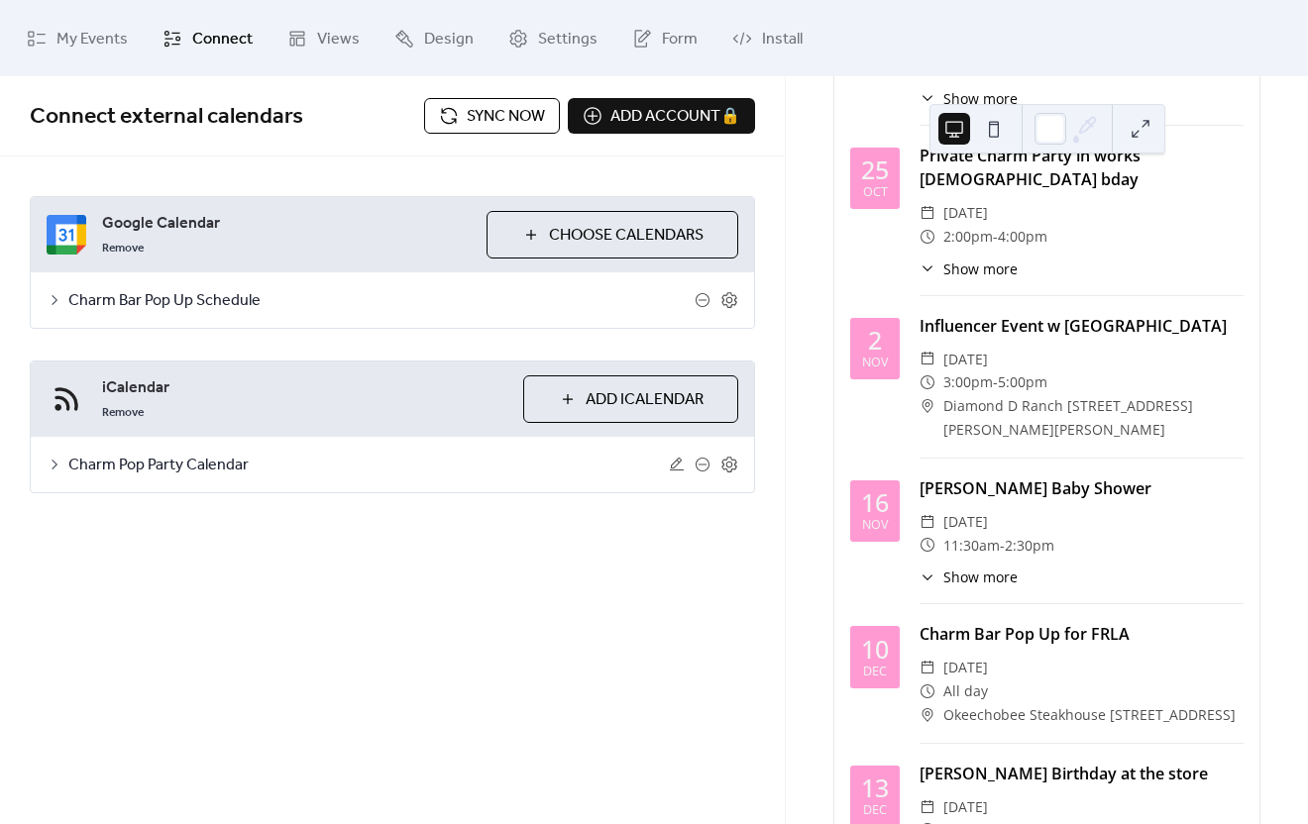
click at [61, 462] on icon at bounding box center [55, 465] width 16 height 16
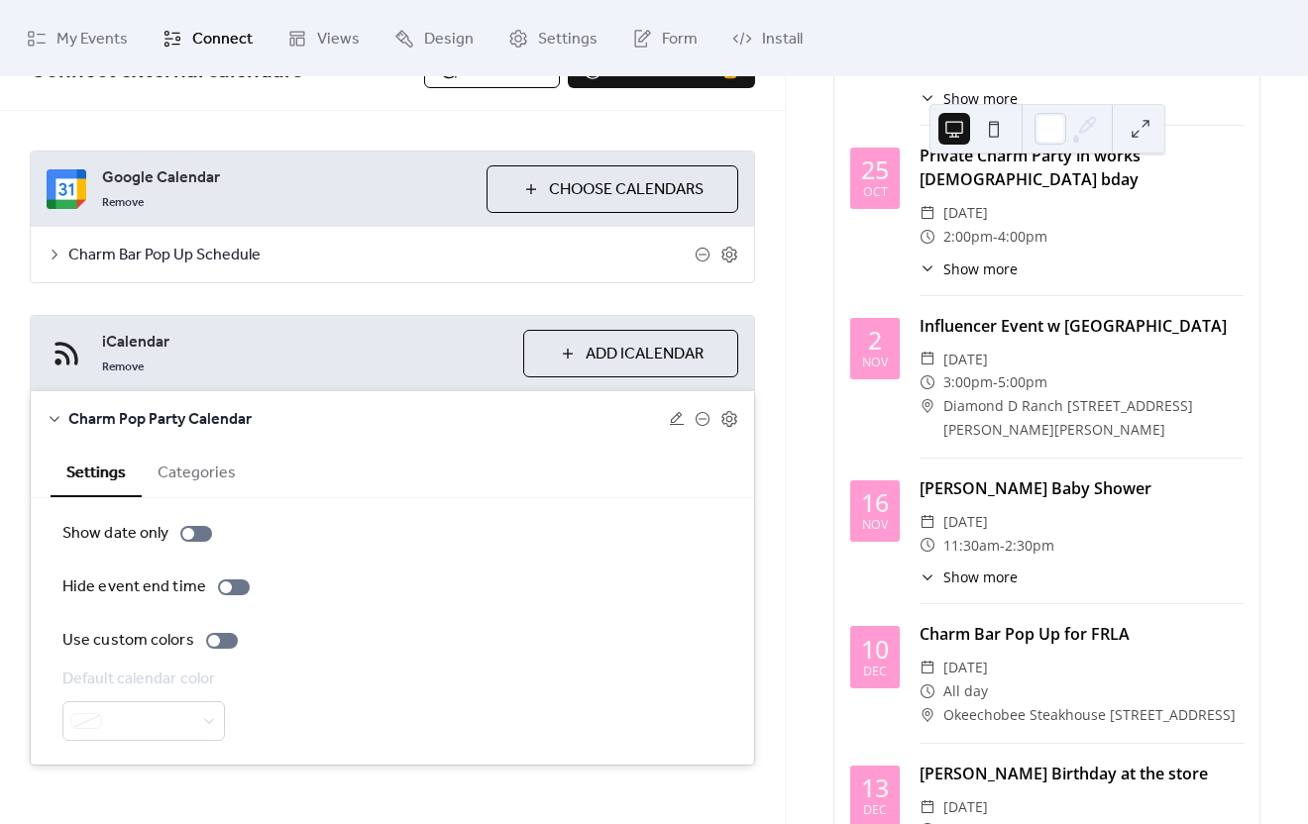
scroll to position [66, 0]
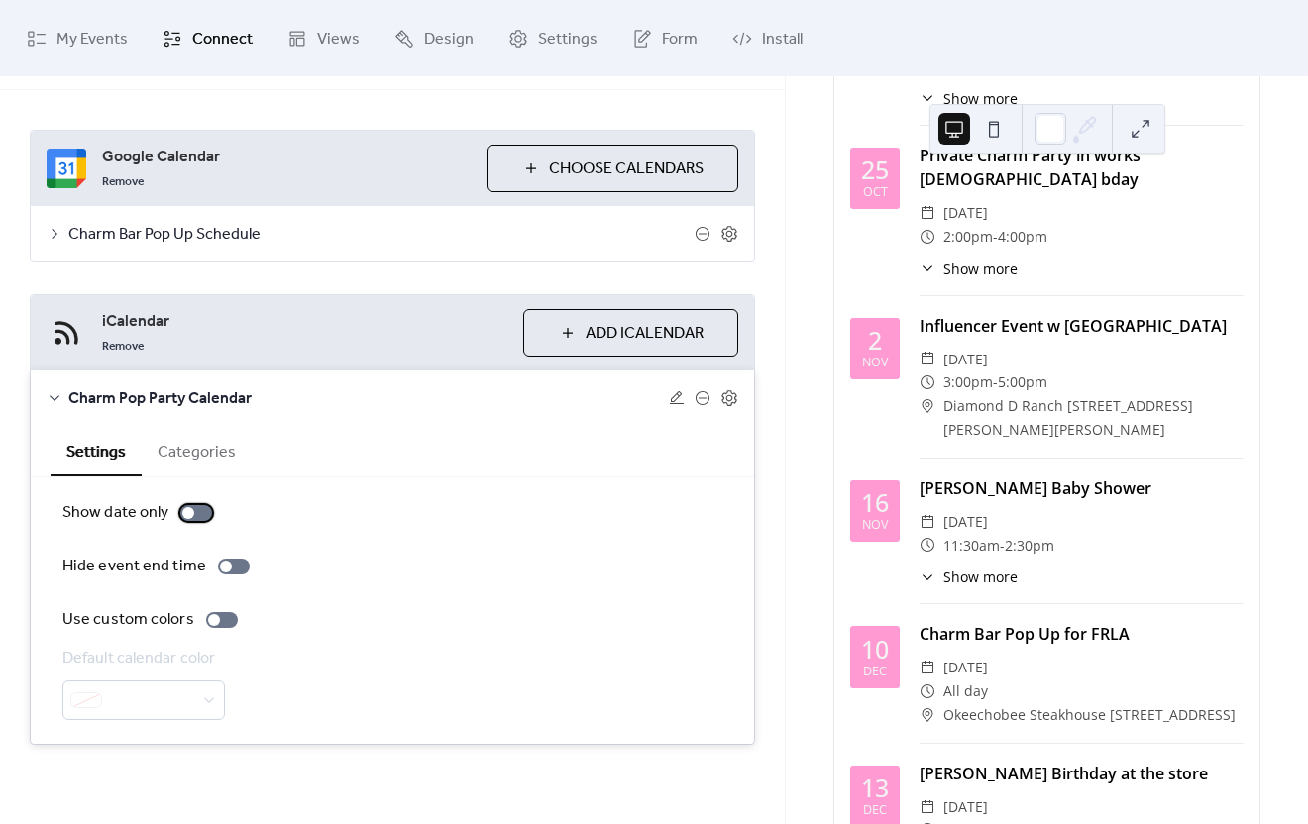
click at [204, 515] on div at bounding box center [196, 513] width 32 height 16
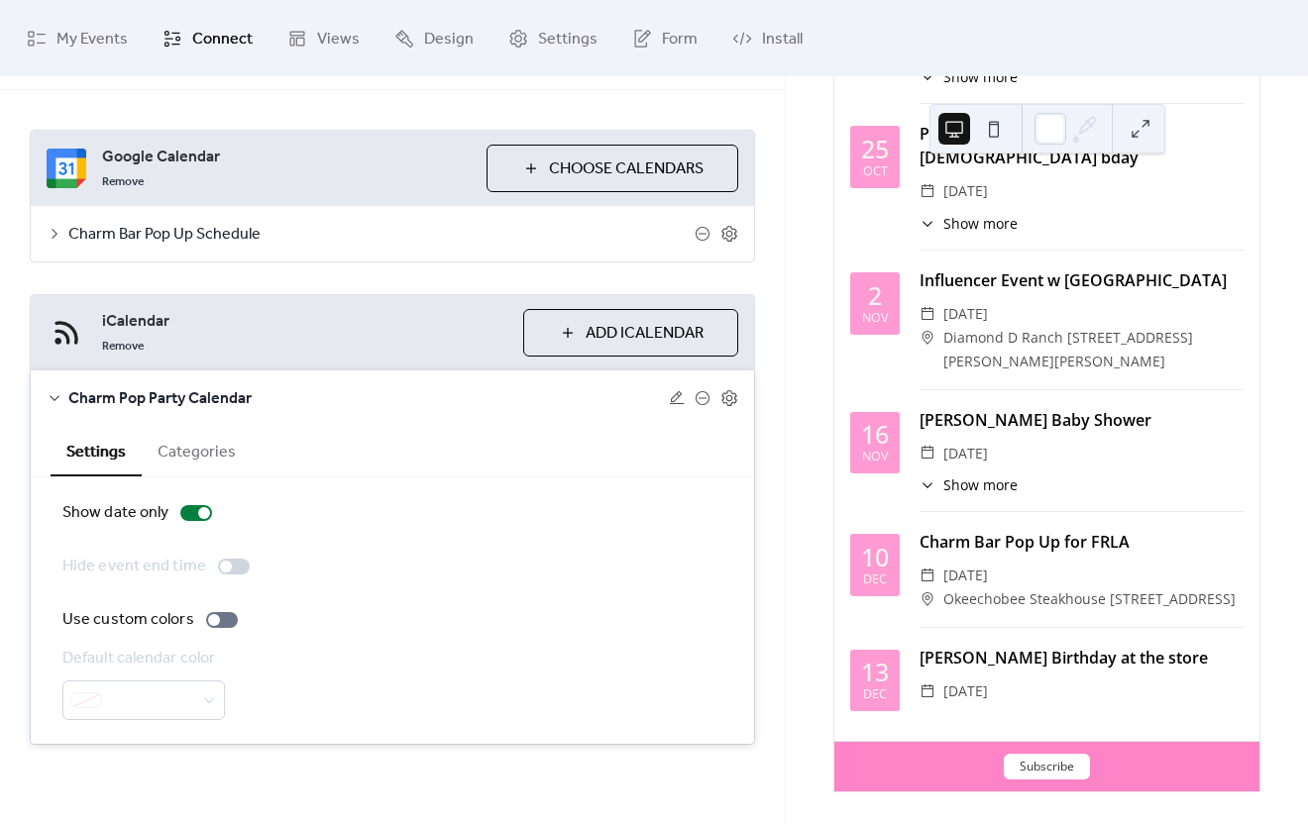
click at [934, 232] on icon at bounding box center [927, 224] width 16 height 16
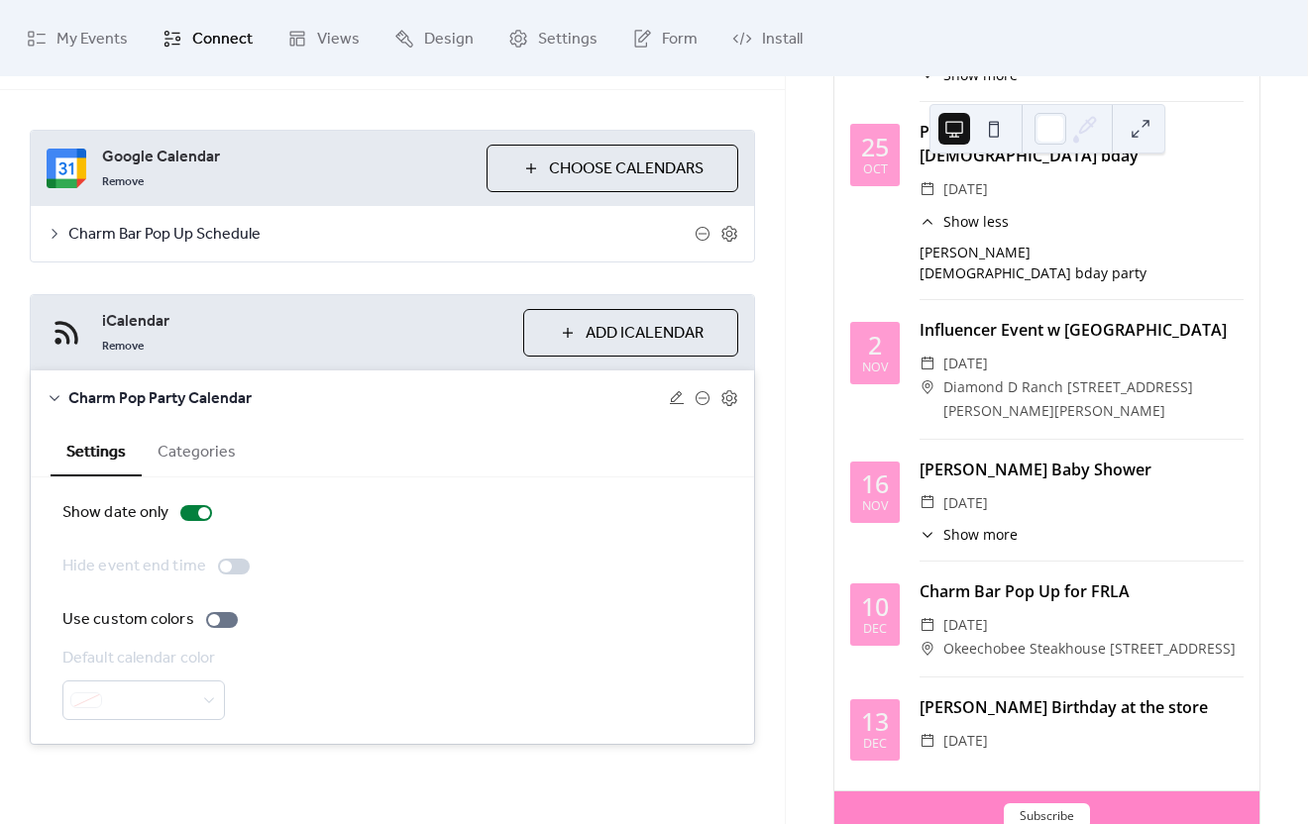
click at [933, 230] on icon at bounding box center [927, 222] width 16 height 16
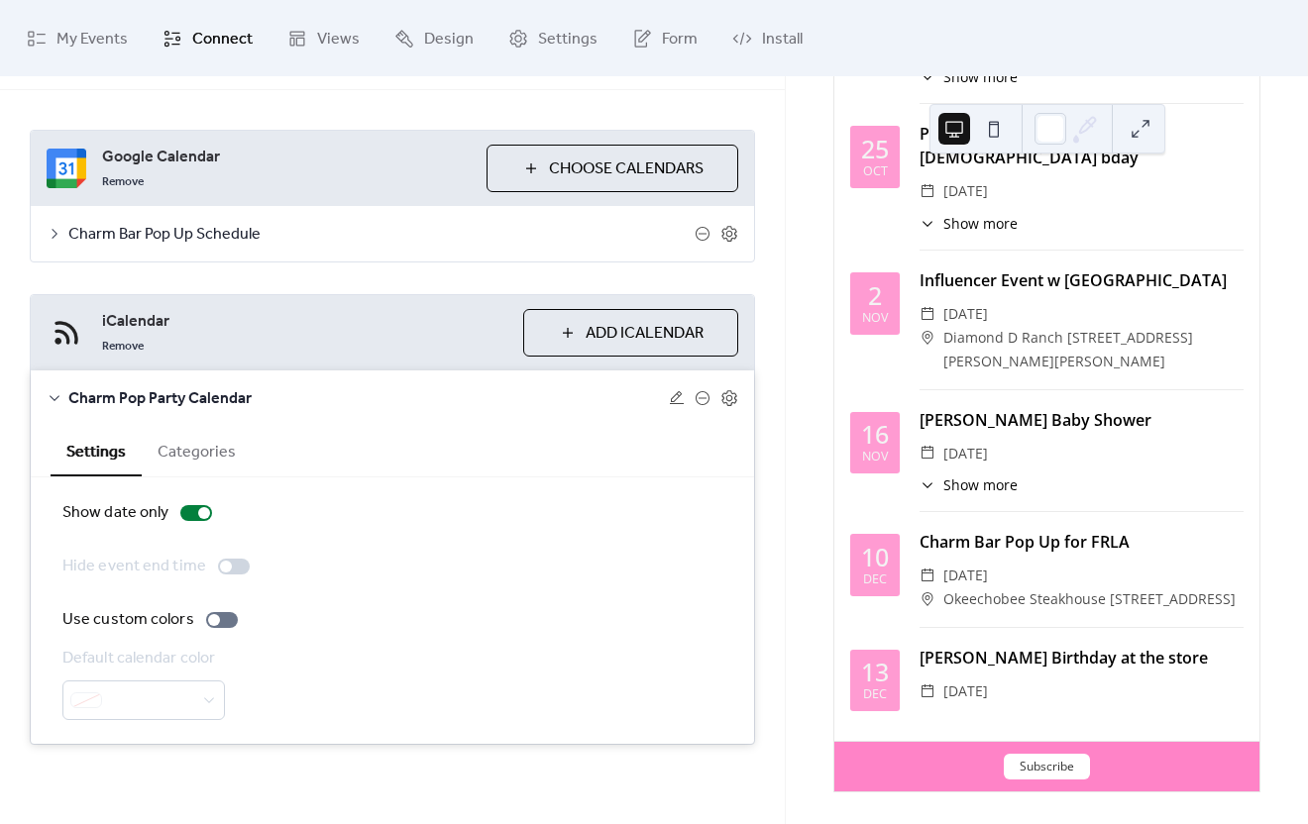
click at [939, 495] on div "​ Show more" at bounding box center [968, 485] width 98 height 21
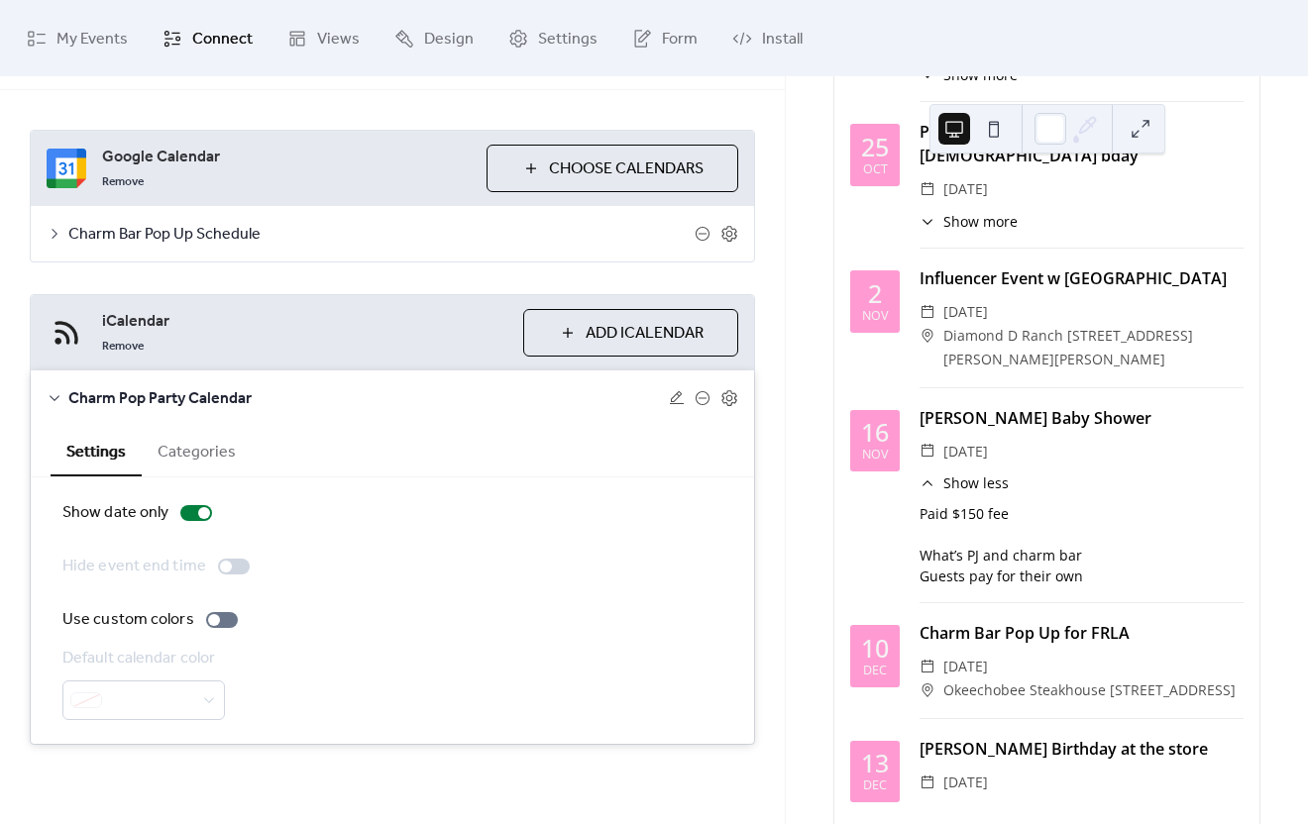
click at [934, 491] on icon at bounding box center [927, 484] width 16 height 16
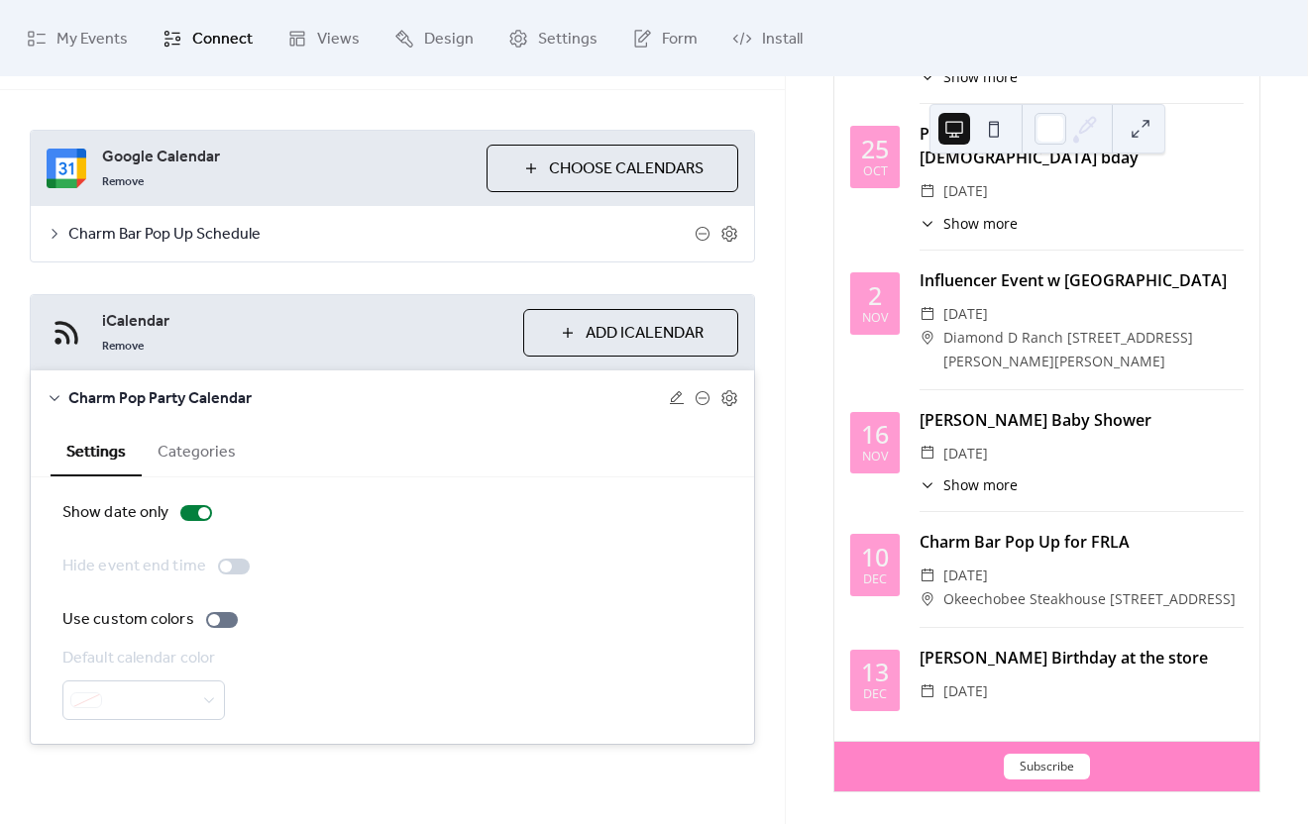
click at [224, 570] on div at bounding box center [226, 567] width 12 height 12
click at [232, 568] on div at bounding box center [234, 567] width 32 height 16
click at [187, 505] on div at bounding box center [196, 513] width 32 height 16
click at [227, 577] on label "Hide event end time" at bounding box center [159, 567] width 195 height 24
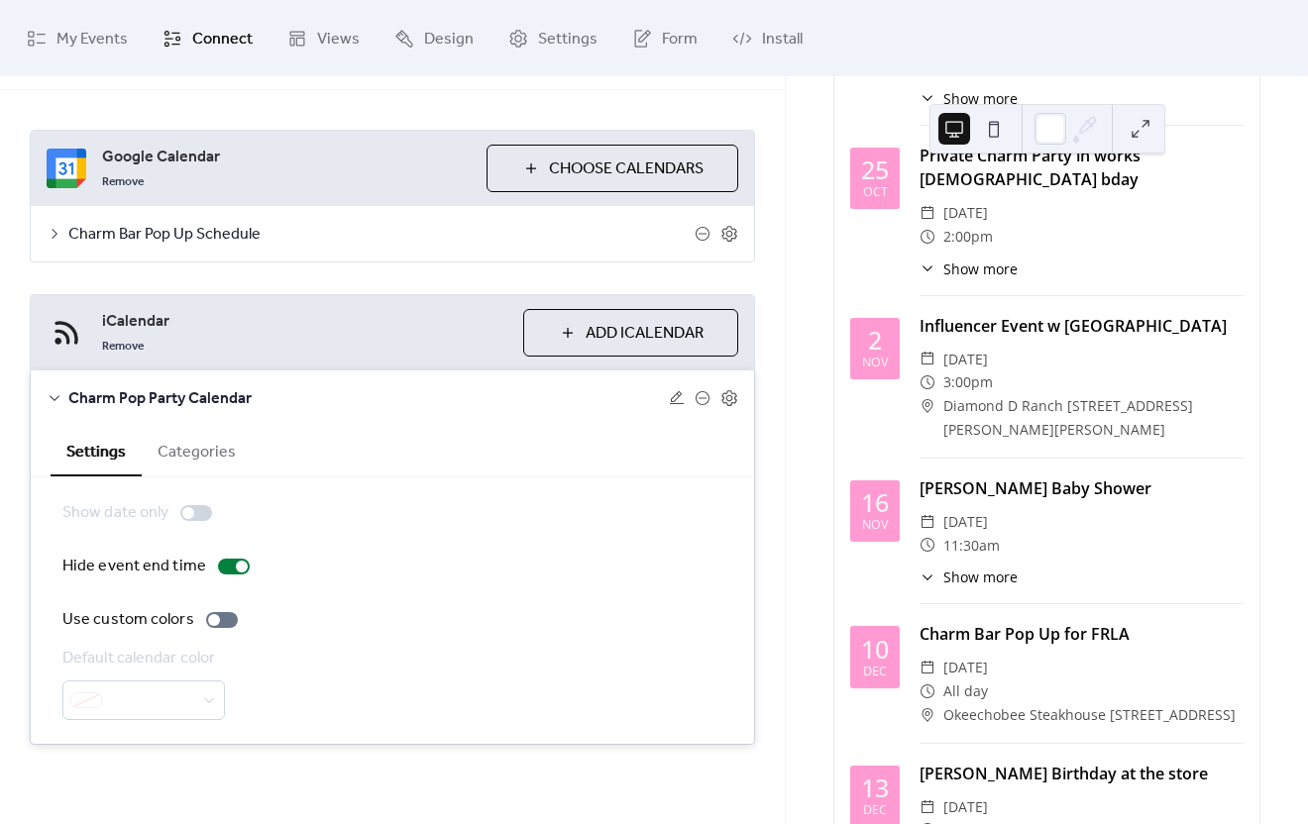
click at [197, 514] on div at bounding box center [196, 513] width 32 height 16
click at [194, 511] on div at bounding box center [196, 513] width 32 height 16
click at [201, 514] on div at bounding box center [196, 513] width 32 height 16
click at [241, 571] on div at bounding box center [242, 567] width 12 height 12
click at [198, 512] on div at bounding box center [196, 513] width 32 height 16
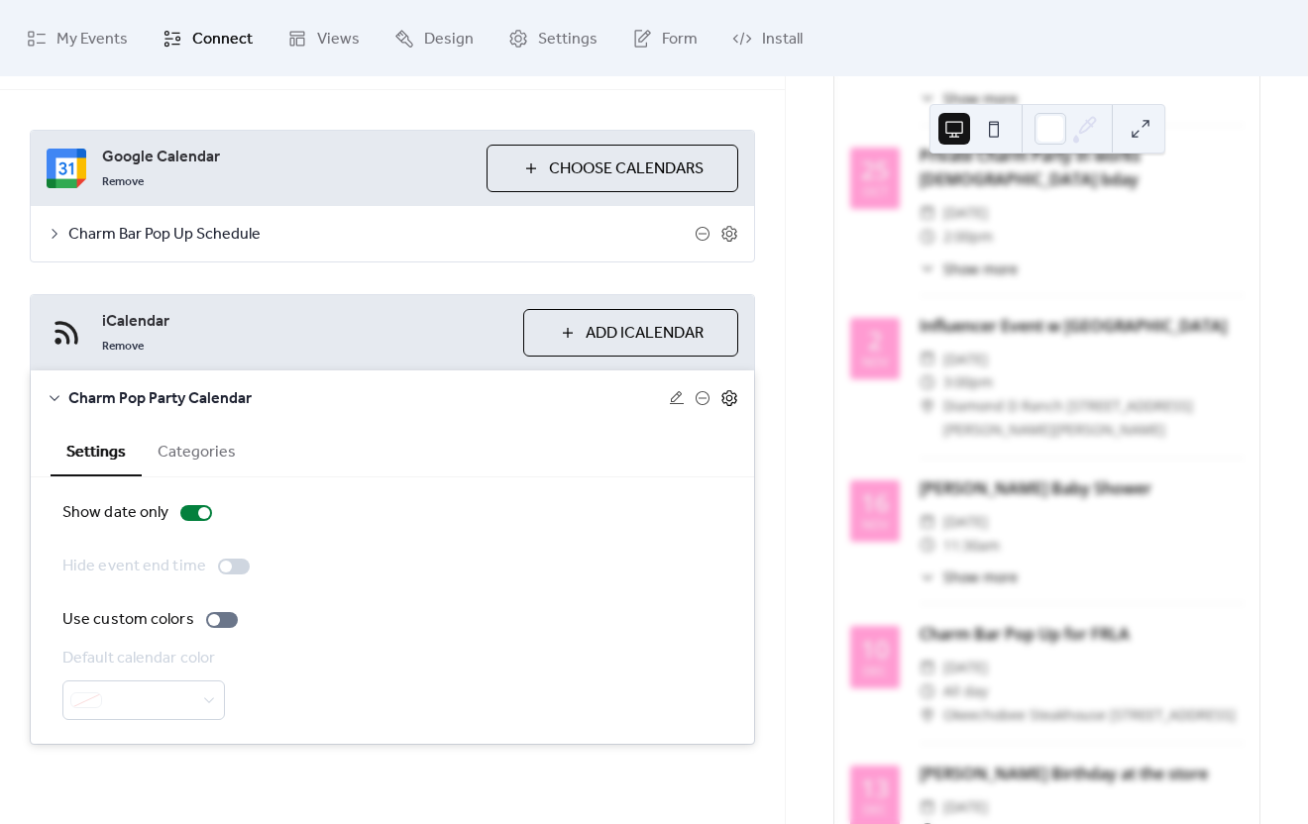
click at [728, 402] on icon at bounding box center [729, 398] width 18 height 18
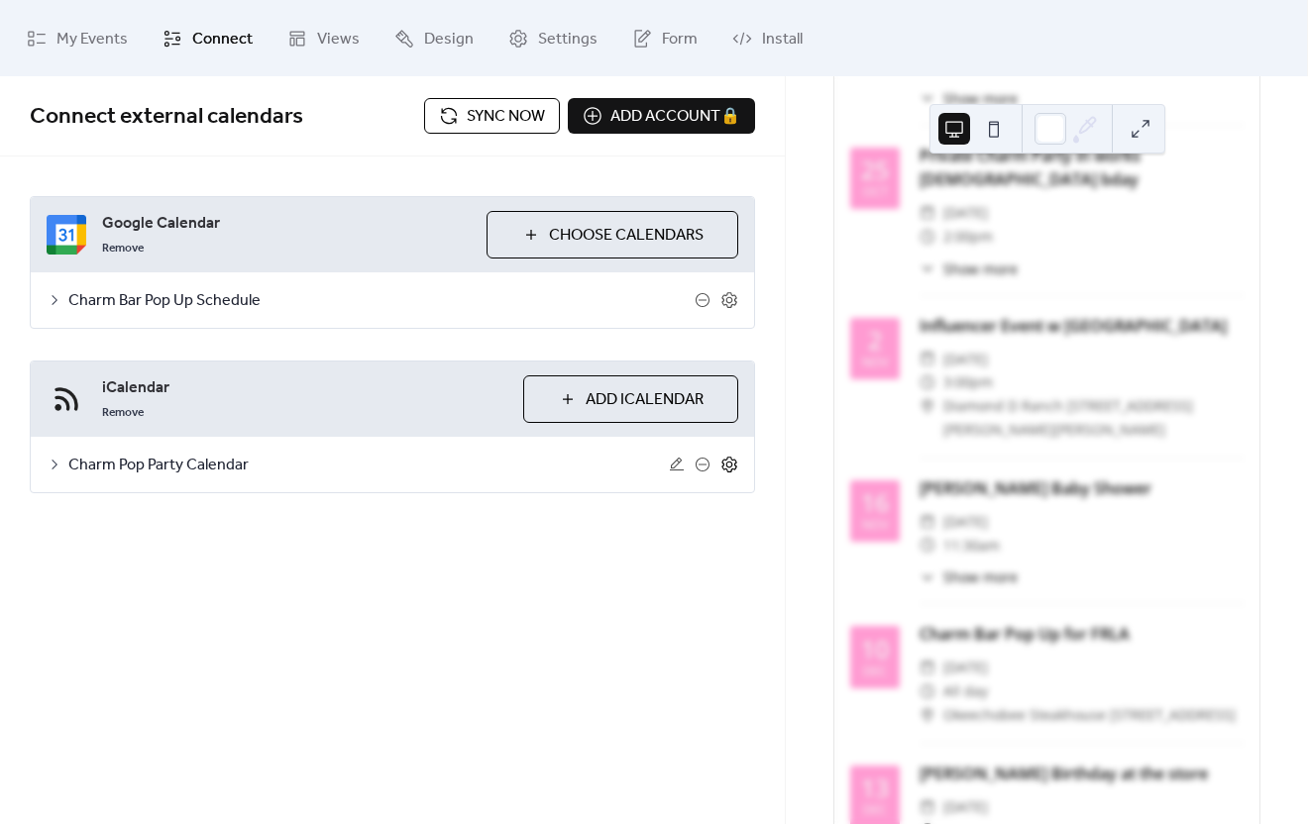
scroll to position [0, 0]
click at [734, 473] on icon at bounding box center [729, 465] width 18 height 18
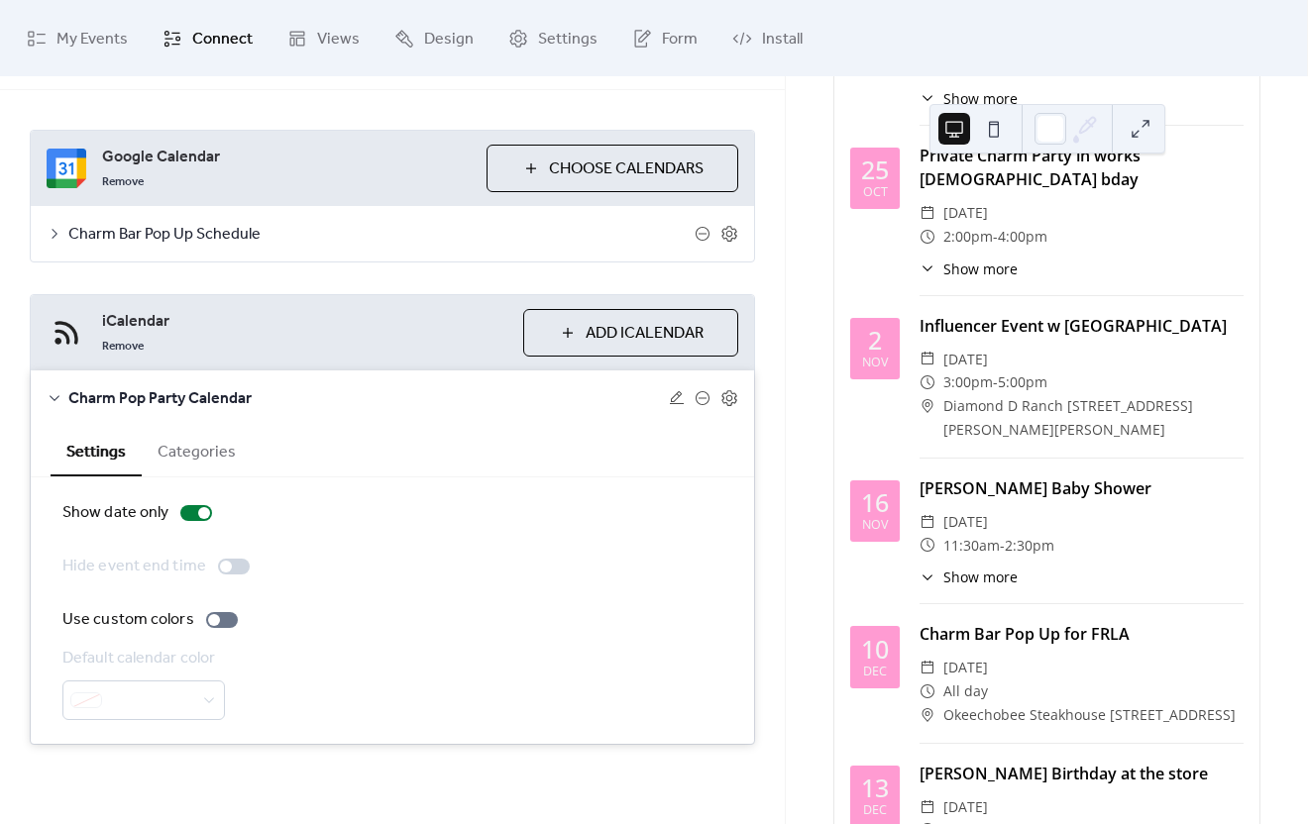
scroll to position [1146, 0]
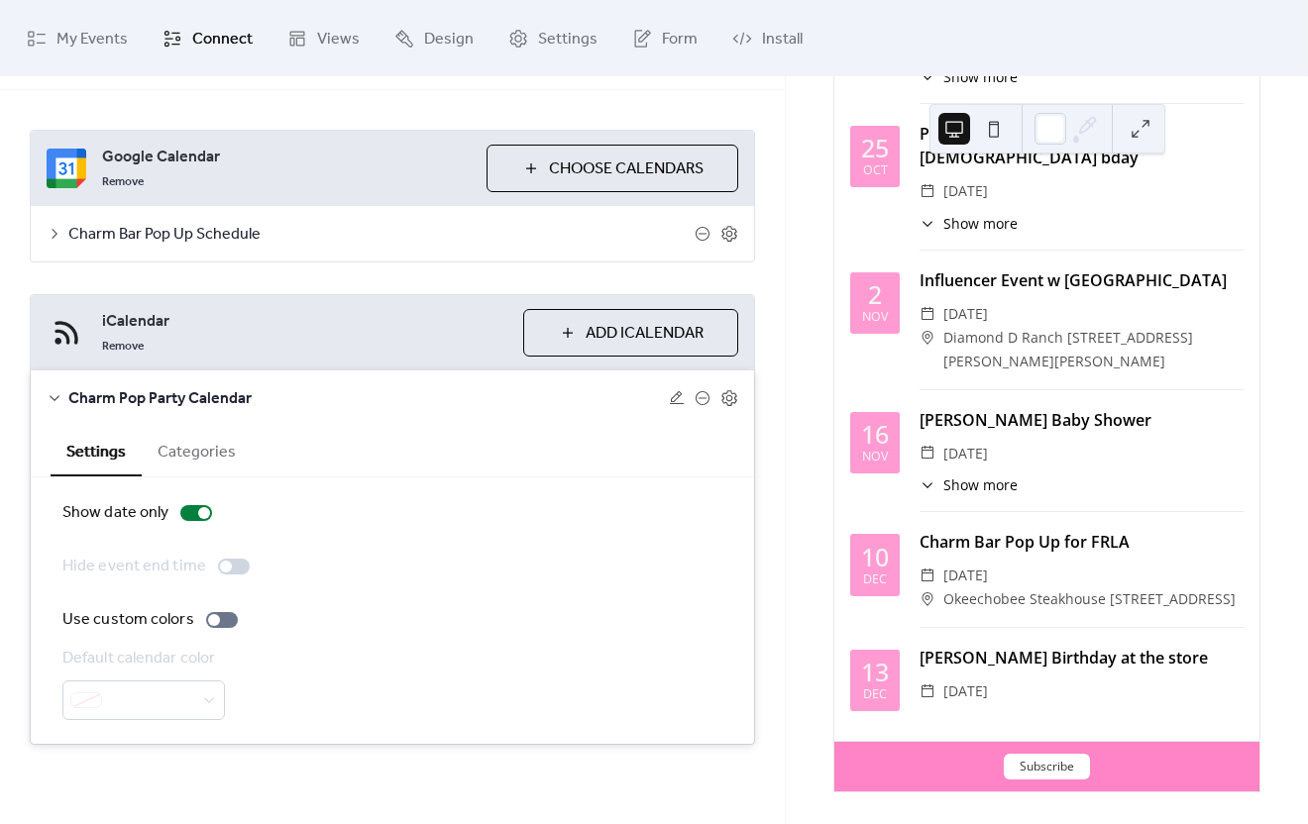
click at [192, 445] on button "Categories" at bounding box center [197, 450] width 110 height 49
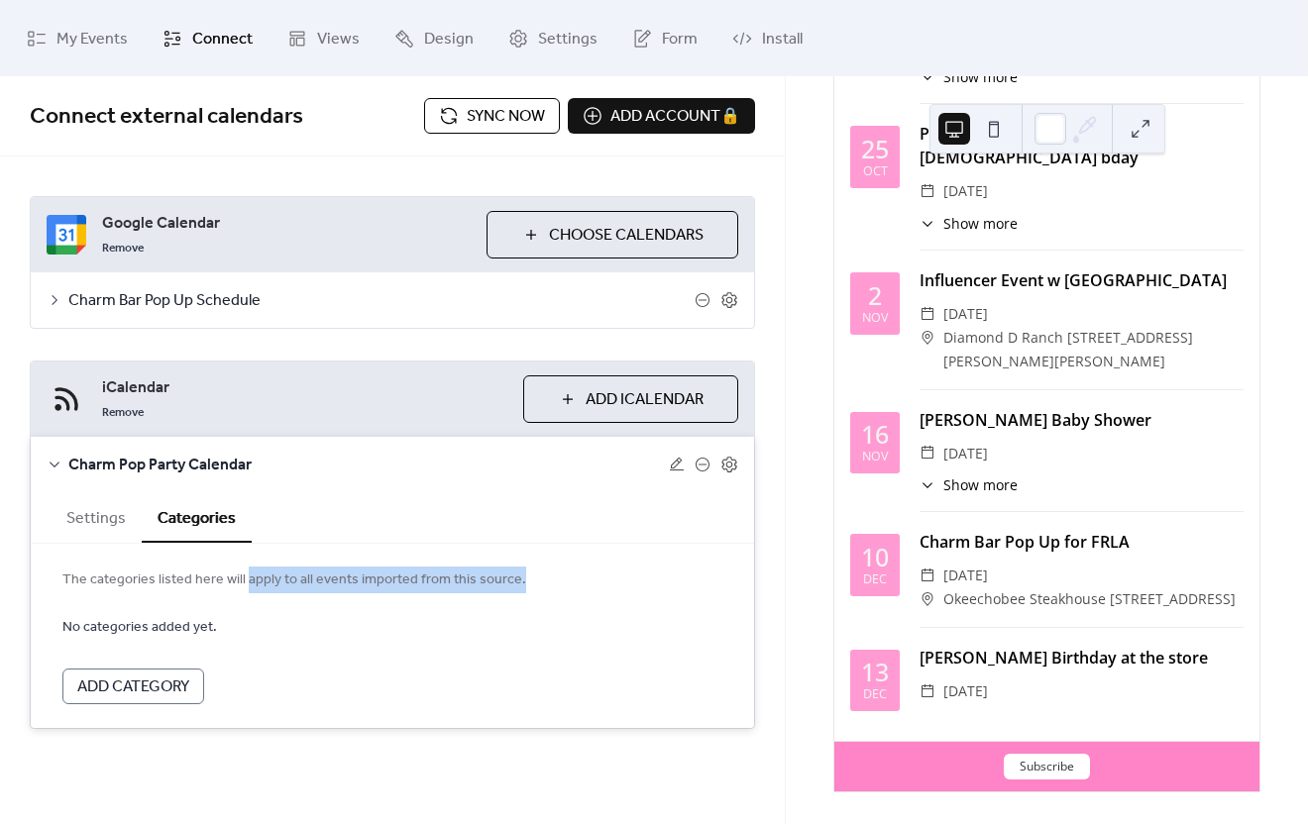
drag, startPoint x: 241, startPoint y: 582, endPoint x: 542, endPoint y: 583, distance: 301.2
click at [542, 583] on span "The categories listed here will apply to all events imported from this source." at bounding box center [392, 581] width 660 height 24
click at [414, 616] on form "No categories added yet. Add Category" at bounding box center [392, 659] width 660 height 89
click at [151, 695] on span "Add Category" at bounding box center [133, 688] width 112 height 24
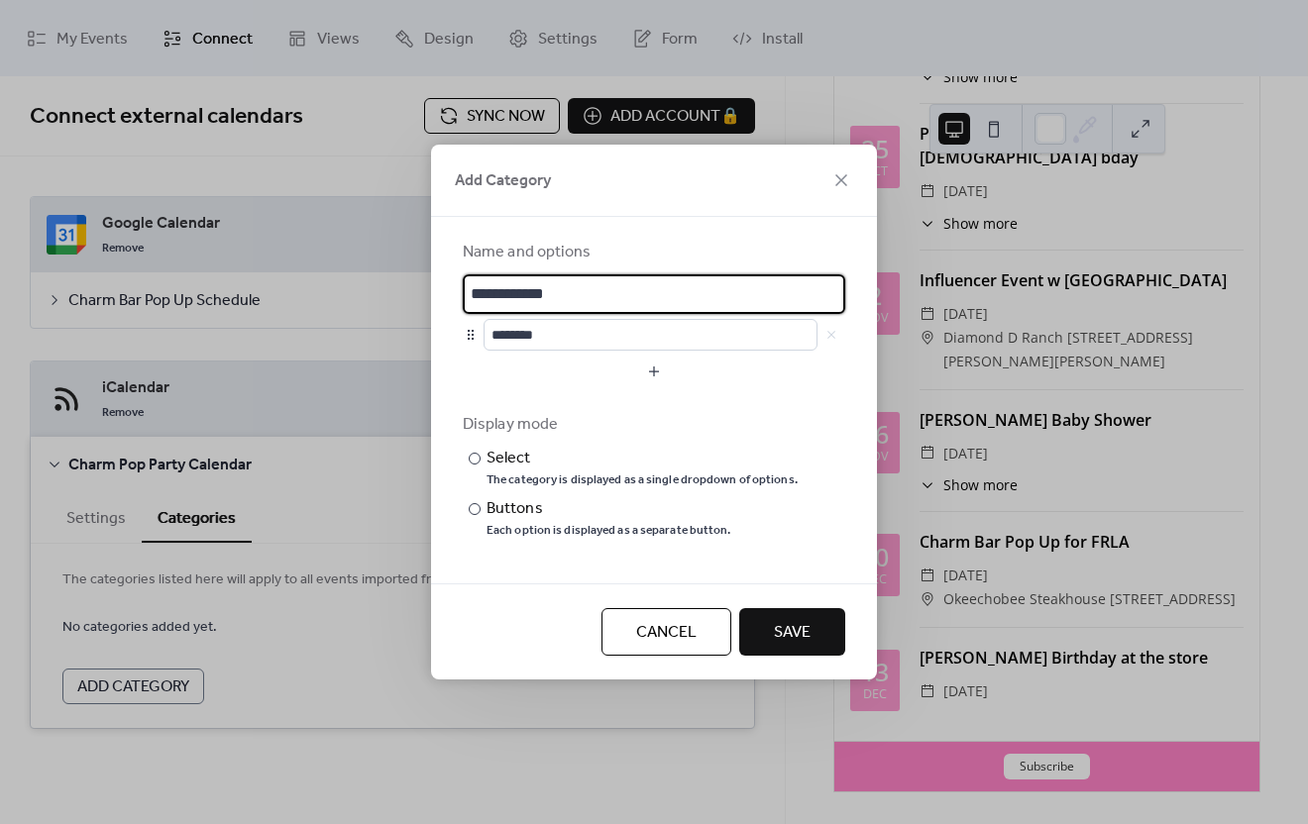
click at [672, 641] on span "Cancel" at bounding box center [666, 633] width 60 height 24
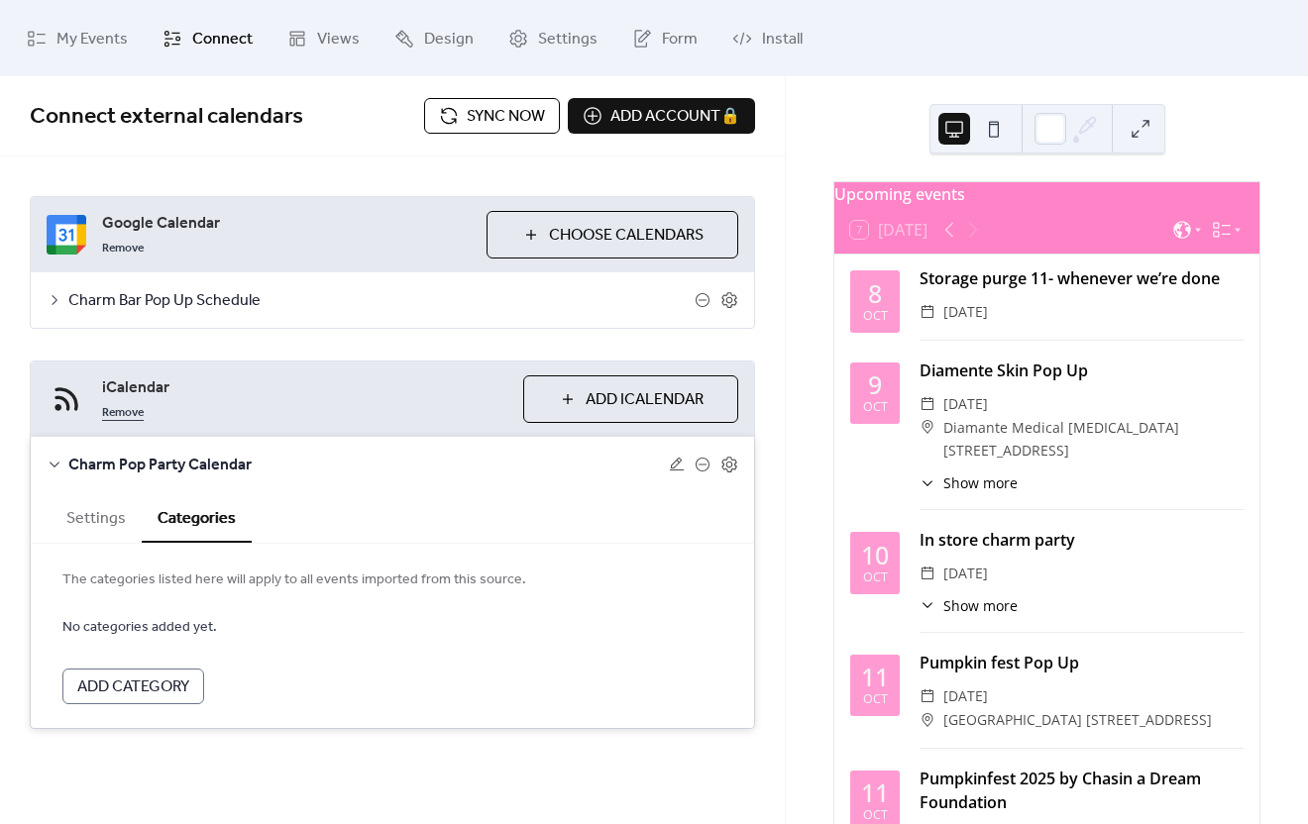
click at [136, 408] on link "Remove" at bounding box center [123, 411] width 42 height 24
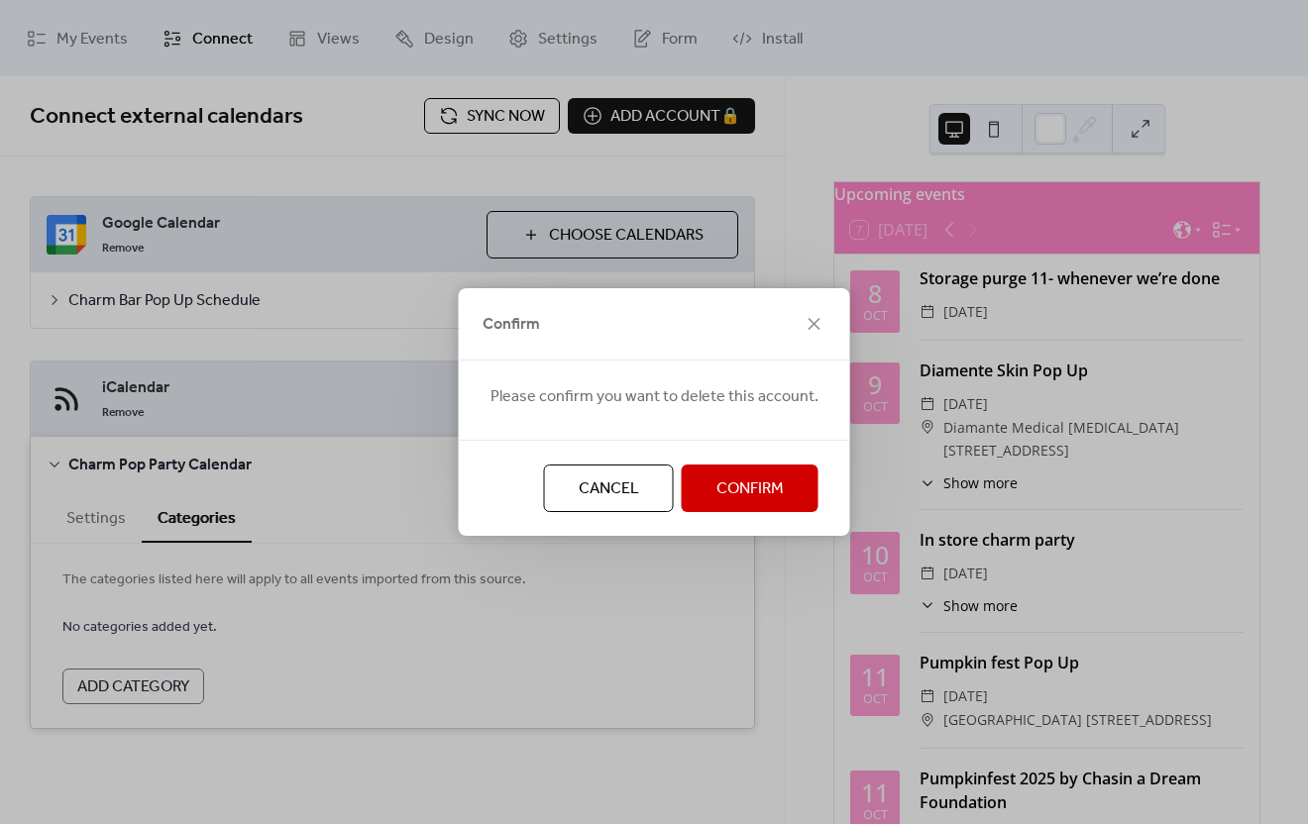
click at [744, 486] on span "Confirm" at bounding box center [749, 490] width 67 height 24
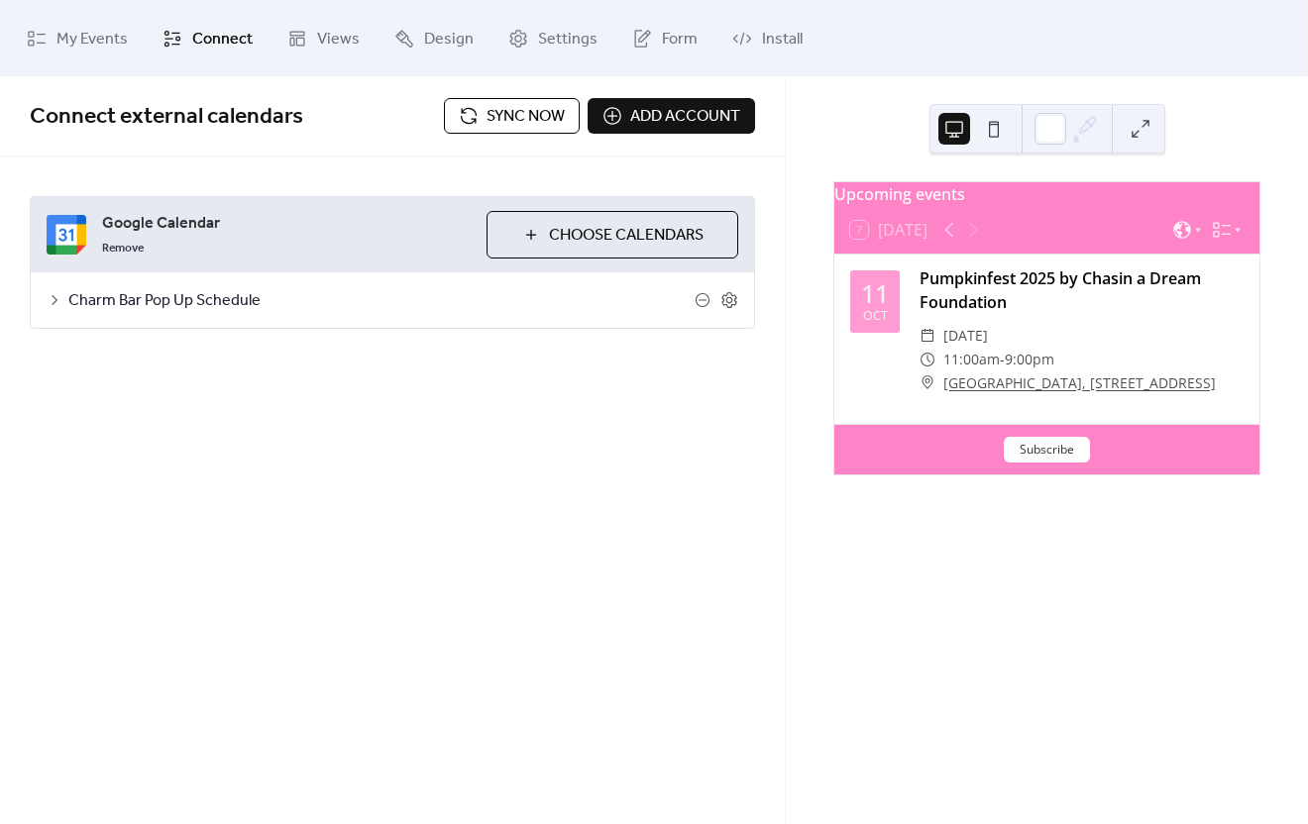
click at [269, 424] on div "Connect external calendars Sync now Add account Google Calendar Remove Choose C…" at bounding box center [392, 450] width 785 height 748
drag, startPoint x: 539, startPoint y: 437, endPoint x: 450, endPoint y: 418, distance: 91.1
click at [538, 437] on div "Connect external calendars Sync now Add account Google Calendar Remove Choose C…" at bounding box center [392, 450] width 785 height 748
click at [332, 401] on div "Connect external calendars Sync now Add account Google Calendar Remove Choose C…" at bounding box center [392, 242] width 785 height 332
click at [283, 385] on div "Connect external calendars Sync now Add account Google Calendar Remove Choose C…" at bounding box center [392, 242] width 785 height 332
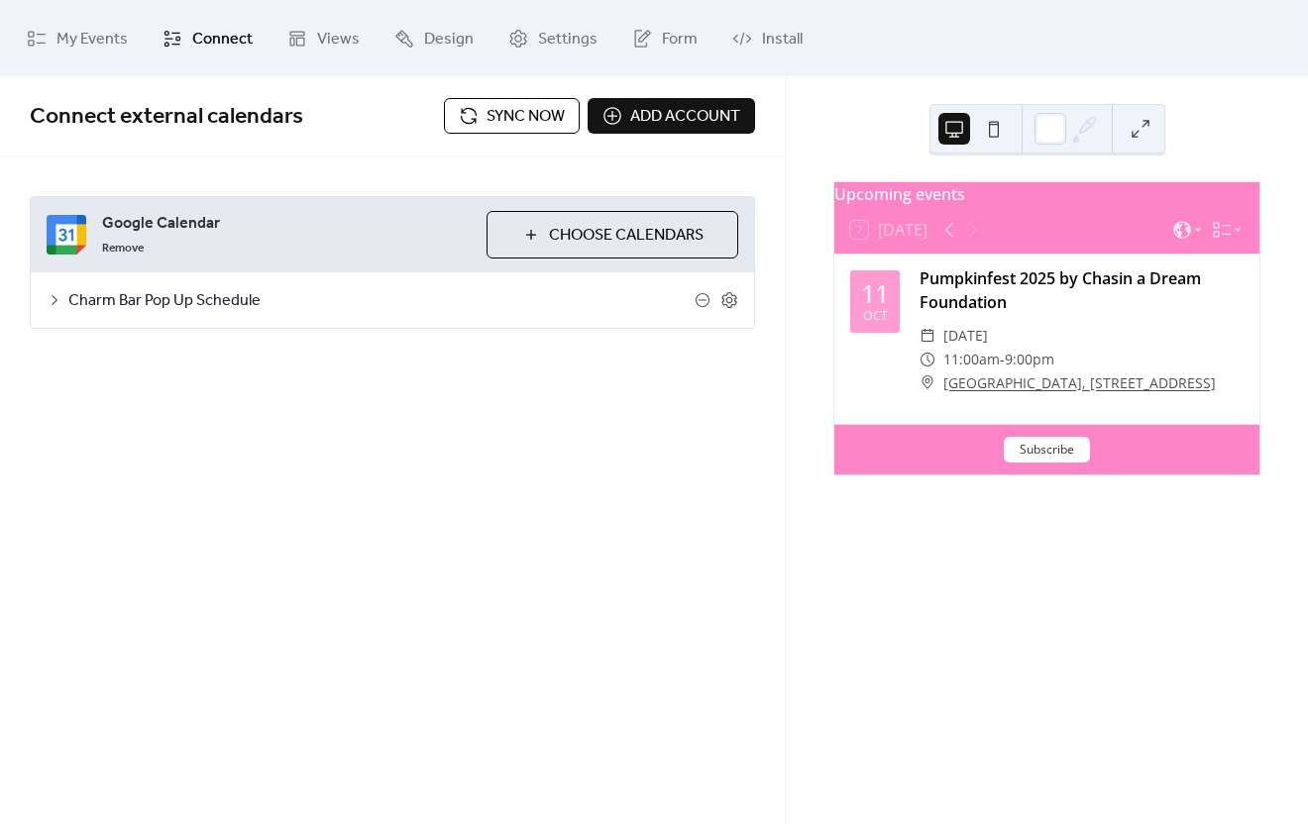
click at [283, 385] on div "Connect external calendars Sync now Add account Google Calendar Remove Choose C…" at bounding box center [392, 242] width 785 height 332
click at [54, 299] on icon at bounding box center [55, 300] width 16 height 16
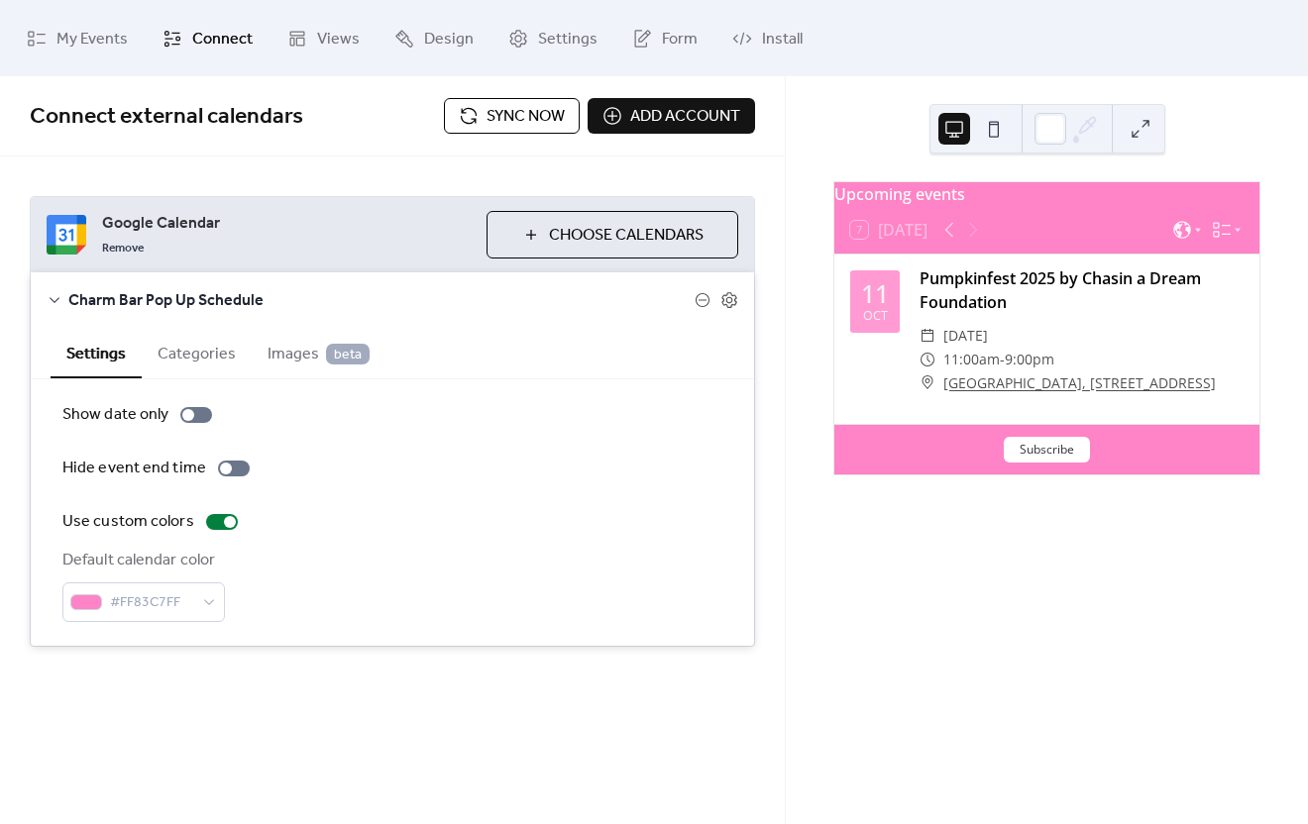
click at [54, 299] on icon at bounding box center [55, 300] width 16 height 16
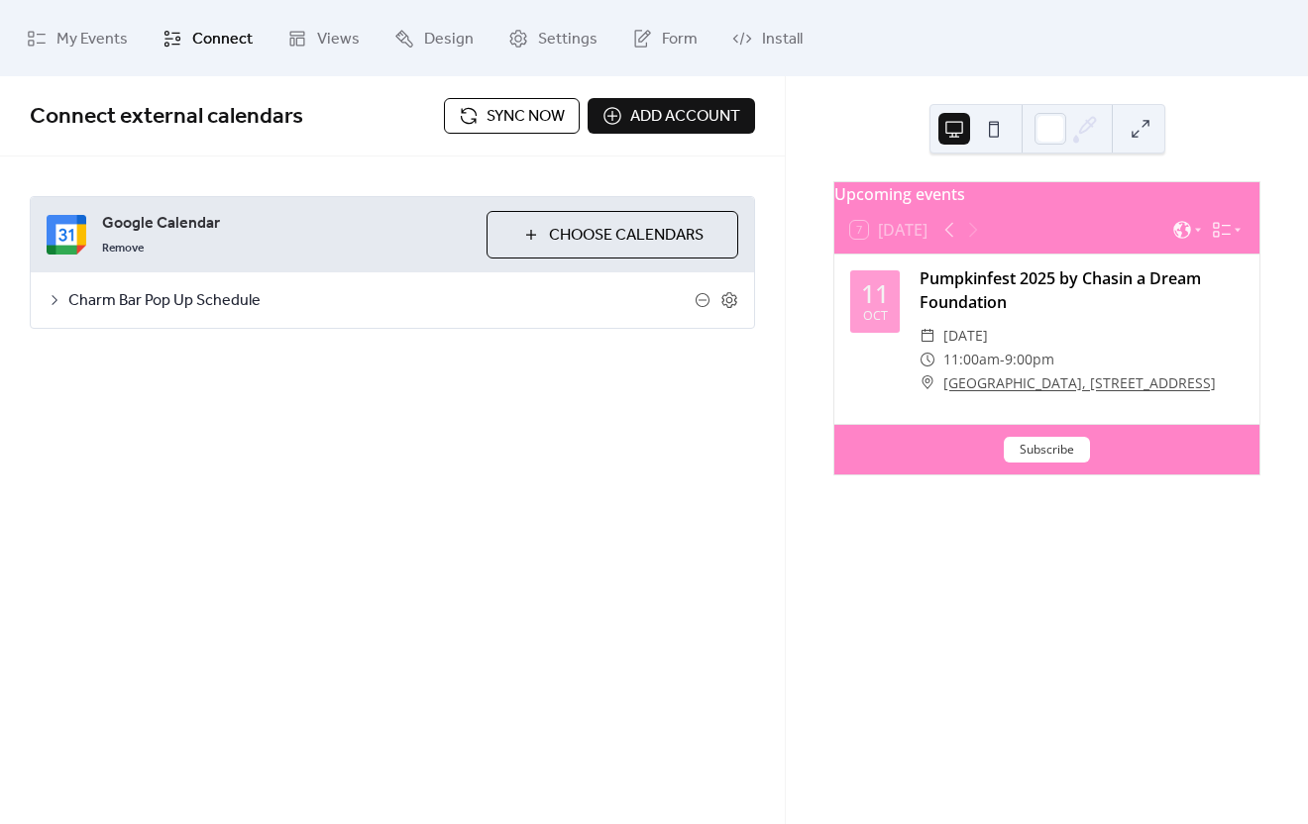
click at [536, 412] on div "Connect external calendars Sync now Add account Google Calendar Remove Choose C…" at bounding box center [392, 450] width 785 height 748
click at [436, 351] on div "Google Calendar Remove Choose Calendars Charm Bar Pop Up Schedule Settings Cate…" at bounding box center [392, 263] width 785 height 212
click at [54, 297] on icon at bounding box center [55, 300] width 6 height 10
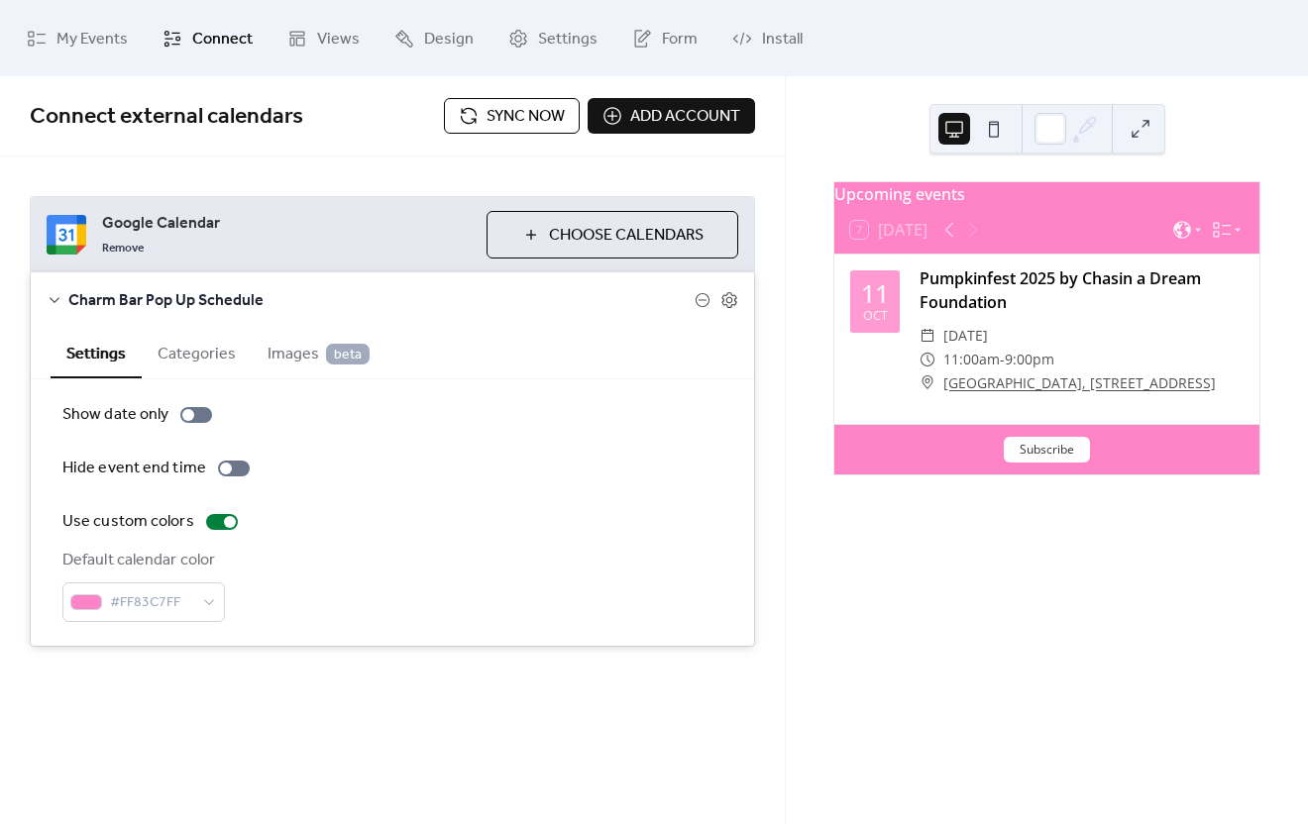
click at [195, 357] on button "Categories" at bounding box center [197, 352] width 110 height 49
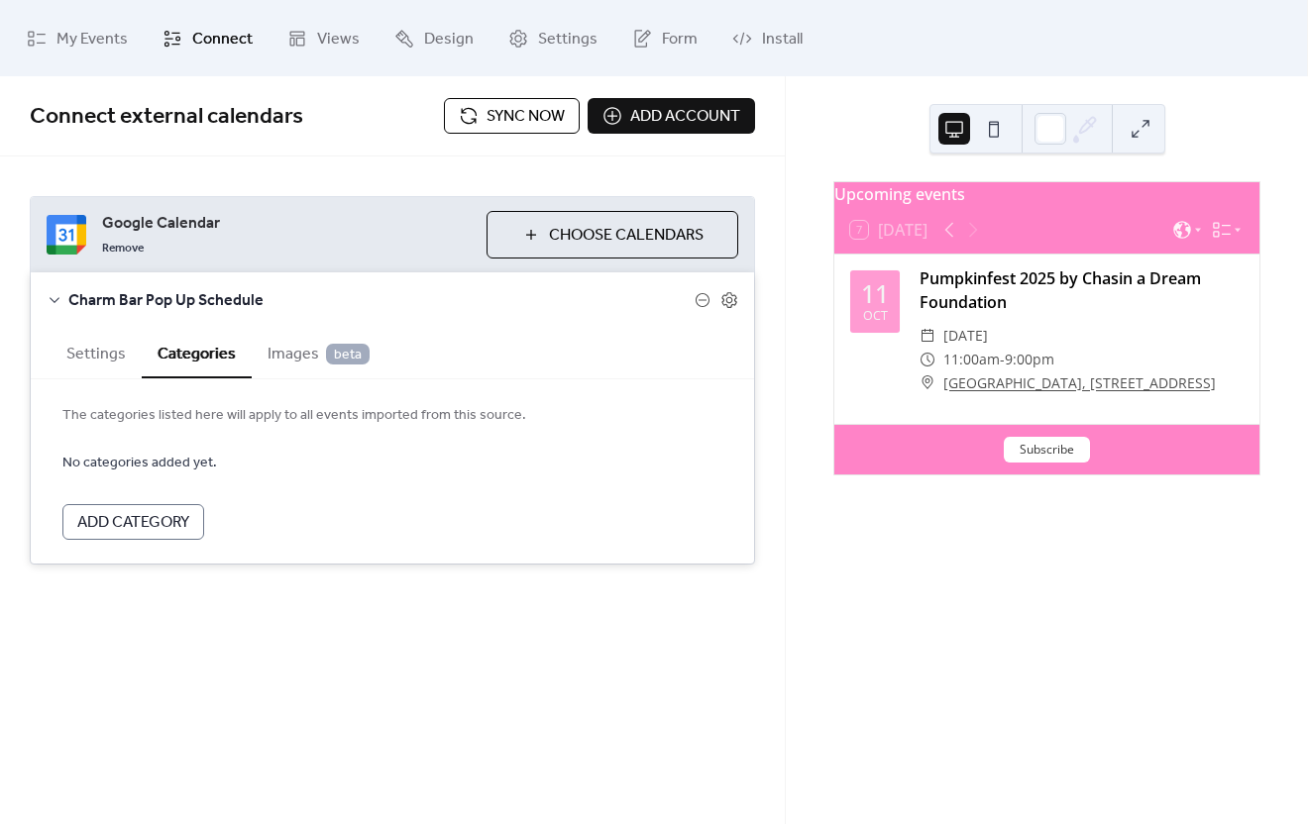
click at [274, 359] on span "Images beta" at bounding box center [319, 355] width 102 height 24
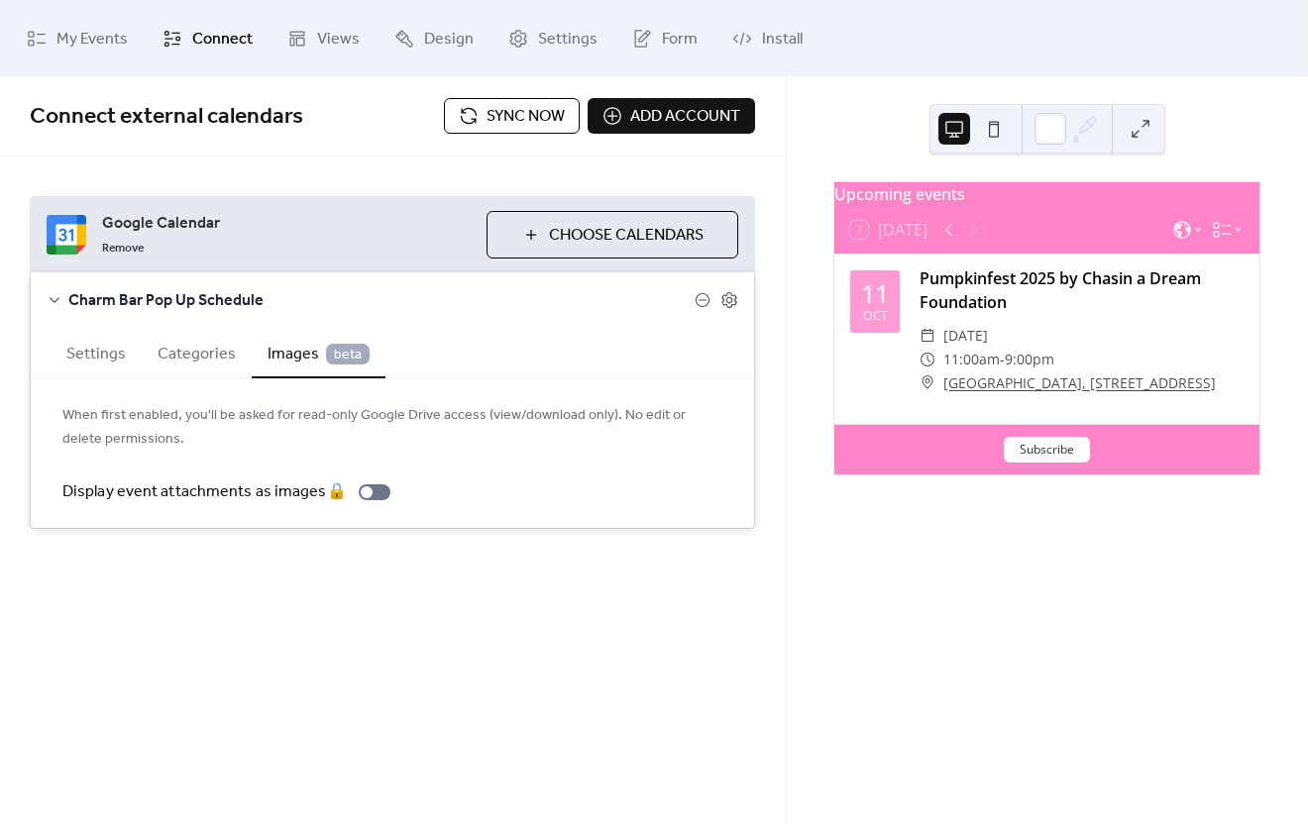
click at [110, 355] on button "Settings" at bounding box center [96, 352] width 91 height 49
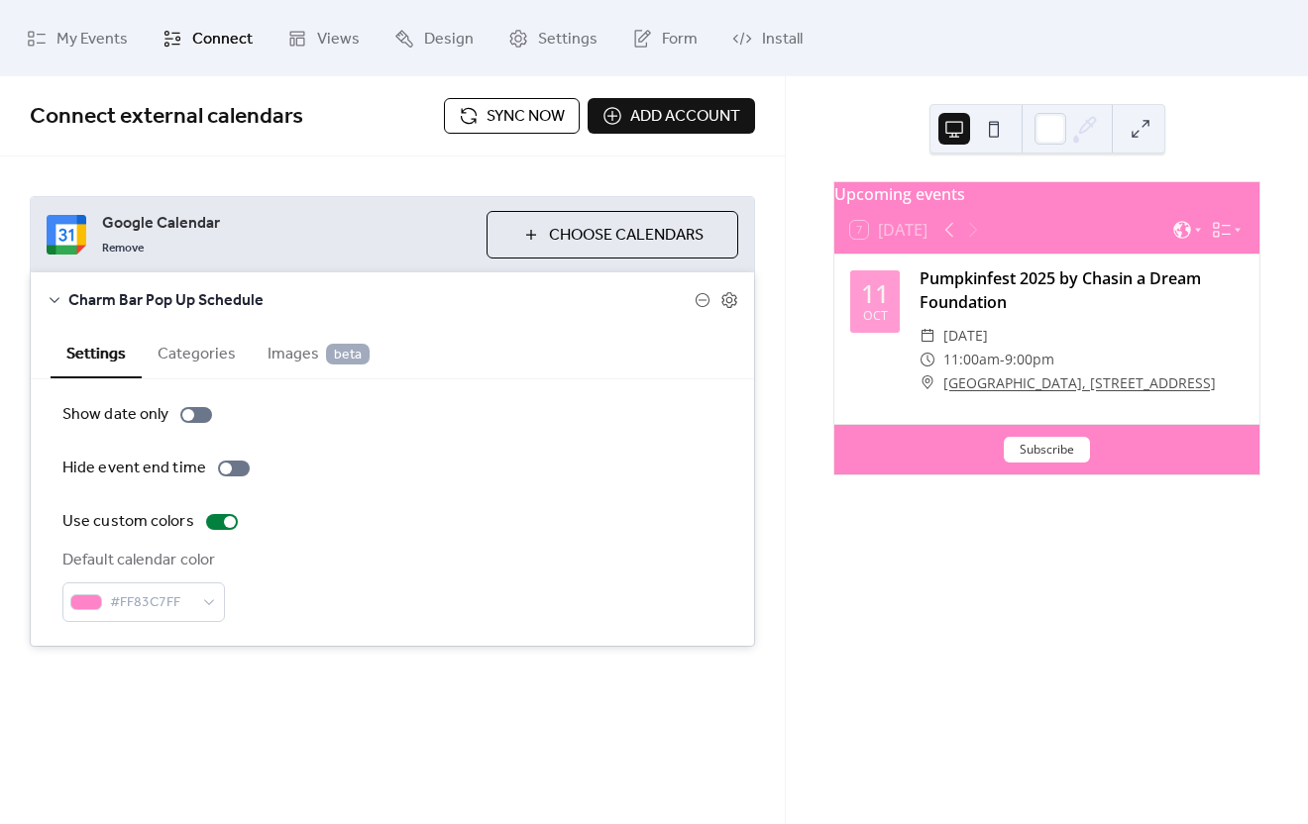
click at [56, 294] on icon at bounding box center [55, 300] width 16 height 16
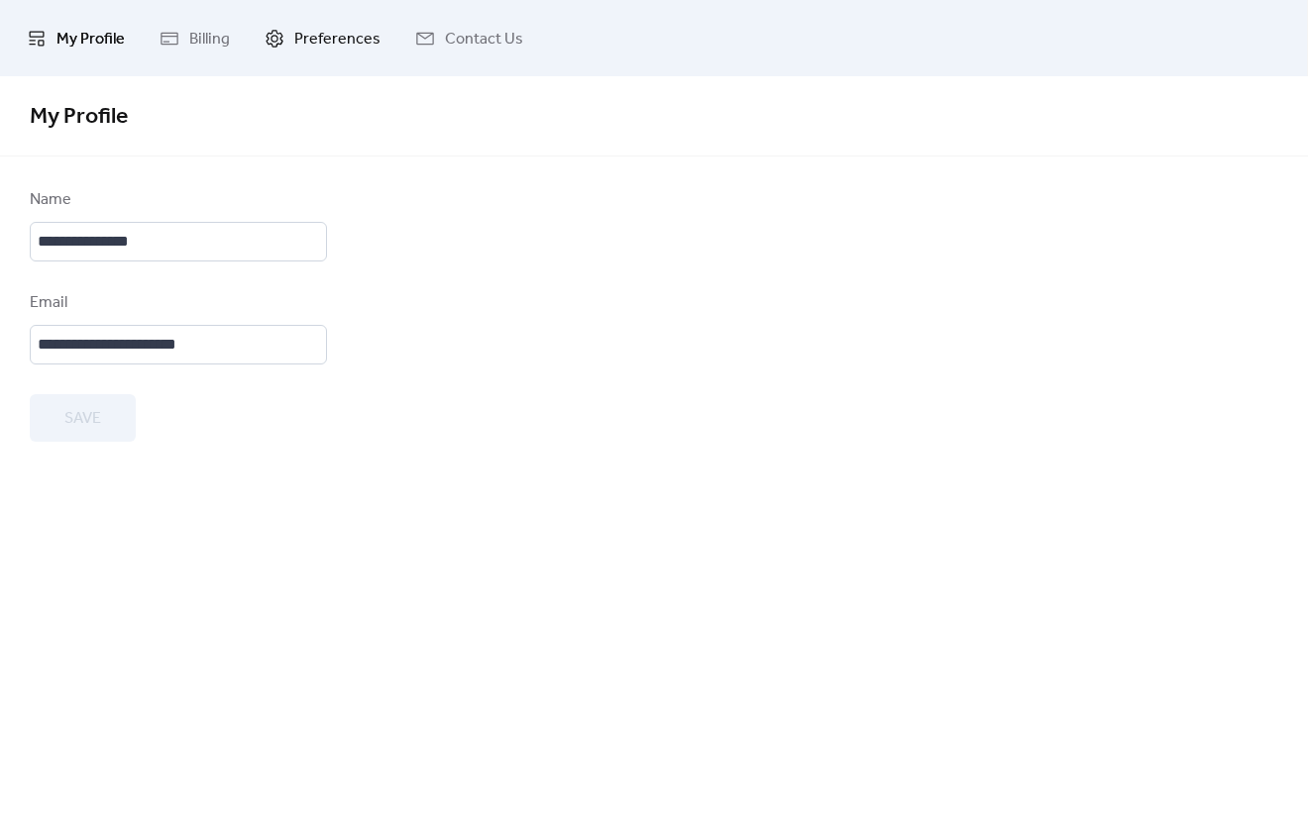
click at [331, 45] on span "Preferences" at bounding box center [337, 39] width 86 height 31
